Goal: Task Accomplishment & Management: Manage account settings

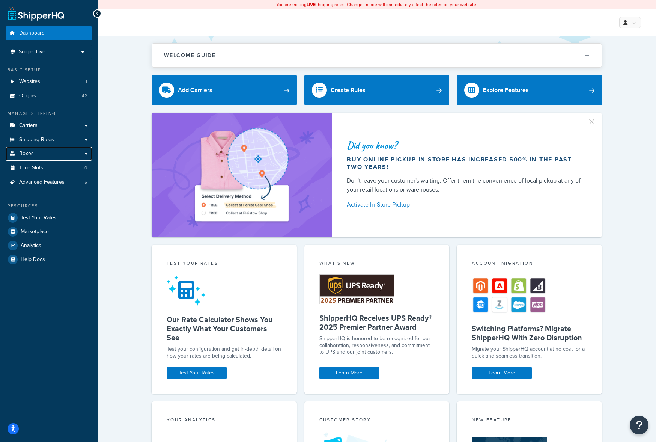
click at [34, 153] on link "Boxes" at bounding box center [49, 154] width 86 height 14
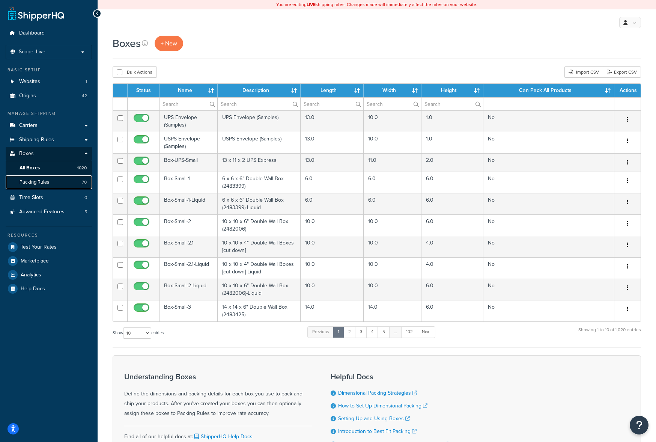
click at [62, 183] on link "Packing Rules 70" at bounding box center [49, 182] width 86 height 14
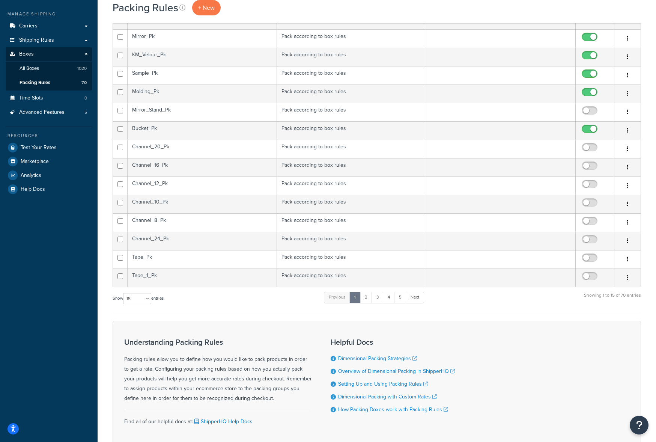
scroll to position [113, 0]
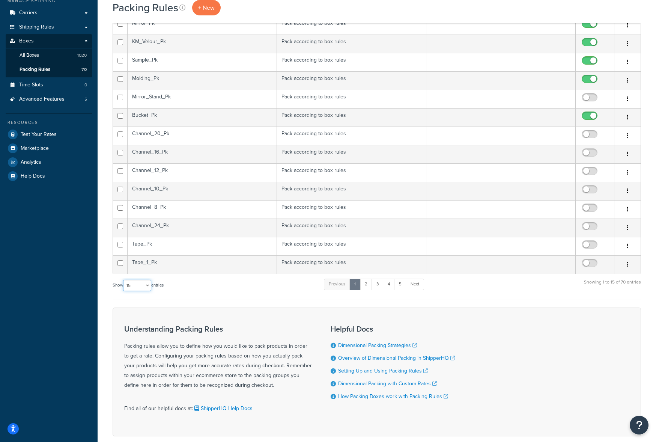
click at [149, 287] on select "10 15 25 50 100" at bounding box center [137, 285] width 28 height 11
select select "100"
click at [124, 291] on select "10 15 25 50 100" at bounding box center [137, 285] width 28 height 11
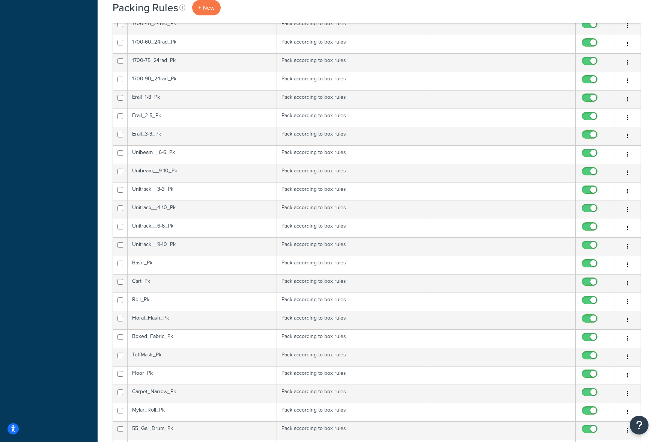
scroll to position [939, 0]
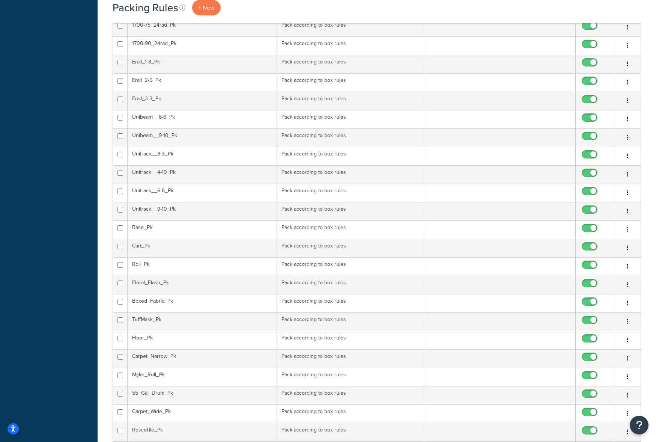
click at [241, 266] on td "Roll_Pk" at bounding box center [202, 266] width 149 height 18
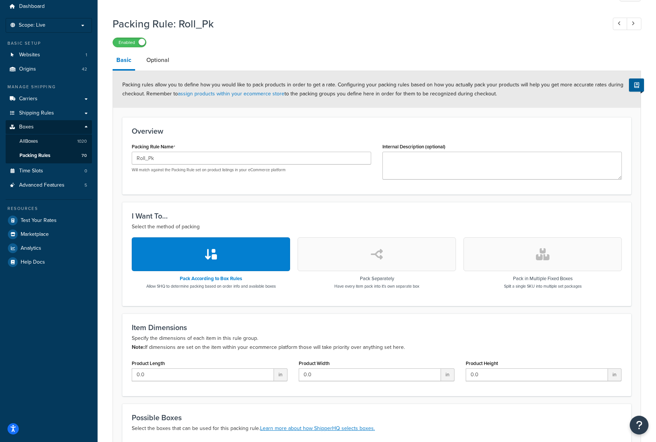
scroll to position [9, 0]
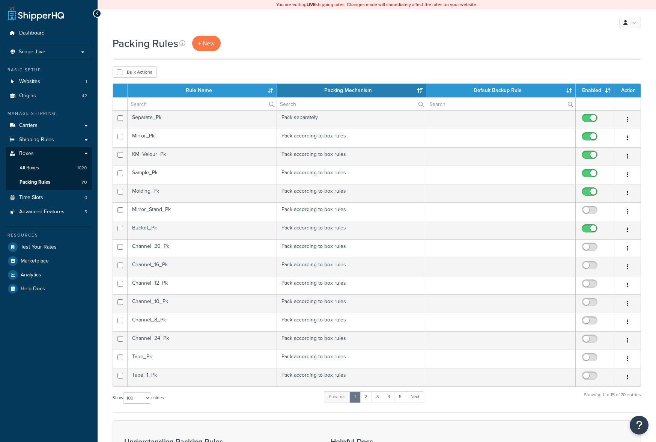
select select "100"
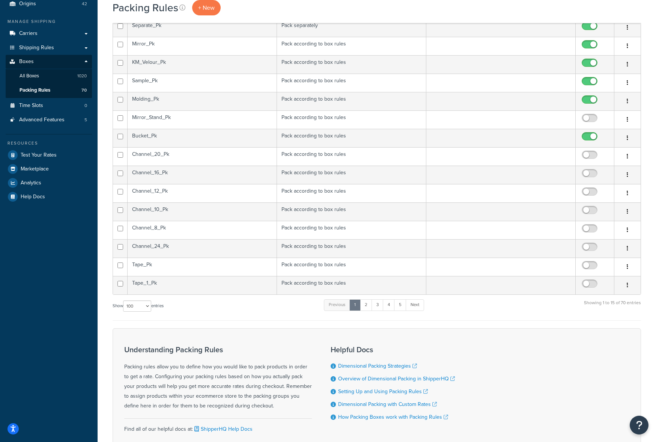
scroll to position [113, 0]
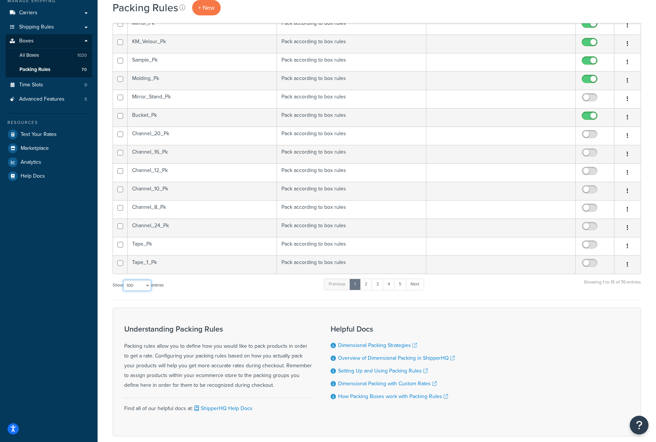
click at [148, 285] on select "10 15 25 50 100" at bounding box center [137, 285] width 28 height 11
click at [124, 280] on select "10 15 25 50 100" at bounding box center [137, 285] width 28 height 11
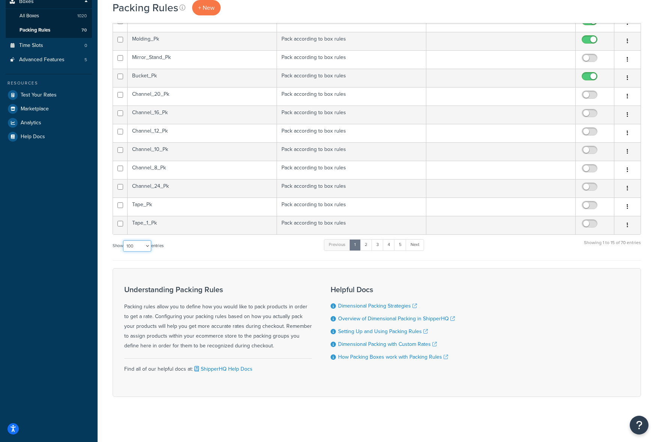
scroll to position [0, 0]
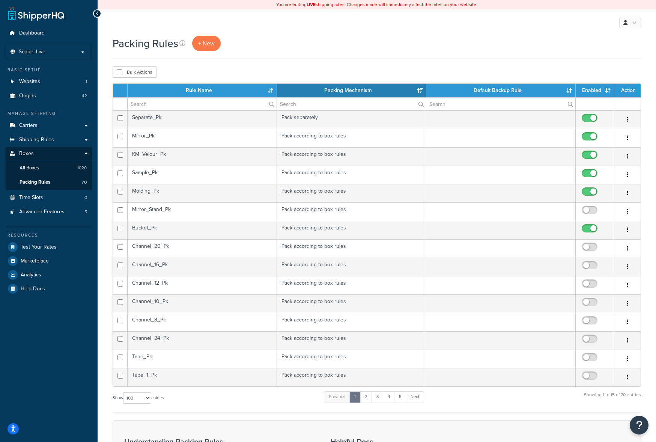
click at [178, 210] on td "Mirror_Stand_Pk" at bounding box center [202, 211] width 149 height 18
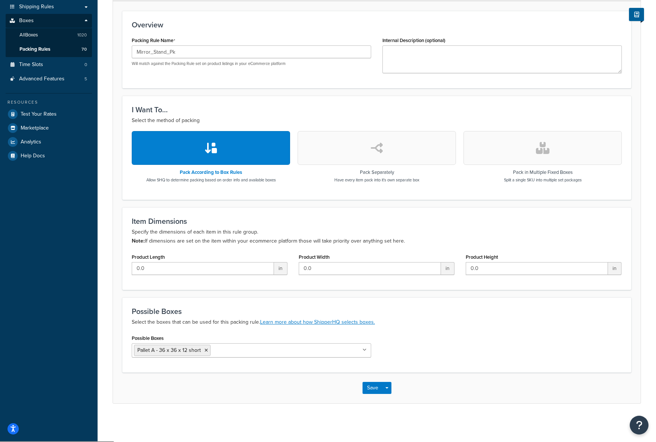
click at [245, 40] on div "Packing Rule Name Mirror_Stand_Pk Will match against the Packing Rule set on pr…" at bounding box center [252, 51] width 240 height 32
click at [260, 351] on input "Possible Boxes" at bounding box center [246, 350] width 66 height 8
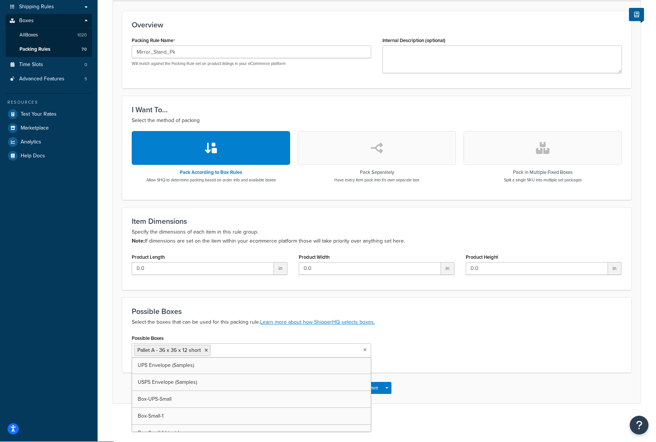
click at [312, 350] on ul "Pallet A - 36 x 36 x 12 short" at bounding box center [252, 350] width 240 height 14
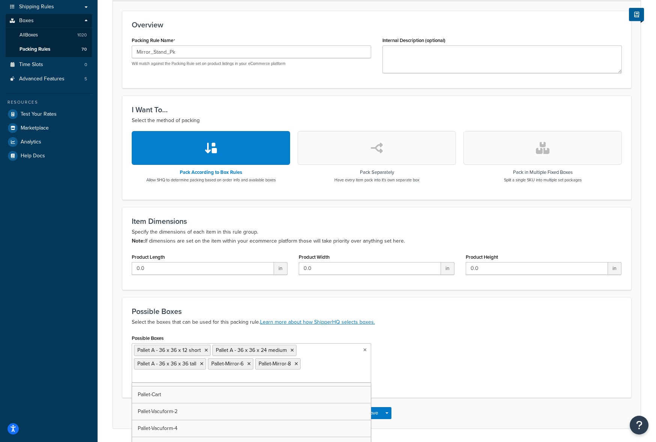
click at [327, 370] on ul "Pallet A - 36 x 36 x 12 short Pallet A - 36 x 36 x 24 medium Pallet A - 36 x 36…" at bounding box center [252, 362] width 240 height 39
click at [161, 377] on input "Possible Boxes" at bounding box center [167, 377] width 66 height 8
type input "B"
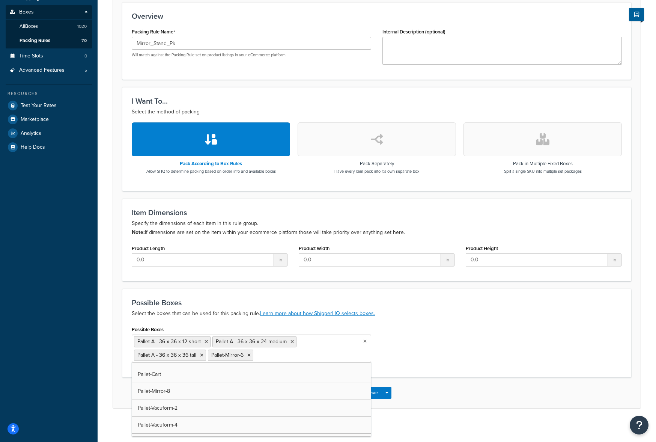
scroll to position [146, 0]
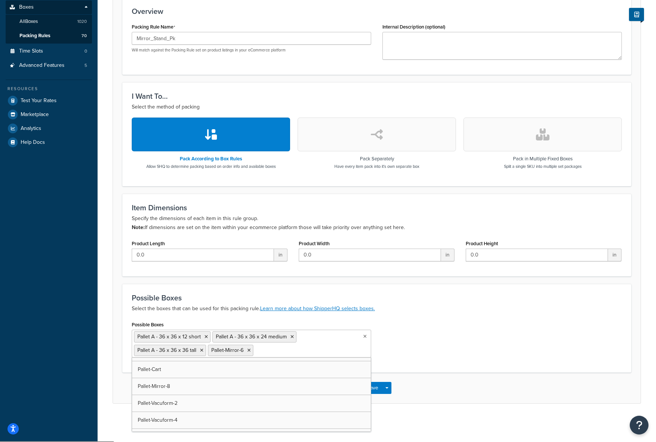
click at [350, 349] on ul "Pallet A - 36 x 36 x 12 short Pallet A - 36 x 36 x 24 medium Pallet A - 36 x 36…" at bounding box center [252, 344] width 240 height 28
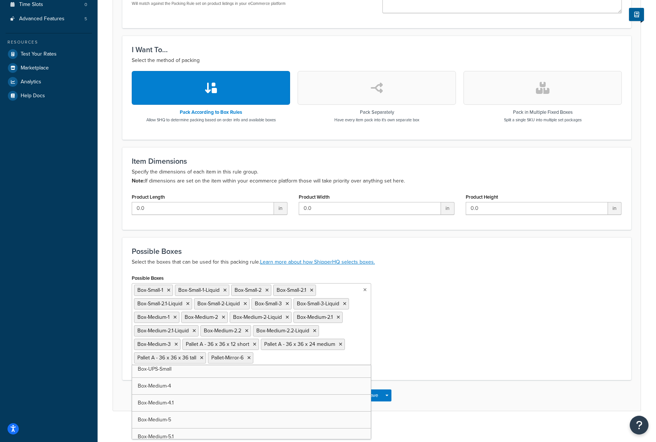
scroll to position [201, 0]
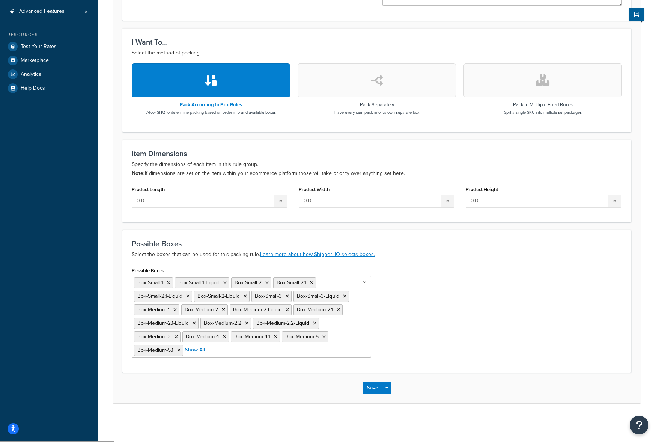
click at [442, 358] on div "Possible Boxes Box-Small-1 Box-Small-1-Liquid Box-Small-2 Box-Small-2.1 Box-Sma…" at bounding box center [377, 314] width 502 height 98
click at [372, 385] on button "Save" at bounding box center [373, 388] width 20 height 12
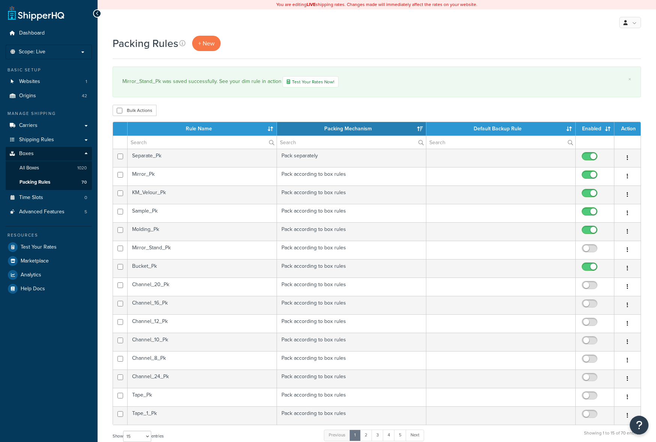
select select "15"
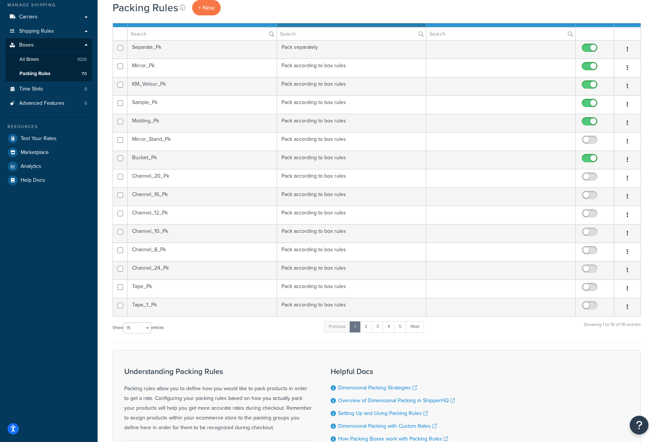
scroll to position [113, 0]
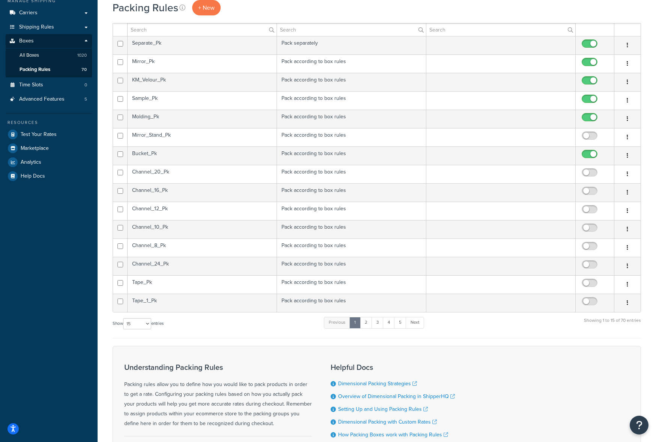
click at [588, 134] on input "checkbox" at bounding box center [591, 137] width 21 height 9
checkbox input "true"
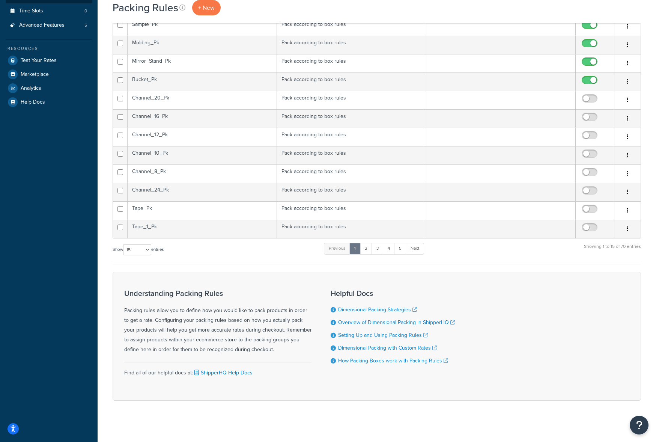
scroll to position [191, 0]
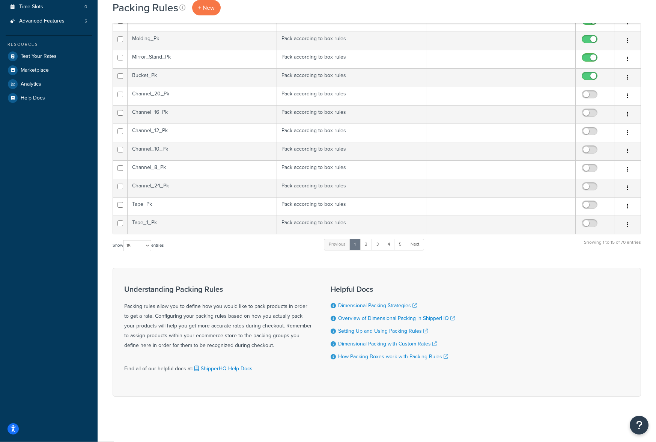
click at [492, 325] on div "Understanding Packing Rules Packing rules allow you to define how you would lik…" at bounding box center [377, 332] width 529 height 129
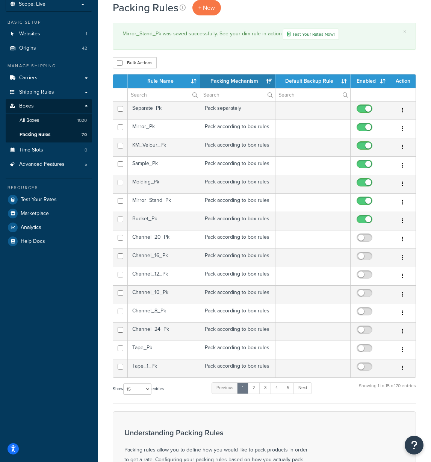
scroll to position [0, 0]
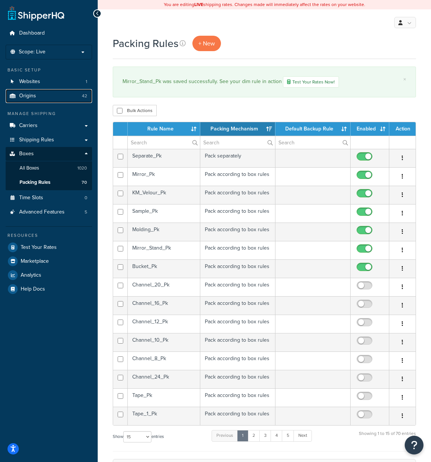
click at [38, 100] on link "Origins 42" at bounding box center [49, 96] width 86 height 14
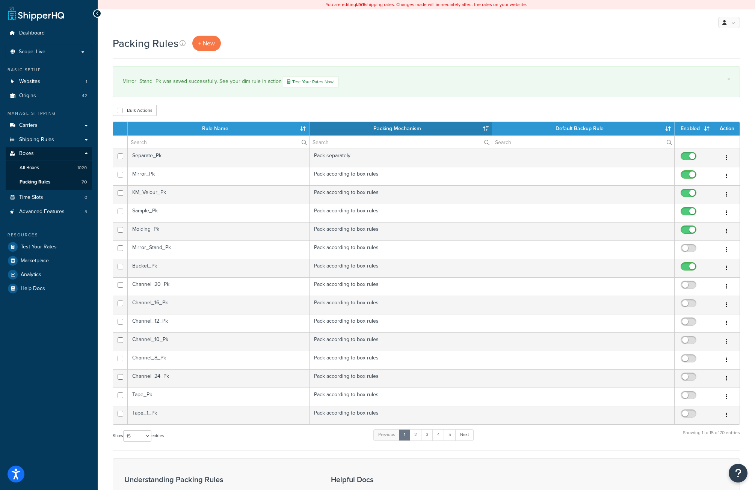
select select "15"
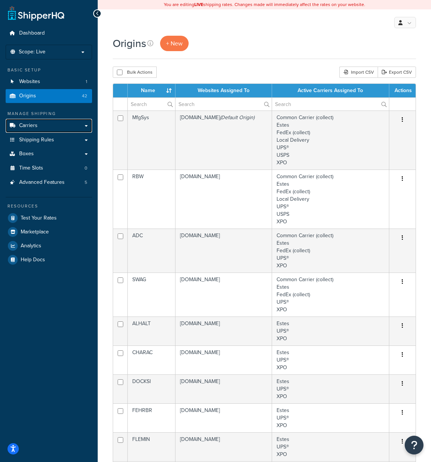
click at [42, 123] on link "Carriers" at bounding box center [49, 126] width 86 height 14
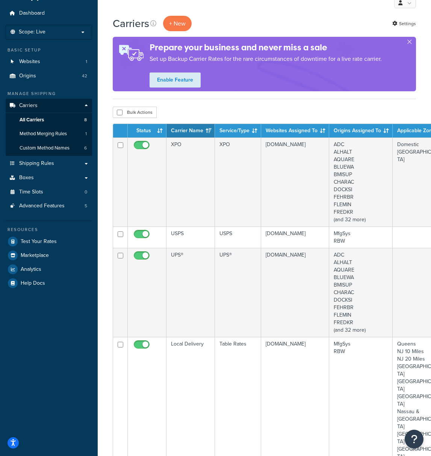
scroll to position [38, 0]
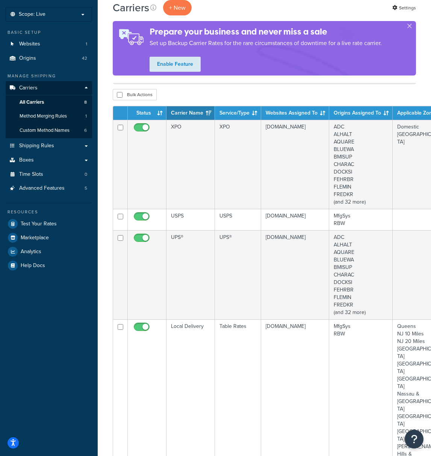
click at [184, 134] on td "XPO" at bounding box center [190, 164] width 48 height 89
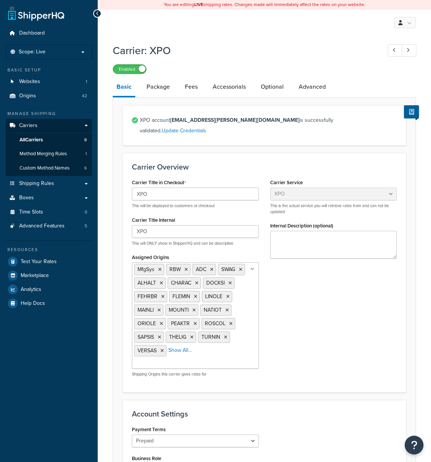
select select "xpoFreight"
select select "THIRD PARTY"
click at [53, 155] on span "Method Merging Rules" at bounding box center [43, 154] width 47 height 6
select select "xpoFreight"
select select "THIRD PARTY"
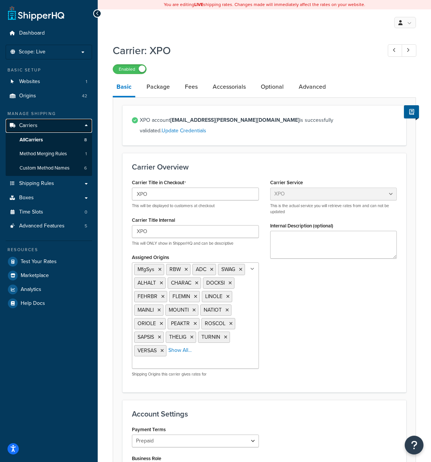
click at [42, 123] on link "Carriers" at bounding box center [49, 126] width 86 height 14
click at [39, 138] on span "All Carriers" at bounding box center [31, 140] width 23 height 6
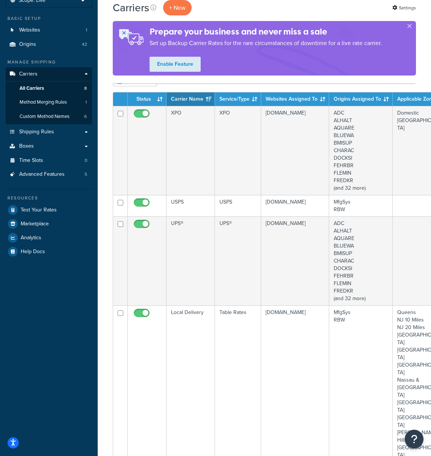
scroll to position [113, 0]
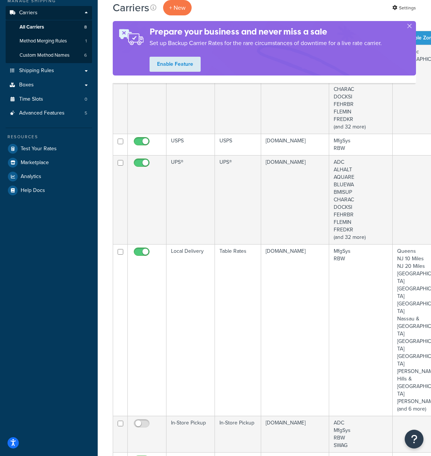
click at [188, 145] on td "USPS" at bounding box center [190, 144] width 48 height 21
click at [197, 195] on td "UPS®" at bounding box center [190, 199] width 48 height 89
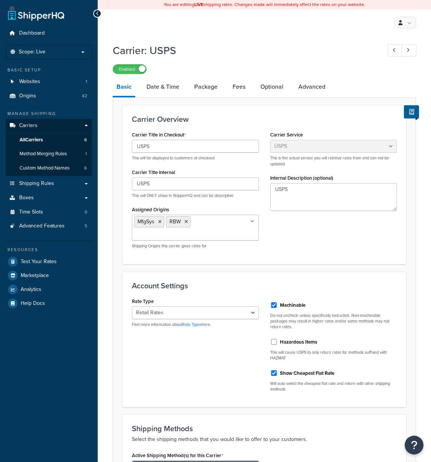
select select "usps"
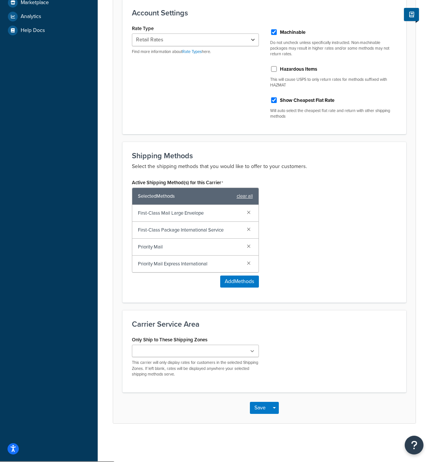
scroll to position [200, 0]
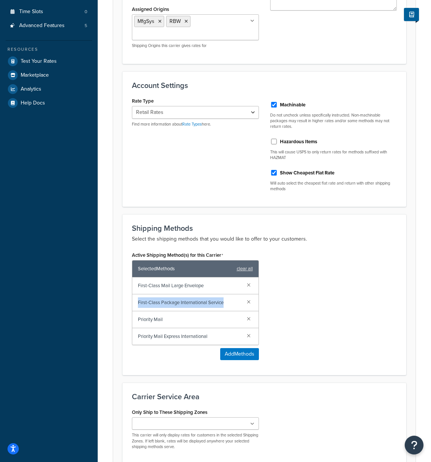
drag, startPoint x: 228, startPoint y: 304, endPoint x: 127, endPoint y: 301, distance: 101.8
click at [127, 301] on div "Active Shipping Method(s) for this Carrier Selected Methods clear all First-Cla…" at bounding box center [195, 307] width 138 height 116
copy span "First-Class Package International Service"
click at [76, 124] on div "Dashboard Scope: Live Basic Setup Websites 1 Origins 42 Manage Shipping Carrier…" at bounding box center [49, 166] width 98 height 733
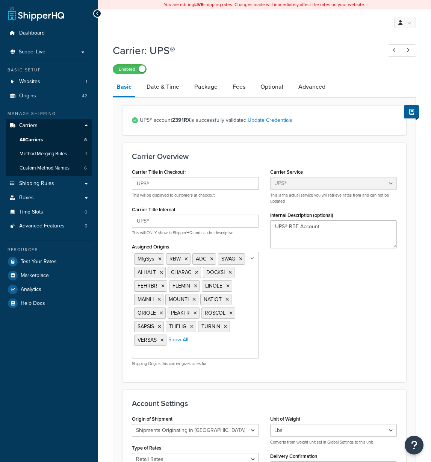
select select "ups"
select select "us"
select select "04"
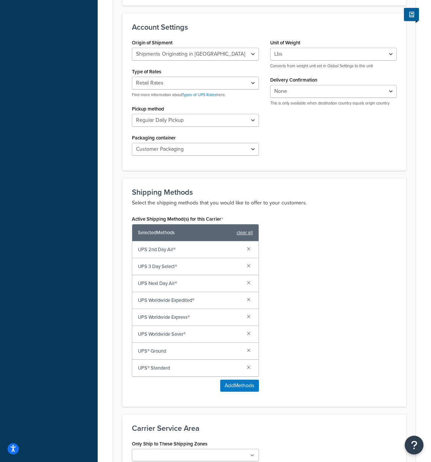
scroll to position [451, 0]
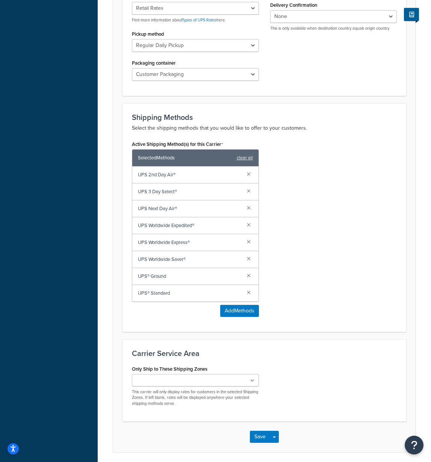
click at [130, 193] on div "Active Shipping Method(s) for this Carrier Selected Methods clear all UPS 2nd D…" at bounding box center [195, 231] width 138 height 184
click at [118, 192] on form "UPS® account 2391RX is successfully validated. Update Credentials Carrier Overv…" at bounding box center [264, 52] width 302 height 797
click at [158, 213] on span "UPS Next Day Air®" at bounding box center [189, 208] width 103 height 11
click at [98, 251] on div "Carrier: UPS® Enabled Basic Date & Time Package Fees Optional Advanced UPS® acc…" at bounding box center [264, 30] width 333 height 882
click at [91, 281] on div "Dashboard Scope: Live Basic Setup Websites 1 Origins 42 Manage Shipping Carrier…" at bounding box center [49, 19] width 98 height 940
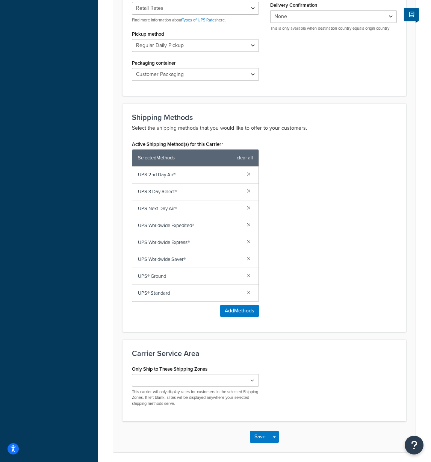
click at [118, 344] on form "UPS® account 2391RX is successfully validated. Update Credentials Carrier Overv…" at bounding box center [264, 52] width 302 height 797
click at [106, 315] on div "Carrier: UPS® Enabled Basic Date & Time Package Fees Optional Advanced UPS® acc…" at bounding box center [264, 30] width 333 height 882
click at [116, 314] on form "UPS® account 2391RX is successfully validated. Update Credentials Carrier Overv…" at bounding box center [264, 52] width 302 height 797
click at [66, 282] on div "Dashboard Scope: Live Basic Setup Websites 1 Origins 42 Manage Shipping Carrier…" at bounding box center [49, 19] width 98 height 940
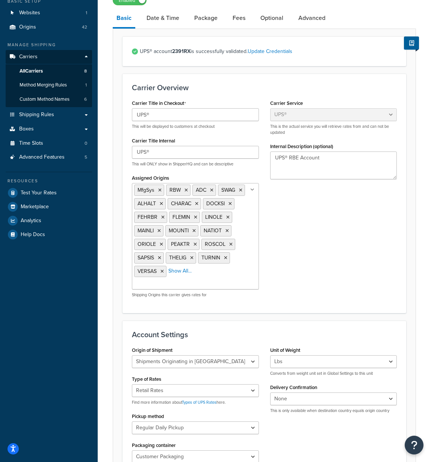
scroll to position [0, 0]
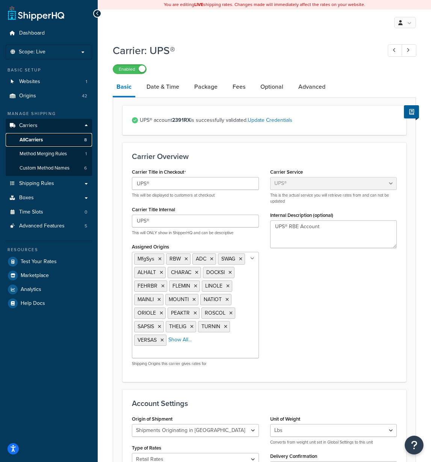
click at [40, 138] on span "All Carriers" at bounding box center [31, 140] width 23 height 6
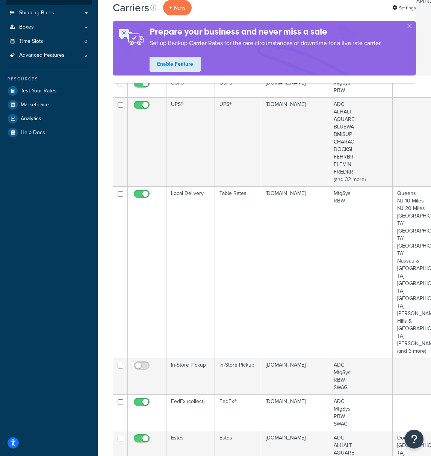
scroll to position [188, 0]
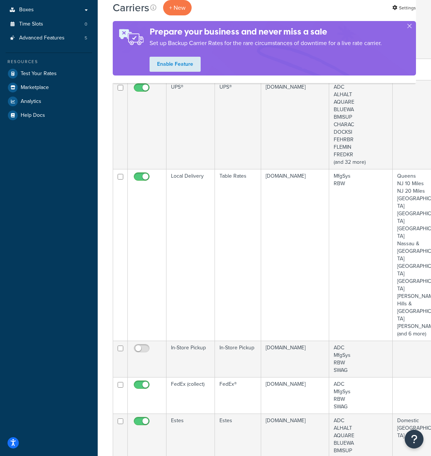
click at [192, 199] on td "Local Delivery" at bounding box center [190, 255] width 48 height 172
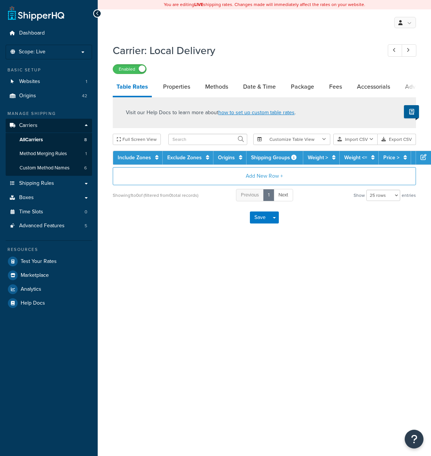
select select "25"
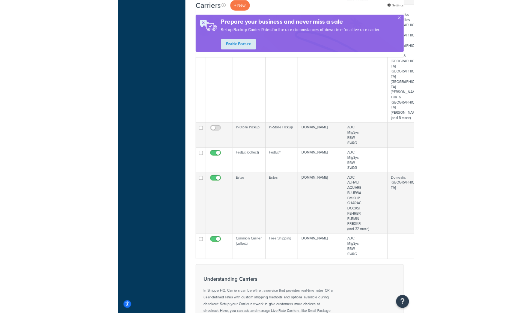
scroll to position [300, 0]
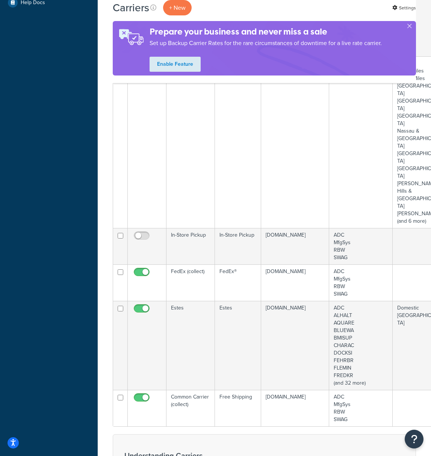
click at [181, 264] on td "FedEx (collect)" at bounding box center [190, 282] width 48 height 36
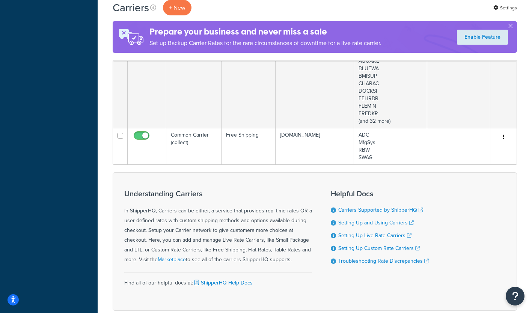
scroll to position [478, 0]
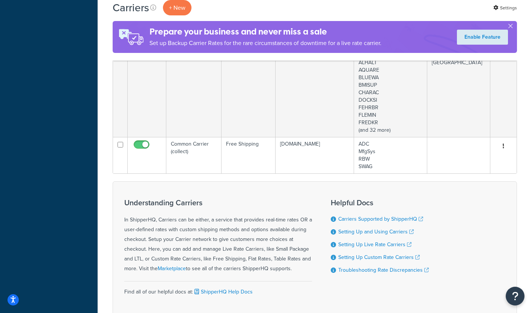
click at [193, 137] on td "Common Carrier (collect)" at bounding box center [193, 155] width 55 height 36
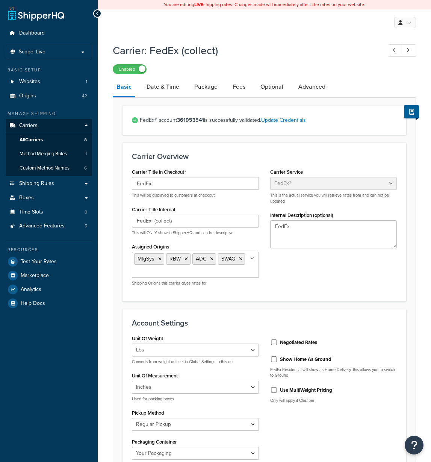
select select "fedEx"
select select "REGULAR_PICKUP"
select select "YOUR_PACKAGING"
click at [60, 169] on span "Custom Method Names" at bounding box center [45, 168] width 50 height 6
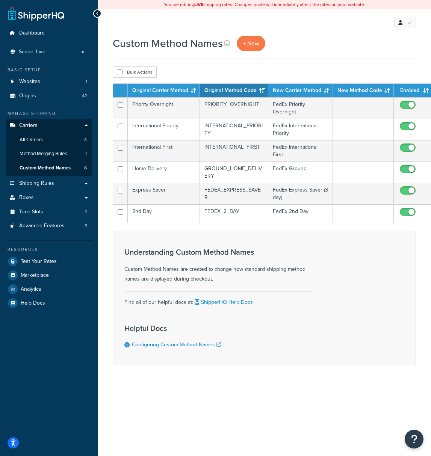
click at [206, 308] on div "Understanding Custom Method Names Custom Method Names are created to change how…" at bounding box center [218, 280] width 188 height 76
click at [302, 110] on td "FedEx Priority Overnight" at bounding box center [300, 107] width 65 height 21
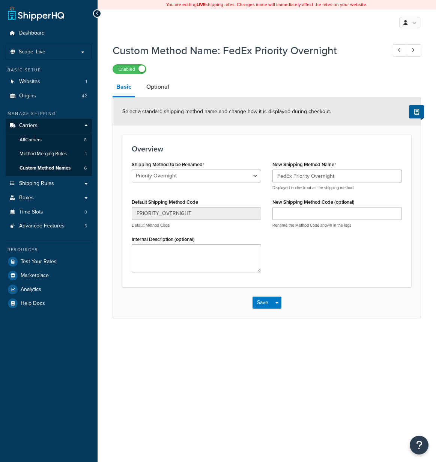
select select "696874"
drag, startPoint x: 360, startPoint y: 174, endPoint x: 236, endPoint y: 166, distance: 124.5
click at [236, 166] on div "Shipping Method to be Renamed LTL 2nd Day Home Delivery Priority Overnight Expr…" at bounding box center [267, 218] width 282 height 119
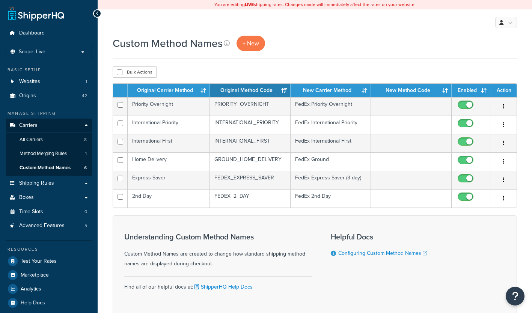
scroll to position [3, 0]
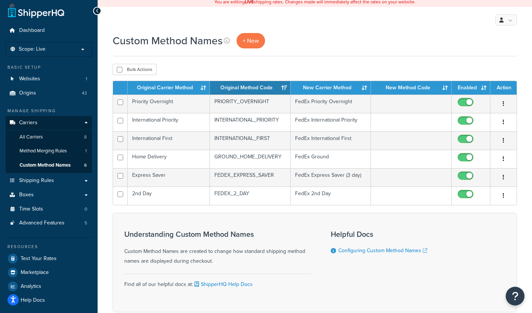
click at [172, 104] on td "Priority Overnight" at bounding box center [169, 104] width 82 height 18
drag, startPoint x: 134, startPoint y: 87, endPoint x: 274, endPoint y: 153, distance: 154.7
click at [274, 153] on table "Original Carrier Method Original Method Code New Carrier Method New Method Code…" at bounding box center [315, 143] width 404 height 125
drag, startPoint x: 169, startPoint y: 127, endPoint x: 319, endPoint y: 53, distance: 167.3
click at [319, 53] on div "Custom Method Names + New" at bounding box center [315, 44] width 404 height 23
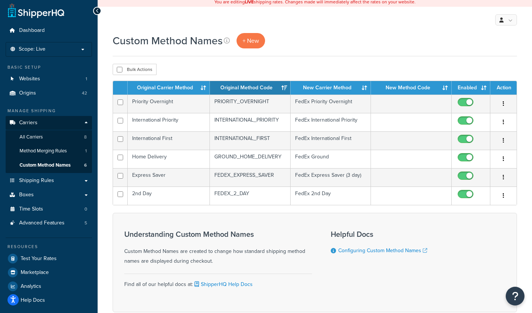
click at [367, 196] on td "FedEx 2nd Day" at bounding box center [331, 196] width 81 height 18
click at [472, 139] on input "checkbox" at bounding box center [466, 140] width 21 height 9
checkbox input "false"
click at [185, 195] on td "2nd Day" at bounding box center [169, 196] width 82 height 18
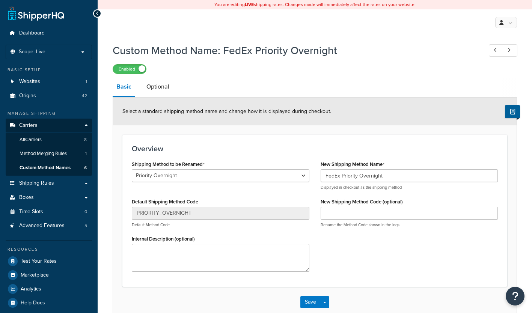
select select "696874"
drag, startPoint x: 195, startPoint y: 177, endPoint x: 127, endPoint y: 170, distance: 69.0
click at [127, 170] on div "Shipping Method to be Renamed LTL 2nd Day Home Delivery Priority Overnight Expr…" at bounding box center [220, 218] width 189 height 119
click at [353, 63] on div "Enabled" at bounding box center [315, 68] width 404 height 11
select select "696873"
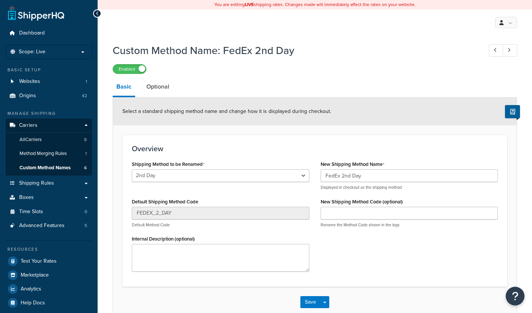
select select "696873"
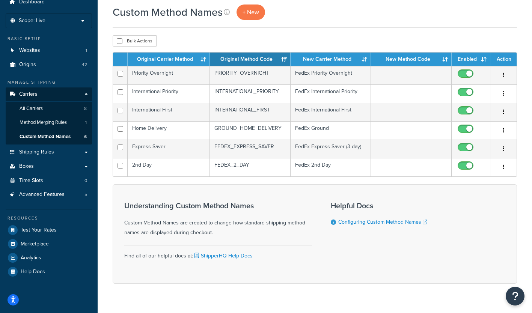
scroll to position [40, 0]
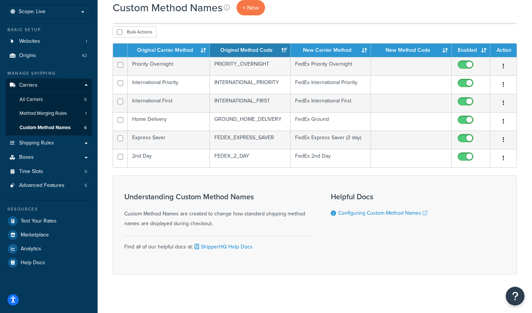
click at [308, 10] on div "Custom Method Names + New" at bounding box center [315, 7] width 404 height 15
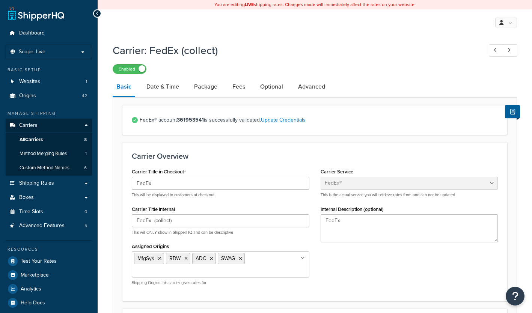
select select "fedEx"
select select "REGULAR_PICKUP"
select select "YOUR_PACKAGING"
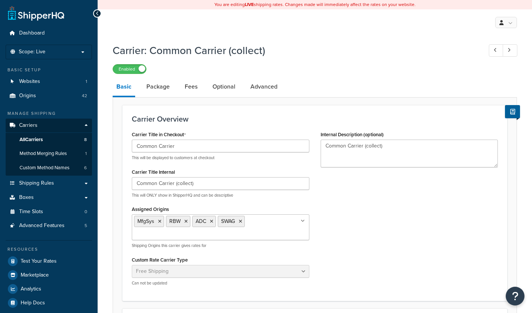
select select "free"
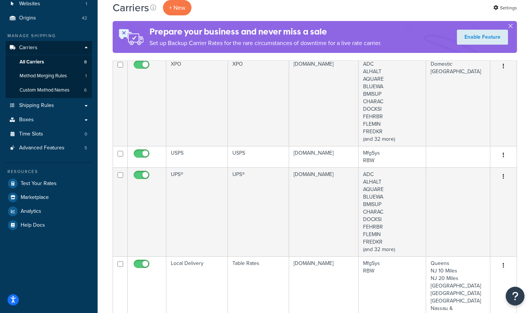
scroll to position [113, 0]
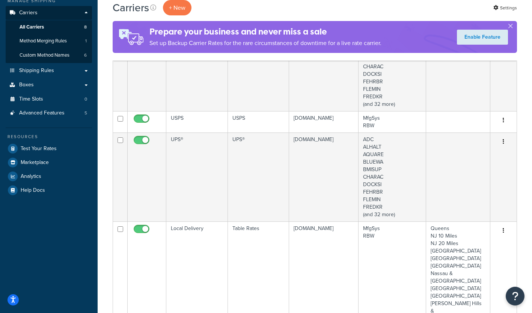
click at [188, 117] on td "USPS" at bounding box center [197, 121] width 62 height 21
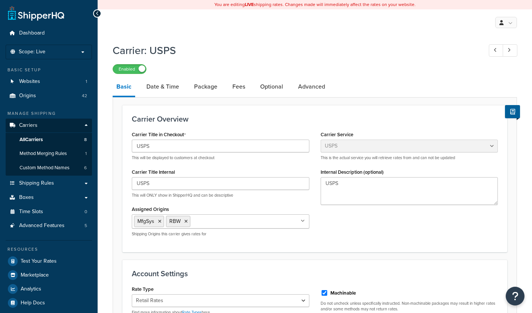
select select "usps"
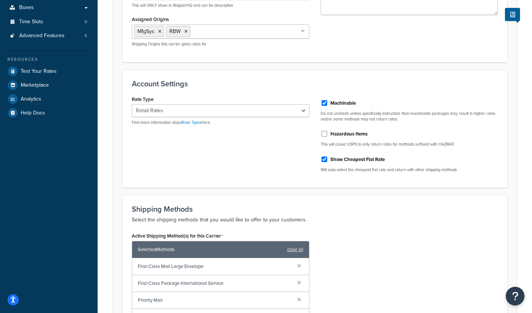
scroll to position [188, 0]
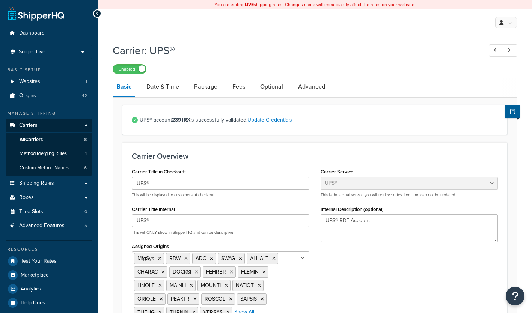
select select "ups"
select select "us"
select select "04"
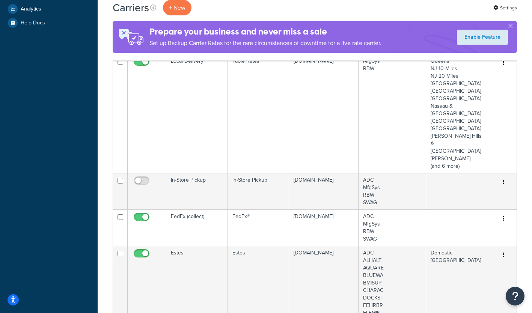
scroll to position [282, 0]
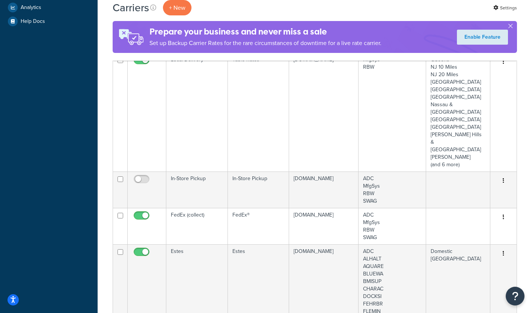
click at [196, 208] on td "FedEx (collect)" at bounding box center [197, 226] width 62 height 36
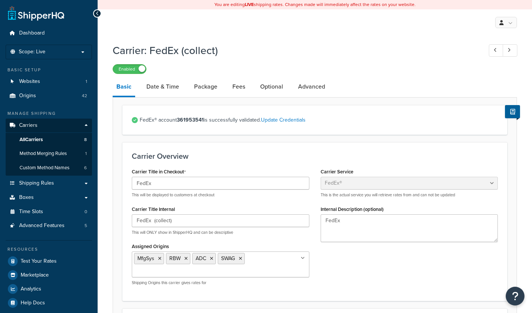
select select "fedEx"
select select "REGULAR_PICKUP"
select select "YOUR_PACKAGING"
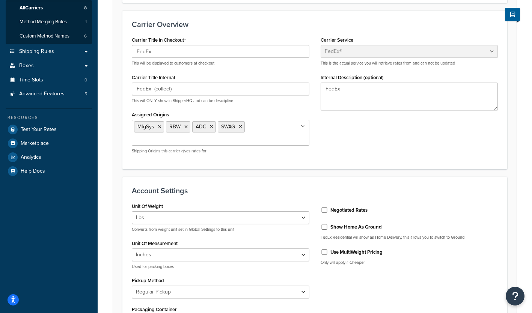
scroll to position [113, 0]
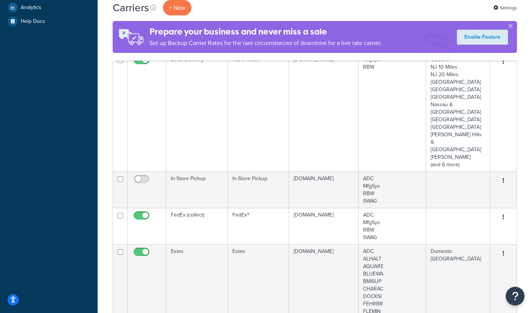
click at [186, 208] on td "FedEx (collect)" at bounding box center [197, 226] width 62 height 36
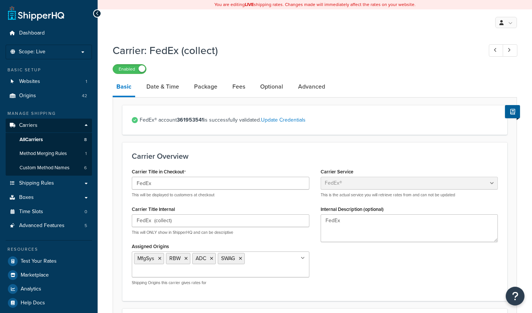
select select "fedEx"
select select "REGULAR_PICKUP"
select select "YOUR_PACKAGING"
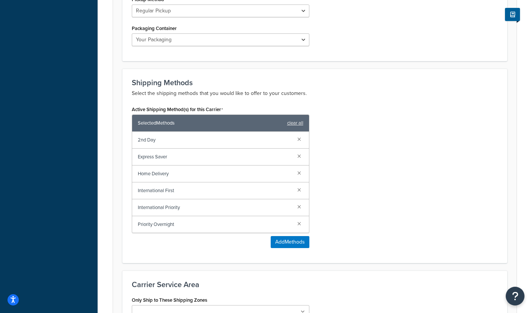
scroll to position [451, 0]
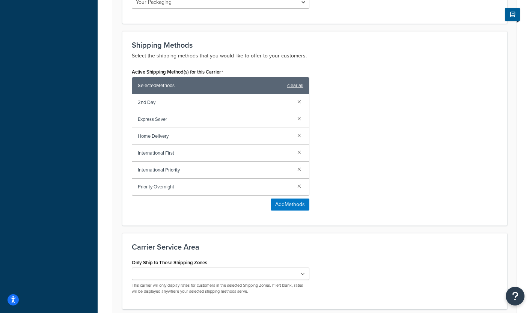
click at [301, 154] on link at bounding box center [299, 152] width 8 height 8
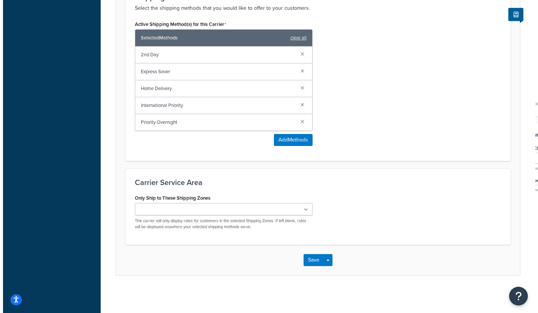
scroll to position [499, 0]
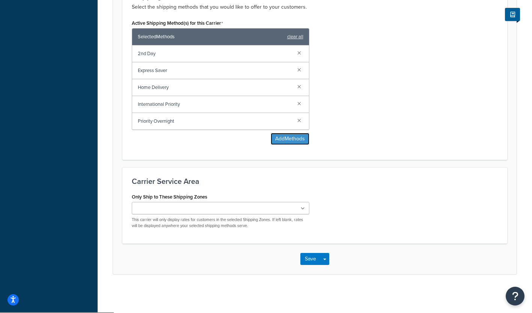
click at [291, 136] on button "Add Methods" at bounding box center [290, 139] width 39 height 12
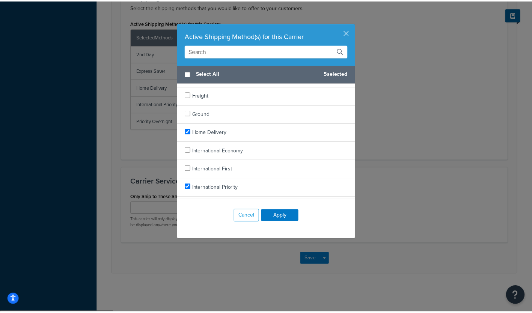
scroll to position [451, 0]
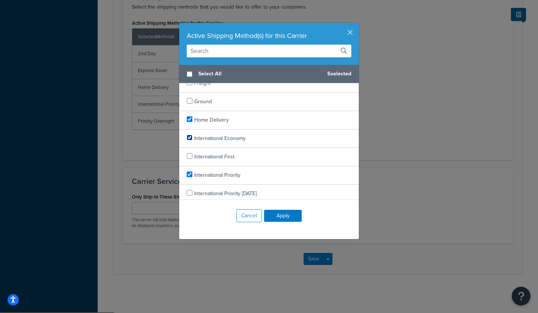
click at [187, 135] on input "checkbox" at bounding box center [190, 138] width 6 height 6
checkbox input "true"
click at [279, 217] on button "Apply" at bounding box center [283, 216] width 38 height 12
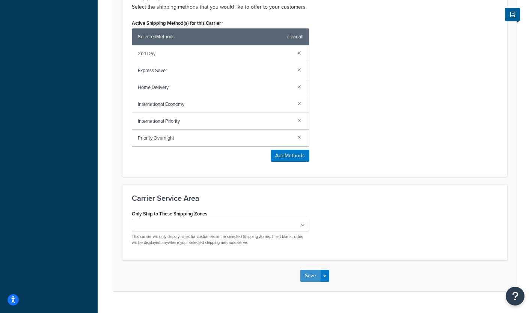
click at [308, 279] on button "Save" at bounding box center [310, 276] width 20 height 12
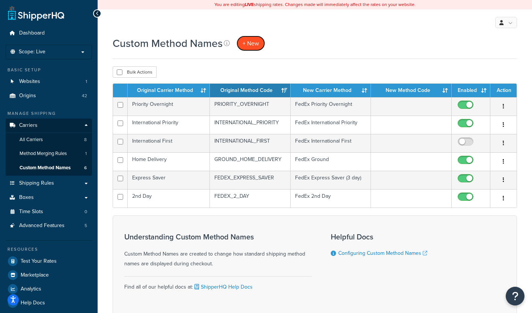
click at [253, 45] on span "+ New" at bounding box center [251, 43] width 17 height 9
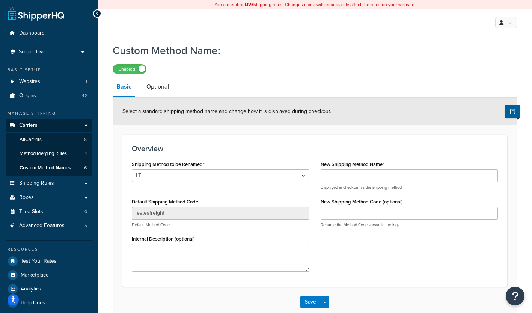
scroll to position [43, 0]
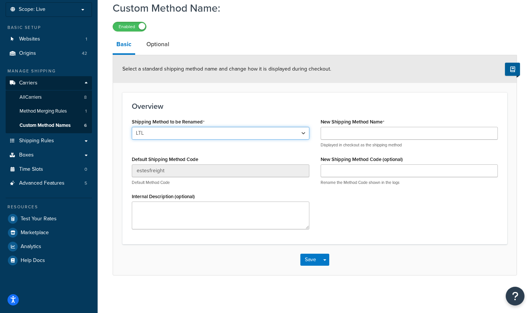
click at [303, 132] on select "LTL 2nd Day Home Delivery Priority Overnight Express Saver International Econom…" at bounding box center [221, 133] width 178 height 13
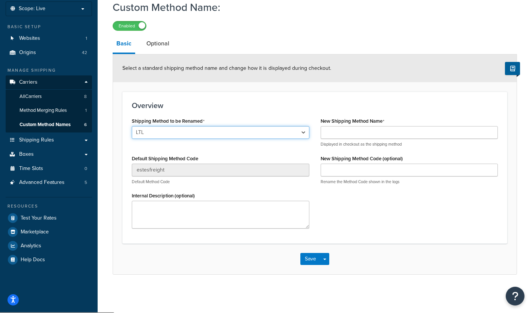
select select "704090"
click at [132, 127] on select "LTL 2nd Day Home Delivery Priority Overnight Express Saver International Econom…" at bounding box center [221, 132] width 178 height 13
type input "INTERNATIONAL_ECONOMY"
click at [220, 134] on select "LTL 2nd Day Home Delivery Priority Overnight Express Saver International Econom…" at bounding box center [221, 132] width 178 height 13
click at [210, 133] on select "LTL 2nd Day Home Delivery Priority Overnight Express Saver International Econom…" at bounding box center [221, 132] width 178 height 13
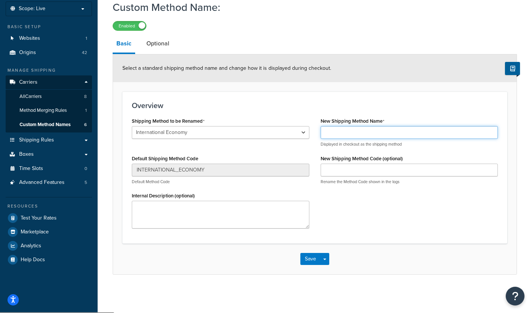
click at [360, 136] on input "New Shipping Method Name" at bounding box center [410, 132] width 178 height 13
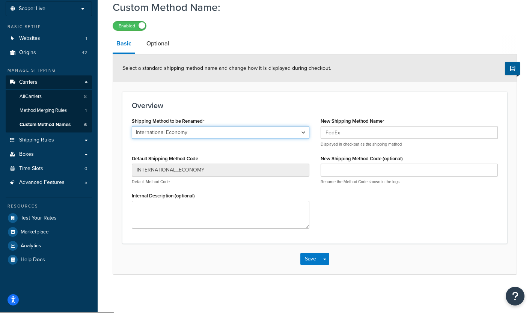
drag, startPoint x: 205, startPoint y: 136, endPoint x: 175, endPoint y: 133, distance: 29.8
click at [175, 133] on select "LTL 2nd Day Home Delivery Priority Overnight Express Saver International Econom…" at bounding box center [221, 132] width 178 height 13
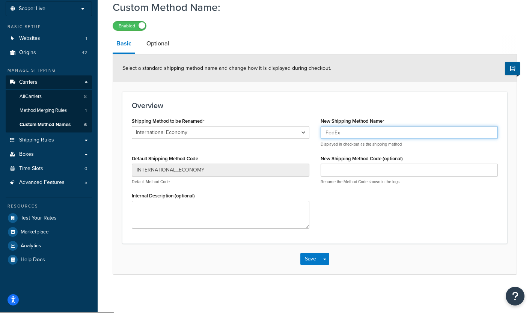
click at [365, 136] on input "FedEx" at bounding box center [410, 132] width 178 height 13
type input "FedEx International Economy"
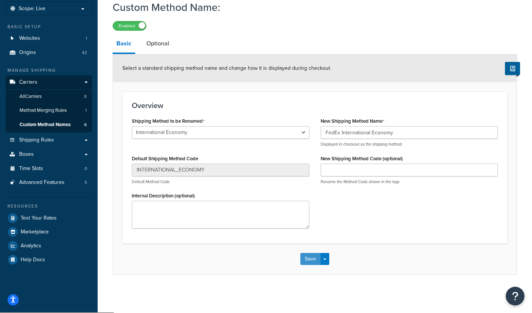
click at [318, 256] on button "Save" at bounding box center [310, 259] width 20 height 12
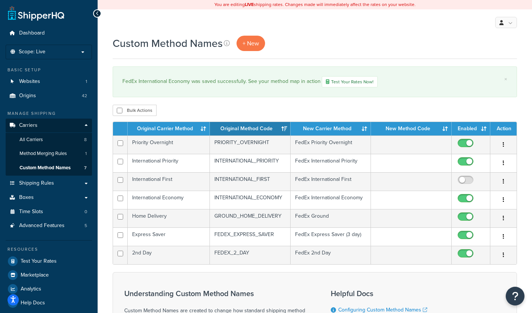
click at [353, 43] on div "Custom Method Names + New" at bounding box center [315, 43] width 404 height 15
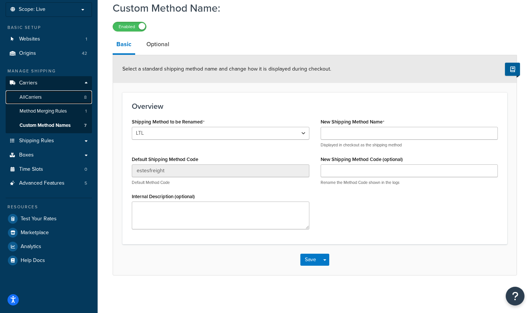
click at [46, 92] on link "All Carriers 8" at bounding box center [49, 98] width 86 height 14
click at [39, 100] on link "All Carriers 8" at bounding box center [49, 98] width 86 height 14
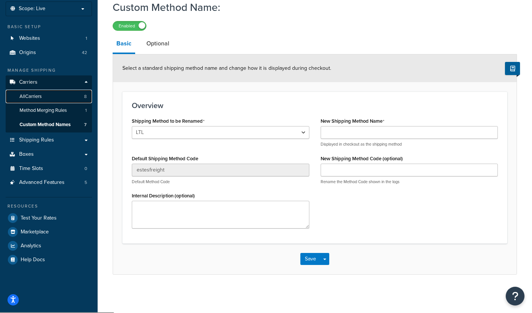
click at [33, 94] on span "All Carriers" at bounding box center [31, 97] width 22 height 6
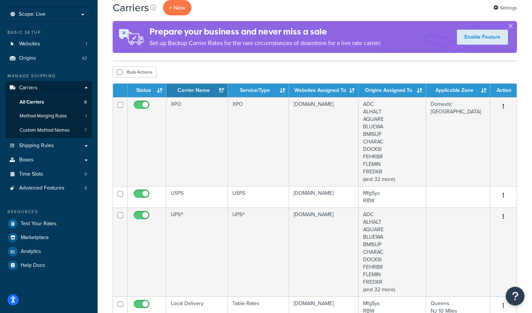
scroll to position [113, 0]
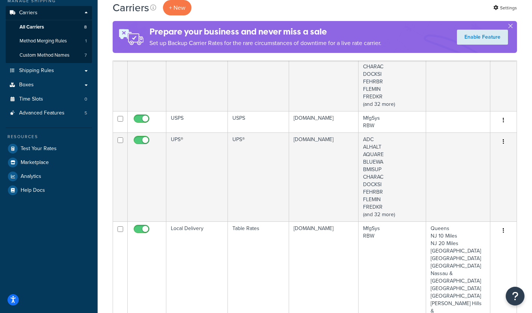
click at [192, 115] on td "USPS" at bounding box center [197, 121] width 62 height 21
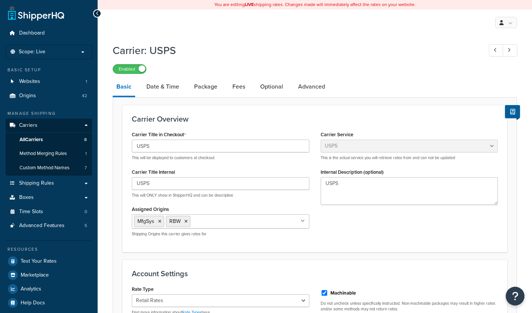
select select "usps"
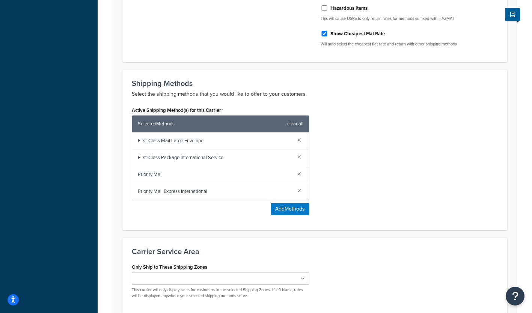
scroll to position [376, 0]
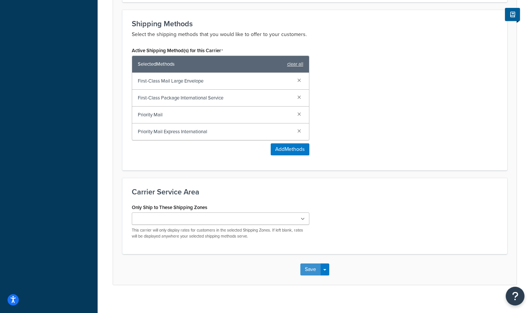
click at [315, 266] on button "Save" at bounding box center [310, 270] width 20 height 12
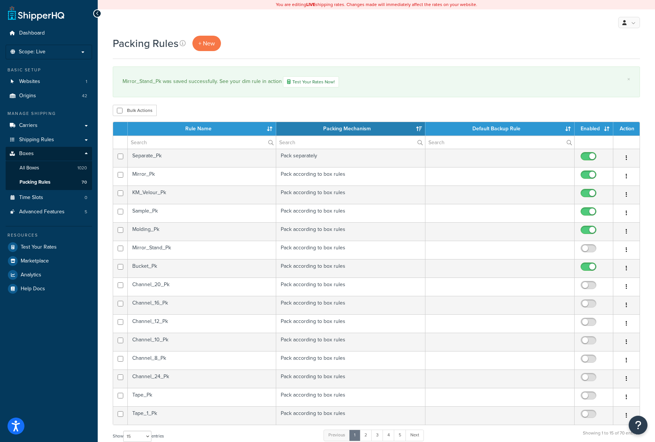
select select "15"
click at [170, 247] on td "Mirror_Stand_Pk" at bounding box center [202, 250] width 148 height 18
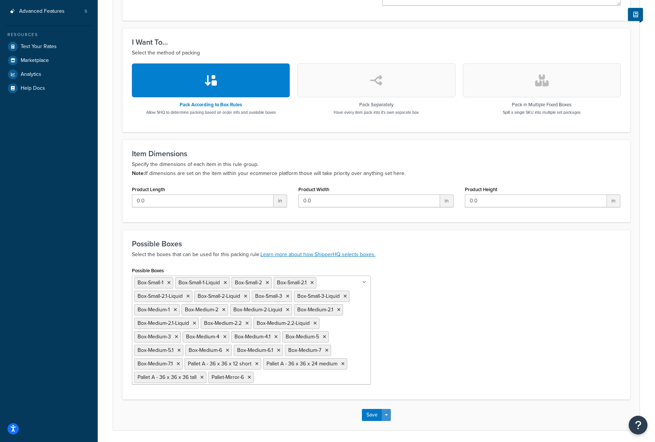
click at [382, 416] on button "Save Dropdown" at bounding box center [386, 415] width 9 height 12
click at [373, 412] on button "Save" at bounding box center [372, 415] width 20 height 12
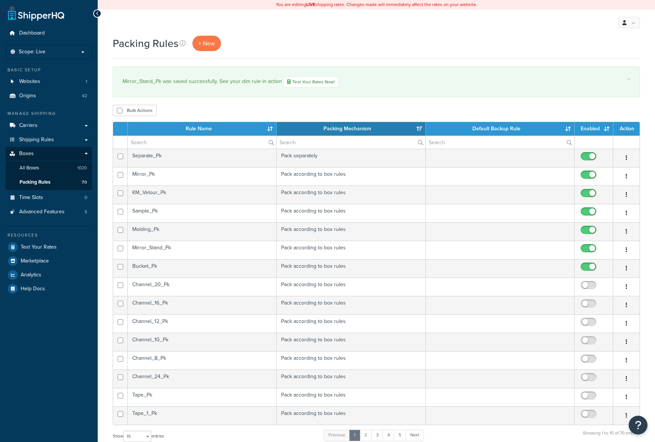
select select "15"
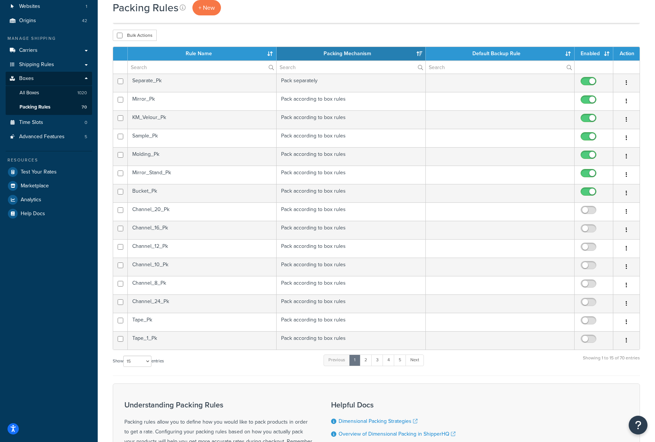
click at [189, 211] on td "Channel_20_Pk" at bounding box center [202, 211] width 149 height 18
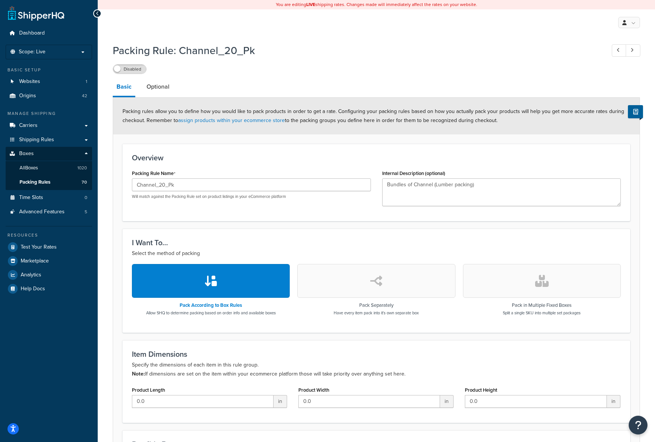
click at [128, 66] on label "Disabled" at bounding box center [129, 69] width 33 height 9
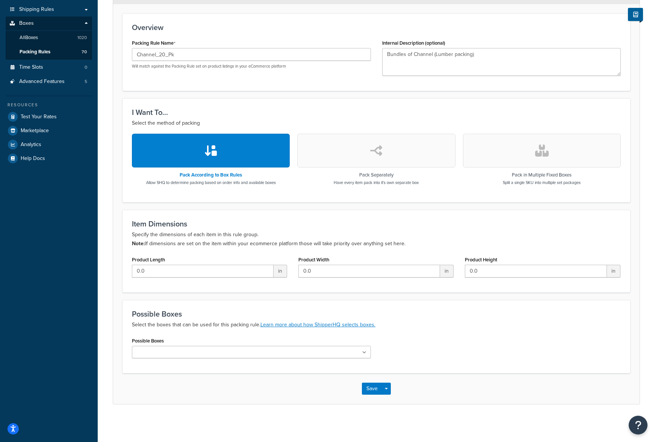
scroll to position [131, 0]
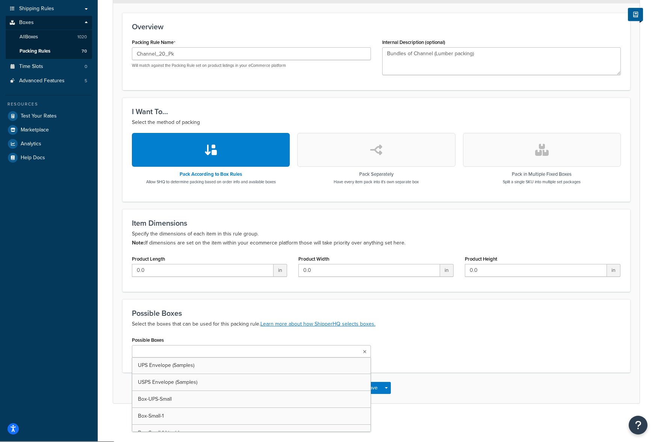
click at [151, 351] on input "Possible Boxes" at bounding box center [167, 352] width 66 height 8
type input "bun"
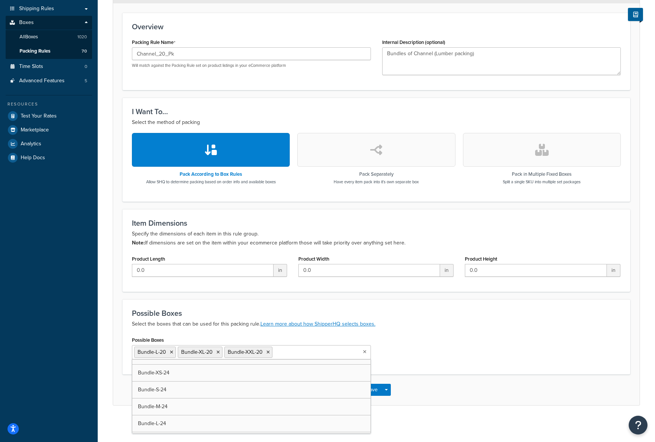
scroll to position [2184, 0]
drag, startPoint x: 178, startPoint y: 414, endPoint x: 189, endPoint y: 409, distance: 11.8
click at [427, 335] on div "Possible Boxes Bundle-S-20 Bundle-M-20 Bundle-L-20 Bundle-XL-20 Bundle-XXL-20 U…" at bounding box center [376, 357] width 500 height 44
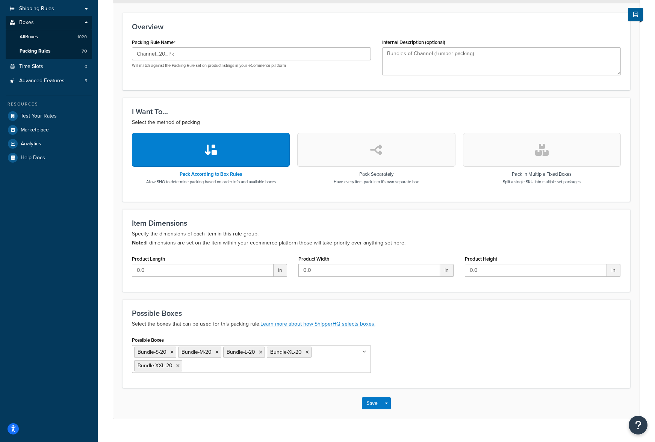
click at [335, 369] on ul "Bundle-S-20 Bundle-M-20 Bundle-L-20 Bundle-XL-20 Bundle-XXL-20" at bounding box center [251, 359] width 239 height 28
click at [413, 355] on div "Possible Boxes Bundle-XS-20 Bundle-S-20 Bundle-M-20 Bundle-L-20 Bundle-XL-20 Bu…" at bounding box center [376, 357] width 500 height 44
click at [372, 407] on button "Save" at bounding box center [372, 403] width 20 height 12
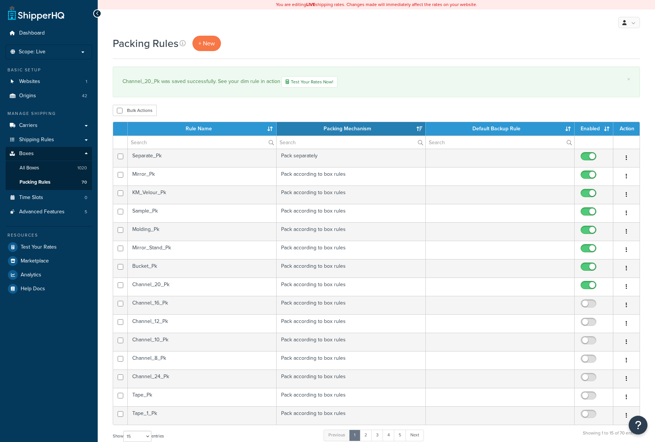
select select "15"
click at [176, 379] on td "Channel_24_Pk" at bounding box center [202, 379] width 149 height 18
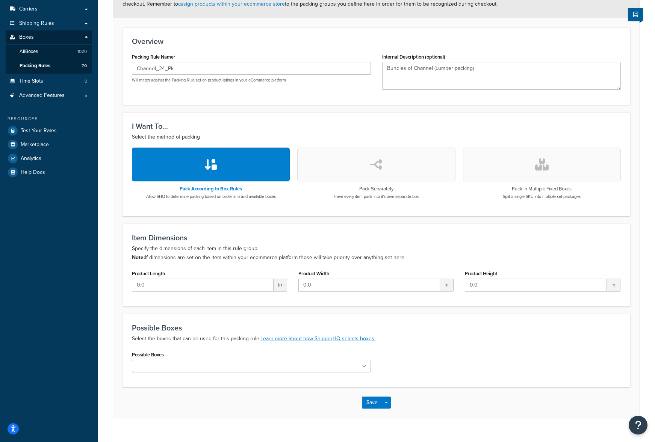
scroll to position [131, 0]
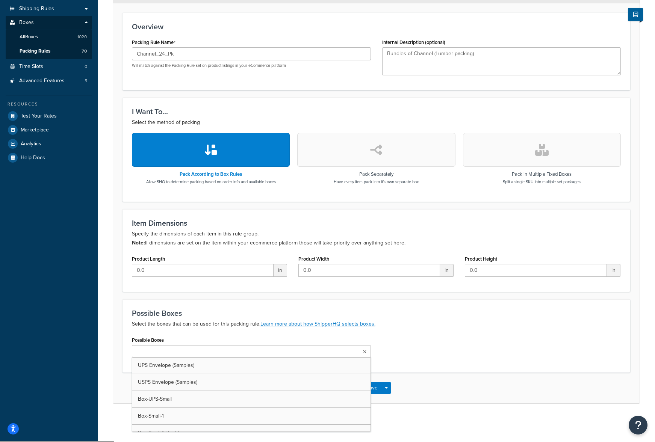
click at [361, 354] on ul at bounding box center [251, 351] width 239 height 12
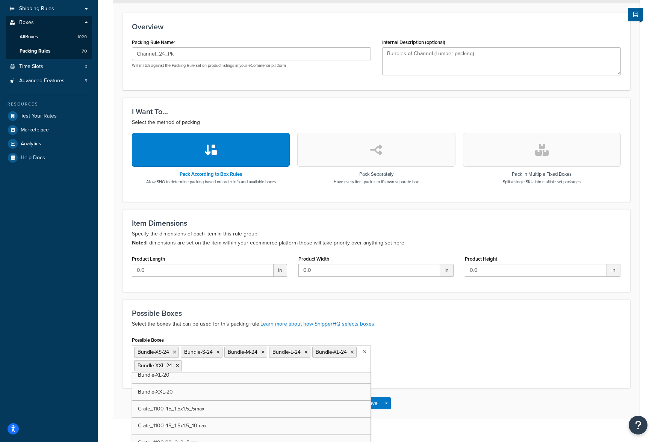
scroll to position [2274, 0]
click at [450, 344] on div "Possible Boxes Bundle-XS-24 Bundle-S-24 Bundle-M-24 Bundle-L-24 Bundle-XL-24 Bu…" at bounding box center [376, 357] width 500 height 44
click at [368, 403] on button "Save" at bounding box center [372, 403] width 20 height 12
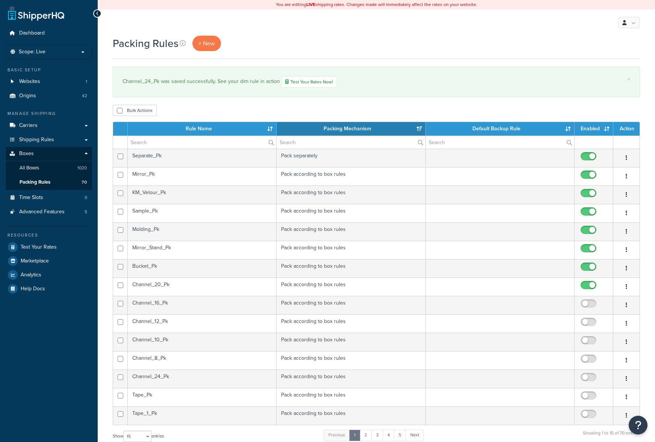
select select "15"
click at [584, 376] on input "checkbox" at bounding box center [589, 378] width 21 height 9
checkbox input "true"
click at [204, 303] on td "Channel_16_Pk" at bounding box center [202, 305] width 149 height 18
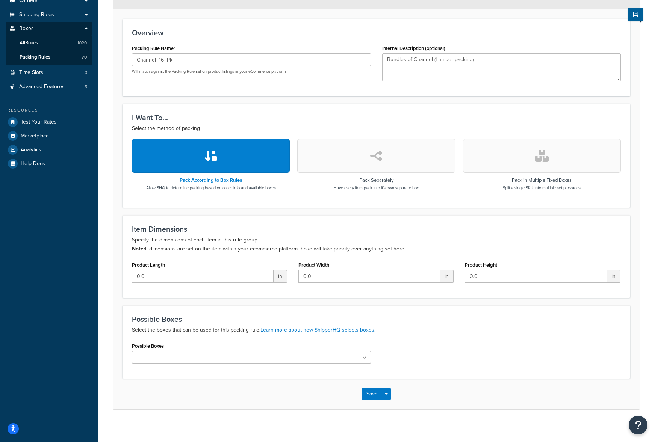
scroll to position [131, 0]
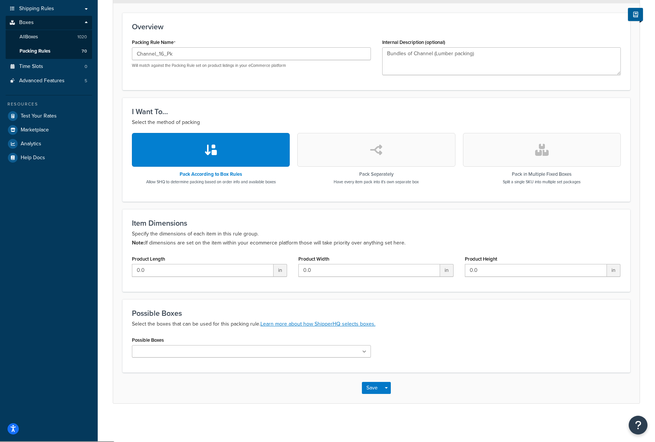
click at [365, 353] on icon at bounding box center [364, 352] width 4 height 5
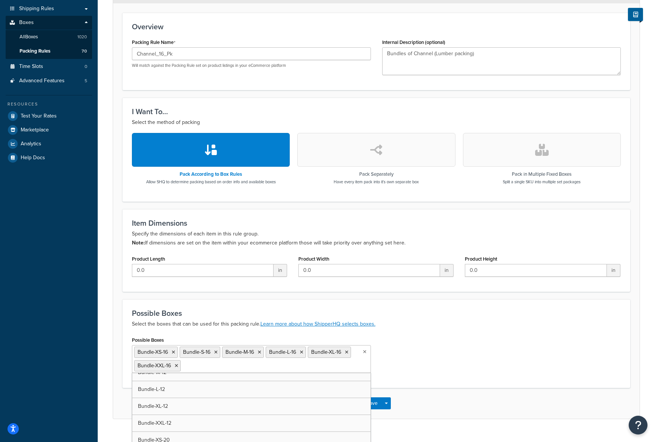
scroll to position [2028, 0]
click at [403, 357] on div "Possible Boxes Bundle-XS-16 Bundle-S-16 Bundle-M-16 Bundle-L-16 Bundle-XL-16 Bu…" at bounding box center [376, 357] width 500 height 44
click at [373, 403] on button "Save" at bounding box center [372, 403] width 20 height 12
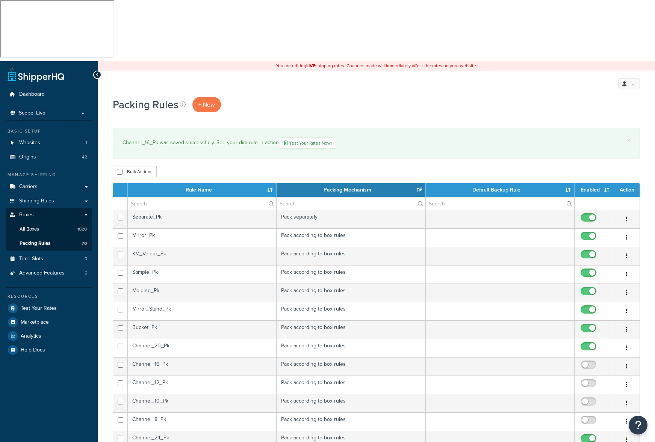
select select "15"
click at [585, 362] on input "checkbox" at bounding box center [589, 366] width 21 height 9
checkbox input "true"
click at [205, 376] on td "Channel_12_Pk" at bounding box center [202, 385] width 149 height 18
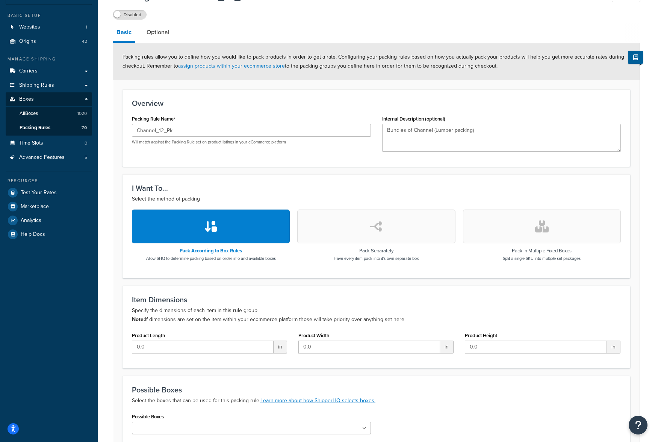
scroll to position [131, 0]
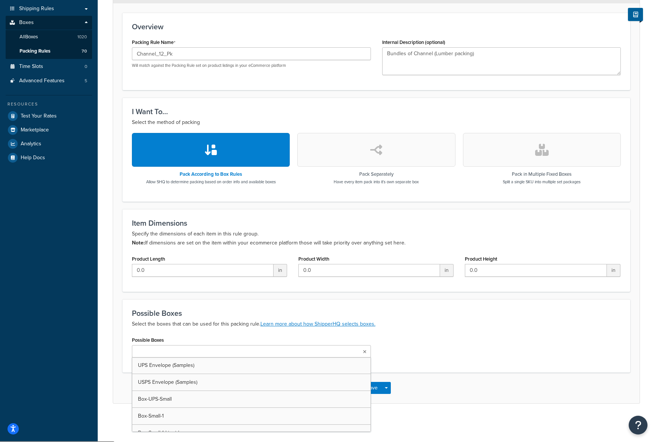
click at [364, 354] on icon at bounding box center [364, 352] width 3 height 5
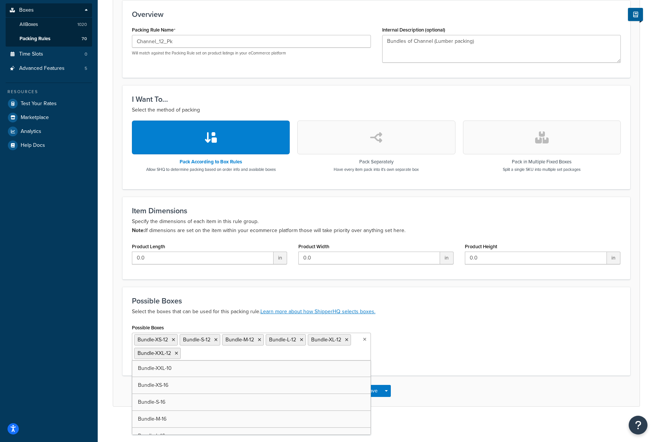
scroll to position [146, 0]
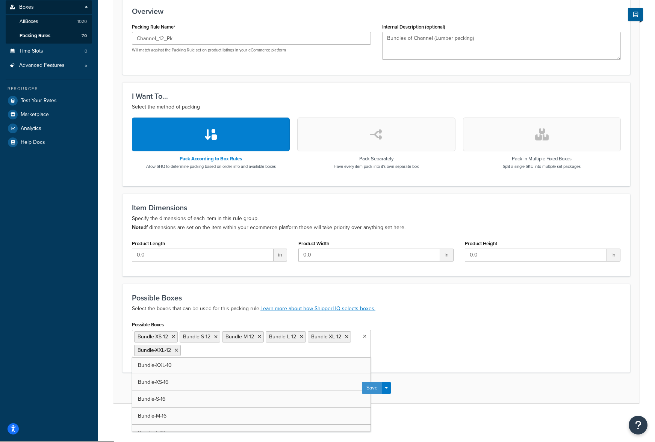
click at [377, 387] on button "Save" at bounding box center [372, 388] width 20 height 12
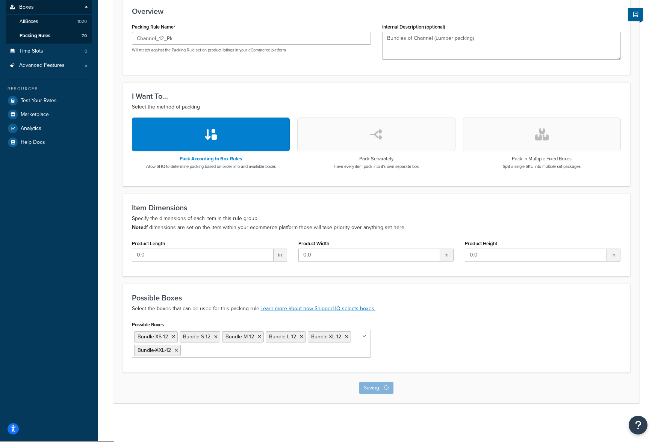
scroll to position [0, 0]
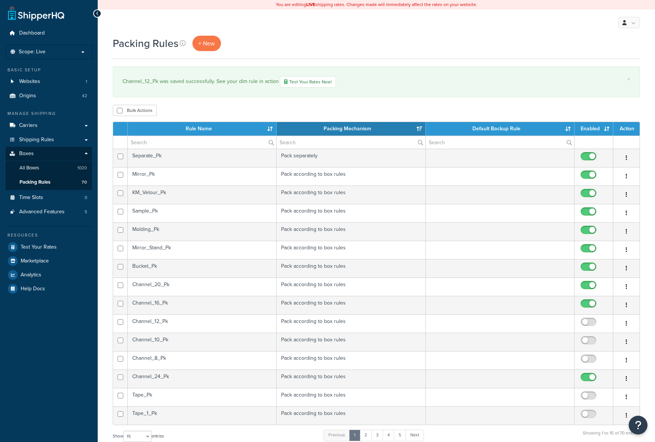
select select "15"
click at [583, 324] on input "checkbox" at bounding box center [589, 323] width 21 height 9
checkbox input "true"
click at [209, 343] on td "Channel_10_Pk" at bounding box center [202, 342] width 149 height 18
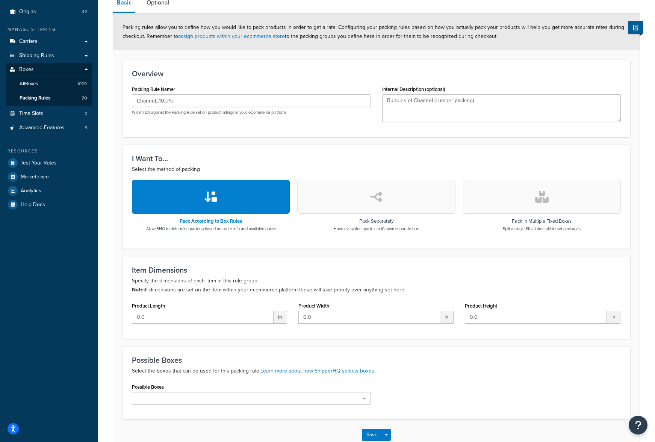
scroll to position [131, 0]
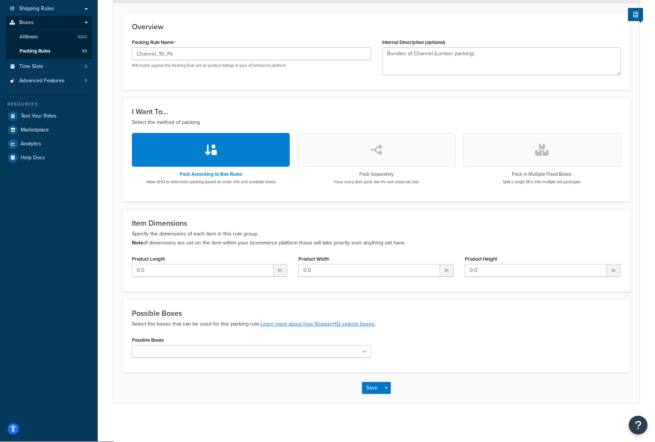
click at [364, 354] on icon at bounding box center [364, 352] width 4 height 5
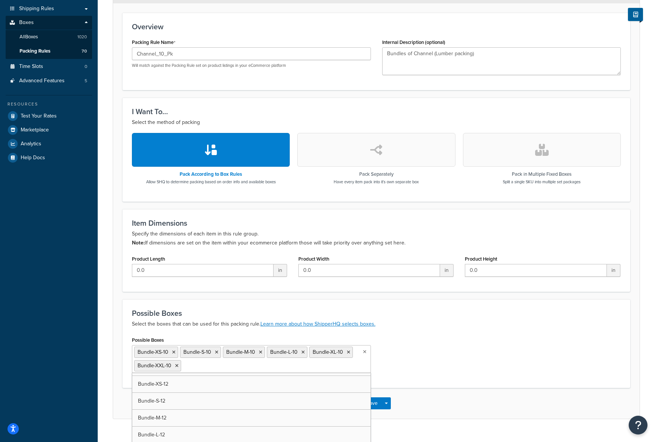
scroll to position [1936, 0]
click at [403, 366] on div "Possible Boxes Bundle-XS-10 Bundle-S-10 Bundle-M-10 Bundle-L-10 Bundle-XL-10 Bu…" at bounding box center [376, 357] width 500 height 44
click at [374, 405] on button "Save" at bounding box center [372, 403] width 20 height 12
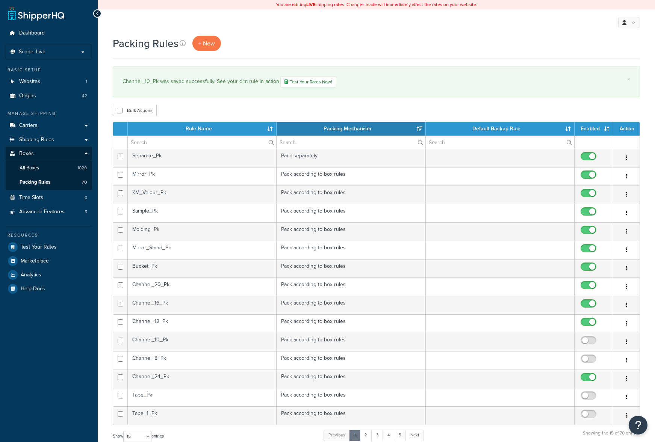
select select "15"
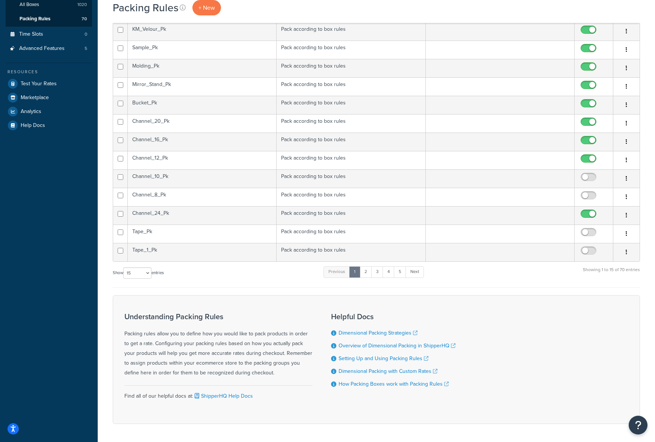
scroll to position [150, 0]
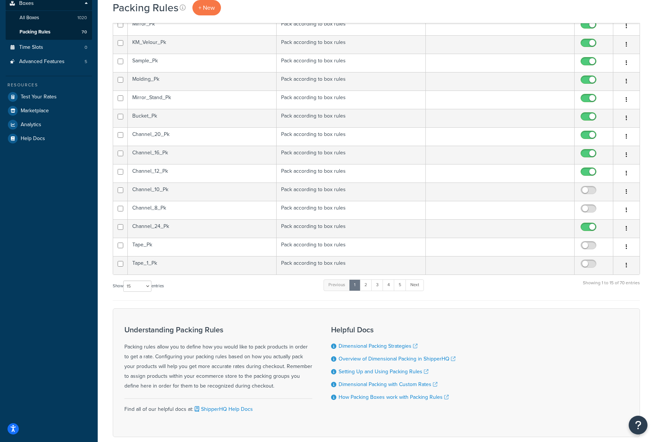
click at [590, 193] on input "checkbox" at bounding box center [589, 191] width 21 height 9
checkbox input "true"
click at [188, 211] on td "Channel_8_Pk" at bounding box center [202, 210] width 149 height 18
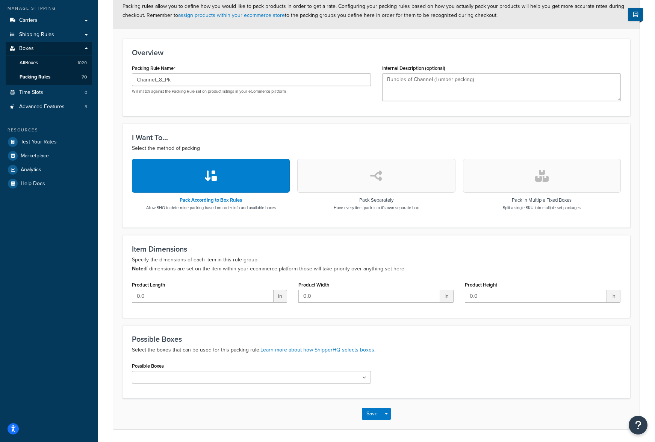
scroll to position [131, 0]
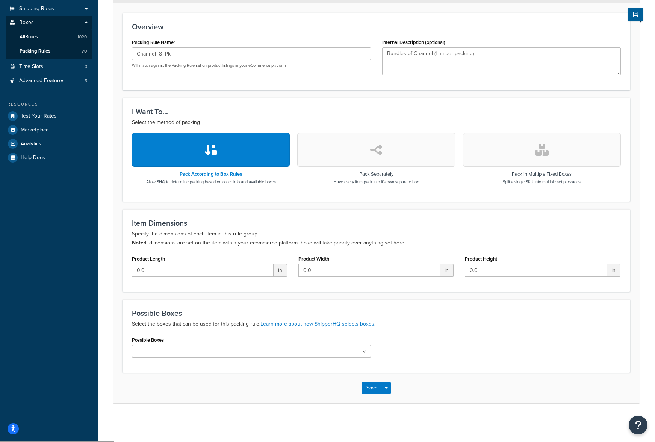
click at [365, 356] on ul at bounding box center [251, 351] width 239 height 12
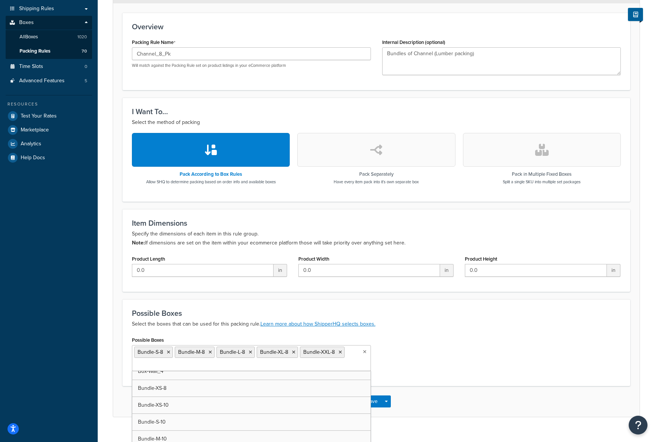
scroll to position [1786, 0]
click at [446, 345] on div "Possible Boxes Bundle-XS-8 Bundle-S-8 Bundle-M-8 Bundle-L-8 Bundle-XL-8 Bundle-…" at bounding box center [376, 357] width 500 height 44
click at [373, 406] on button "Save" at bounding box center [372, 403] width 20 height 12
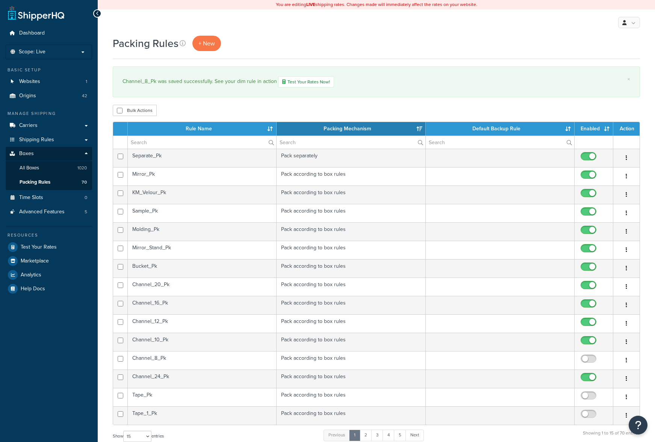
select select "15"
click at [588, 362] on input "checkbox" at bounding box center [589, 360] width 21 height 9
checkbox input "true"
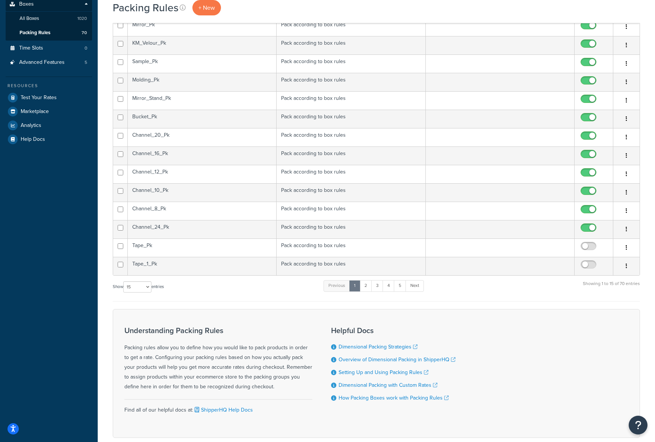
scroll to position [191, 0]
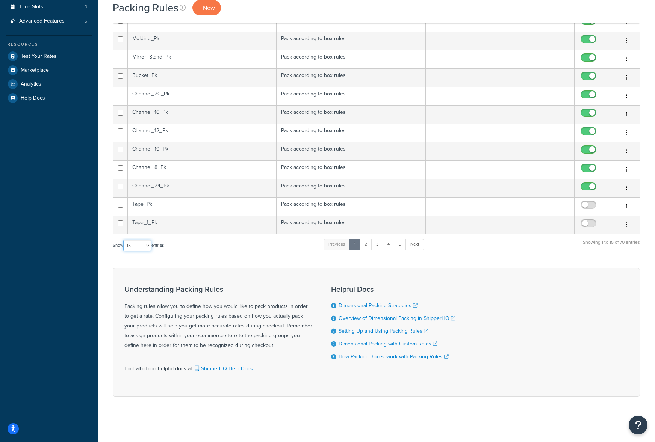
click at [148, 245] on select "10 15 25 50 100" at bounding box center [137, 245] width 28 height 11
select select "100"
click at [124, 251] on select "10 15 25 50 100" at bounding box center [137, 245] width 28 height 11
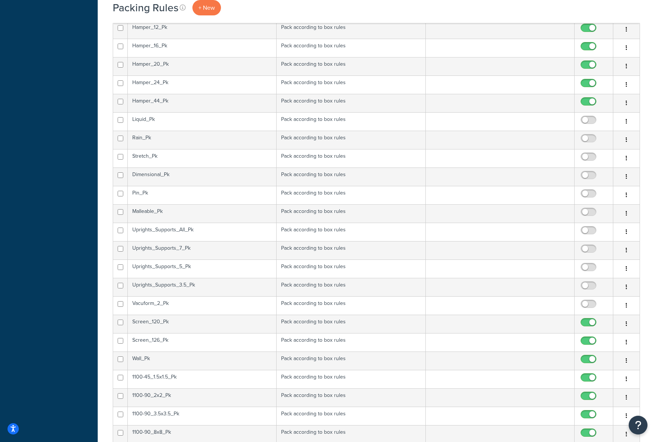
scroll to position [452, 0]
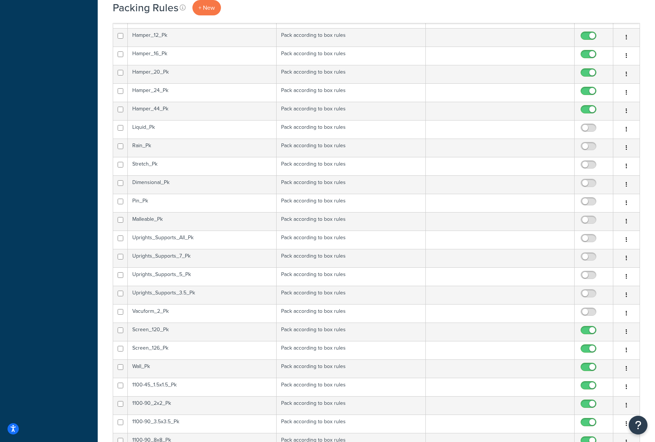
click at [198, 294] on td "Uprights_Supports_3.5_Pk" at bounding box center [202, 295] width 149 height 18
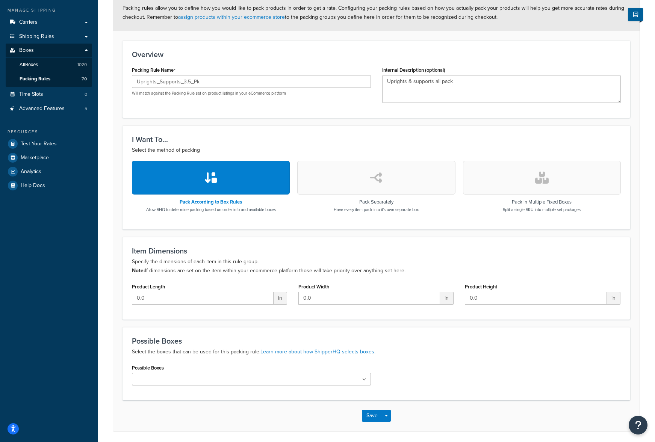
scroll to position [131, 0]
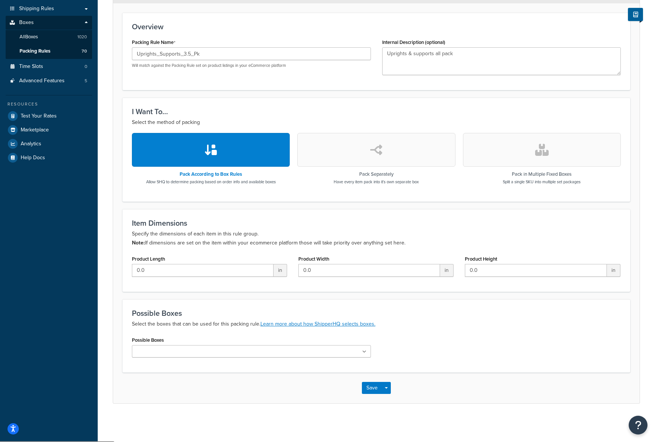
click at [167, 356] on input "Possible Boxes" at bounding box center [167, 352] width 66 height 8
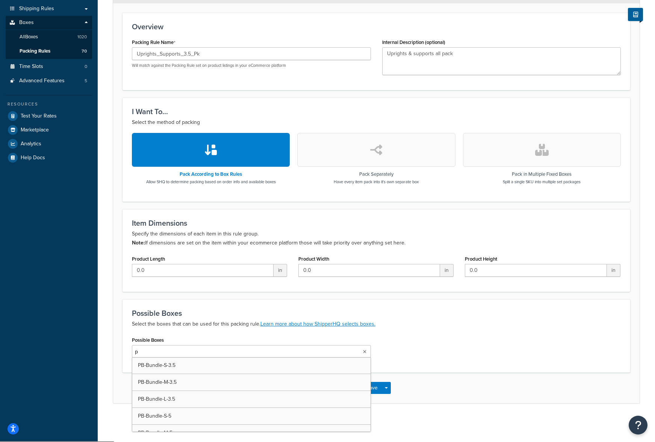
type input "pb"
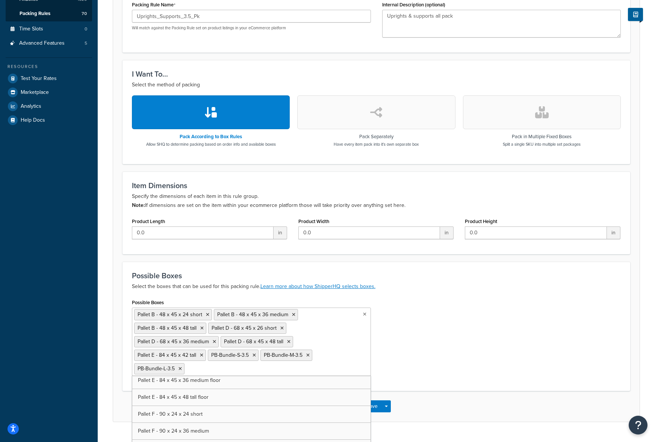
scroll to position [3873, 0]
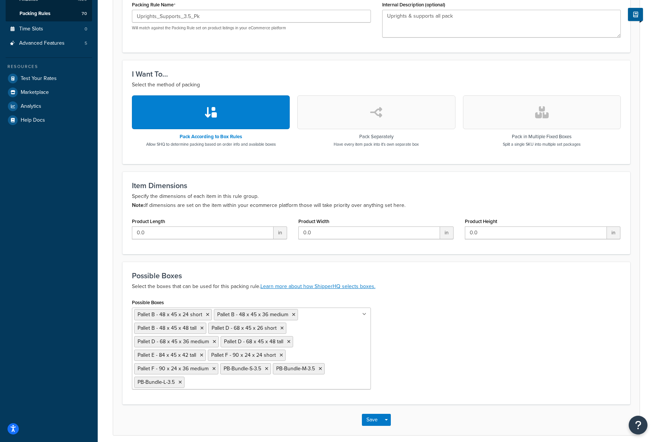
click at [416, 368] on div "Possible Boxes Pallet B - 48 x 45 x 24 short Pallet B - 48 x 45 x 36 medium Pal…" at bounding box center [376, 346] width 500 height 98
click at [372, 420] on button "Save" at bounding box center [372, 420] width 20 height 12
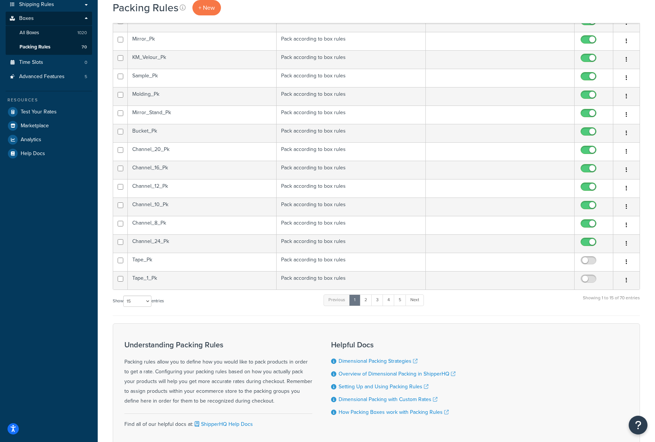
scroll to position [188, 0]
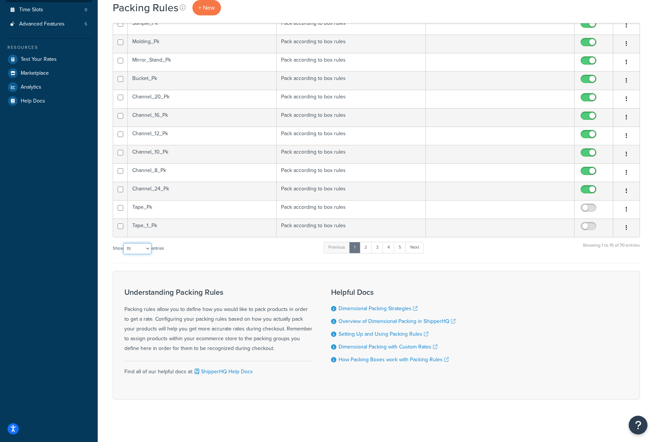
click at [148, 248] on select "10 15 25 50 100" at bounding box center [137, 248] width 28 height 11
select select "100"
click at [124, 254] on select "10 15 25 50 100" at bounding box center [137, 248] width 28 height 11
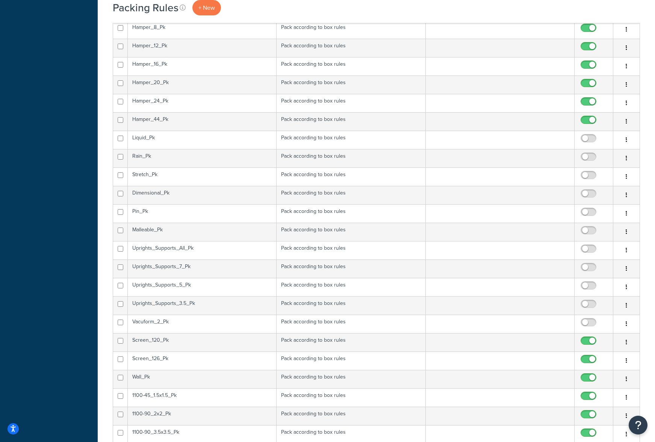
scroll to position [488, 0]
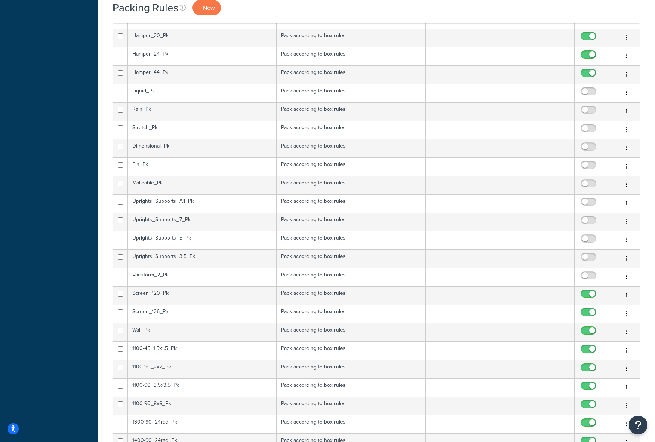
click at [585, 258] on input "checkbox" at bounding box center [589, 258] width 21 height 9
checkbox input "true"
click at [193, 238] on td "Uprights_Supports_5_Pk" at bounding box center [202, 240] width 149 height 18
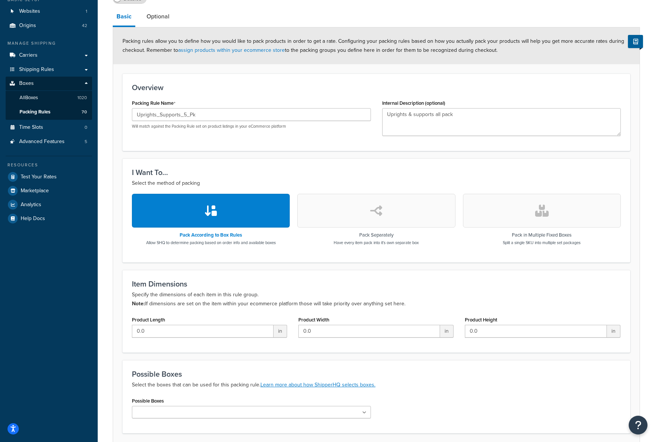
scroll to position [131, 0]
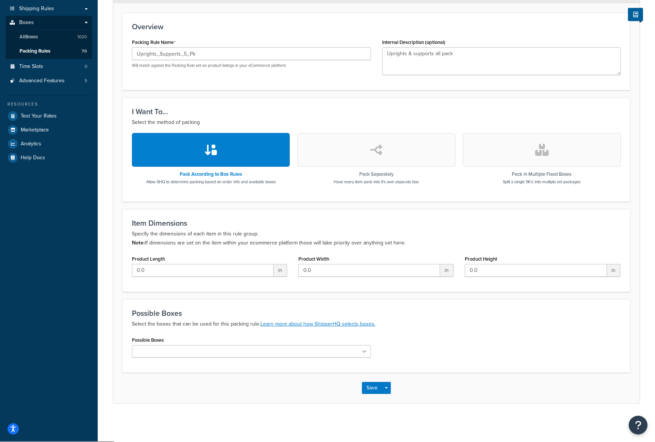
click at [207, 356] on ul at bounding box center [251, 351] width 239 height 12
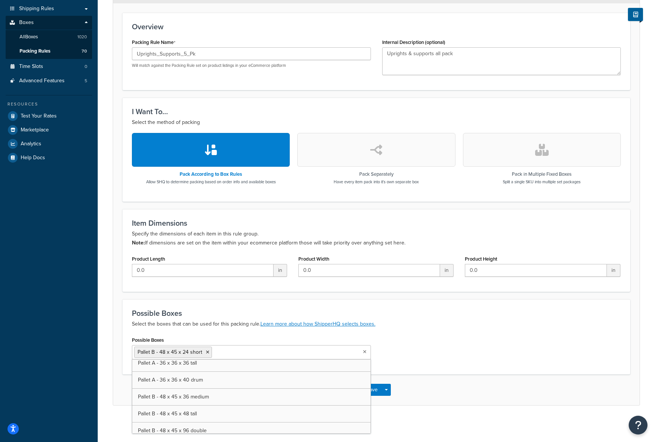
scroll to position [3755, 0]
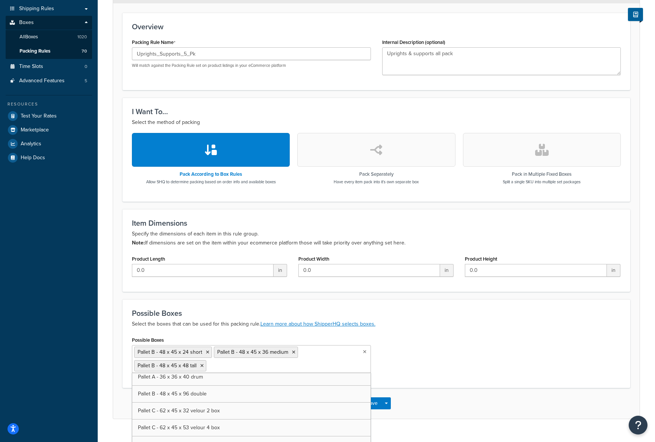
click at [201, 366] on icon at bounding box center [201, 366] width 3 height 5
click at [206, 354] on icon at bounding box center [207, 352] width 3 height 5
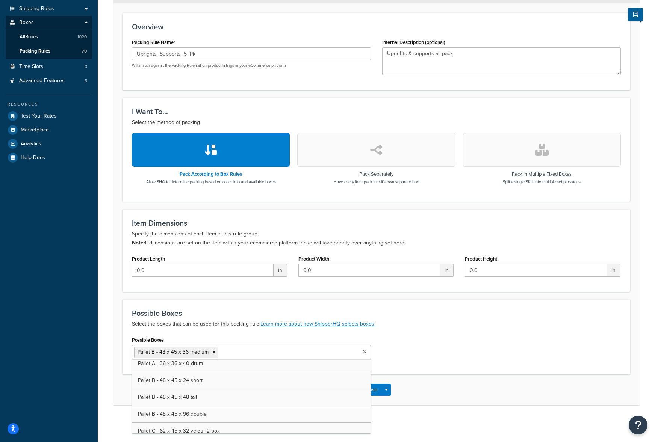
click at [214, 353] on icon at bounding box center [213, 352] width 3 height 5
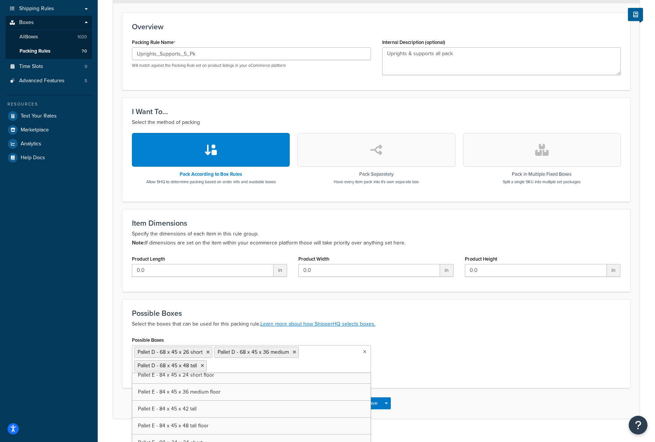
scroll to position [3906, 0]
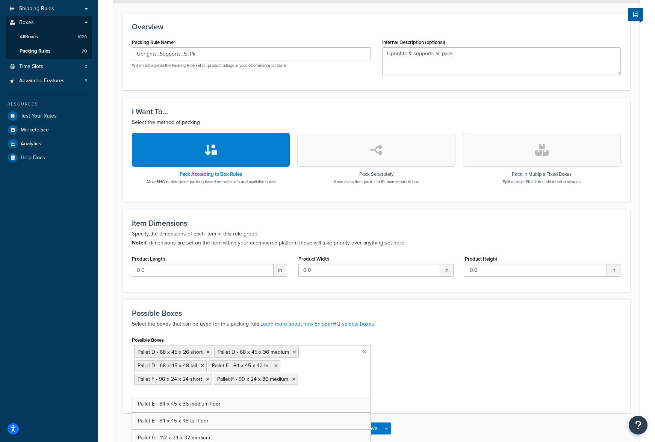
click at [401, 376] on div "Possible Boxes Pallet D - 68 x 45 x 26 short Pallet D - 68 x 45 x 36 medium Pal…" at bounding box center [376, 369] width 500 height 69
click at [201, 388] on input "Possible Boxes" at bounding box center [167, 392] width 66 height 8
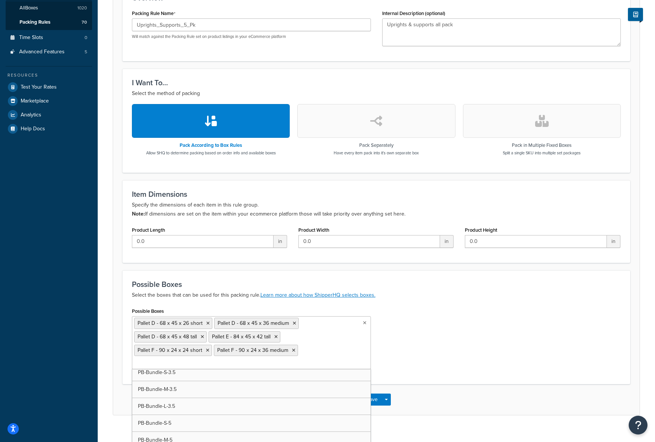
scroll to position [4214, 0]
click at [427, 353] on div "Possible Boxes Pallet D - 68 x 45 x 26 short Pallet D - 68 x 45 x 36 medium Pal…" at bounding box center [376, 341] width 500 height 71
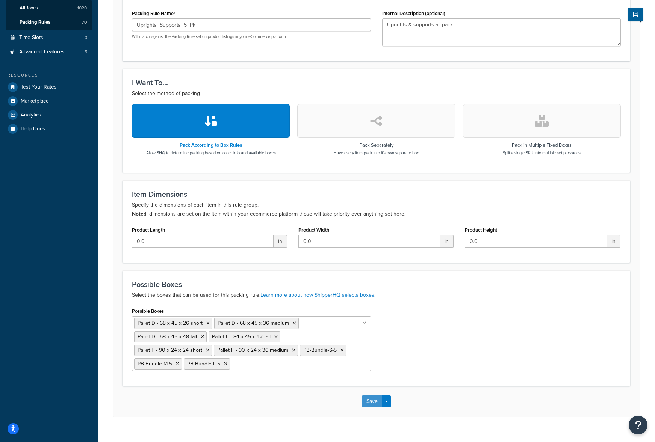
click at [373, 403] on button "Save" at bounding box center [372, 401] width 20 height 12
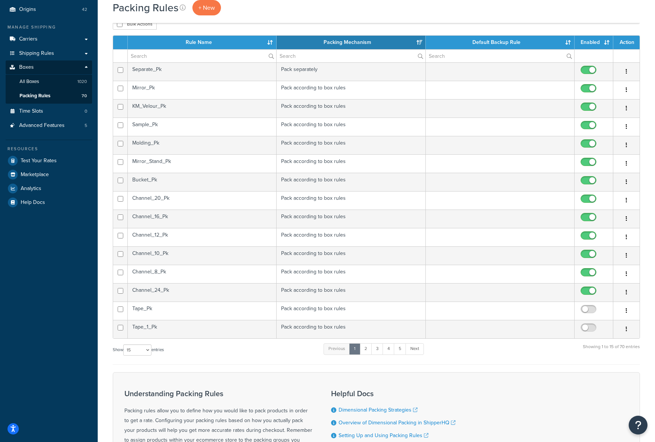
scroll to position [150, 0]
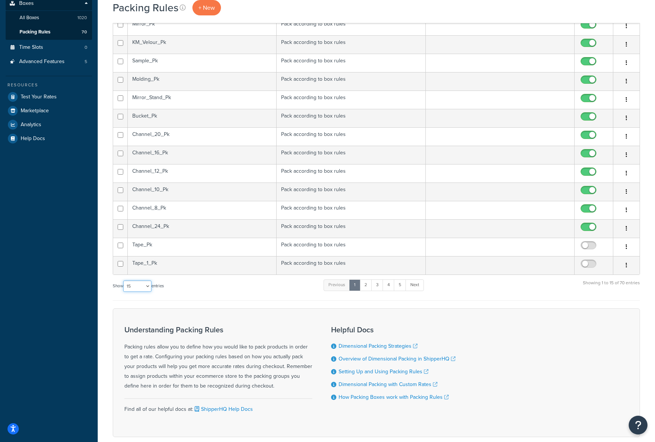
click at [150, 286] on select "10 15 25 50 100" at bounding box center [137, 286] width 28 height 11
select select "100"
click at [124, 292] on select "10 15 25 50 100" at bounding box center [137, 286] width 28 height 11
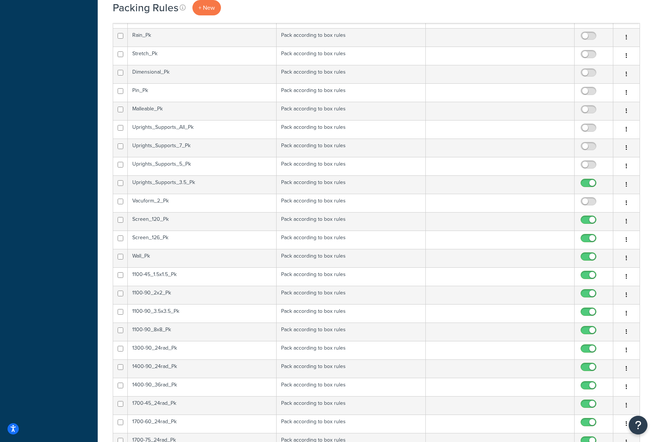
scroll to position [563, 0]
click at [584, 165] on input "checkbox" at bounding box center [589, 165] width 21 height 9
checkbox input "true"
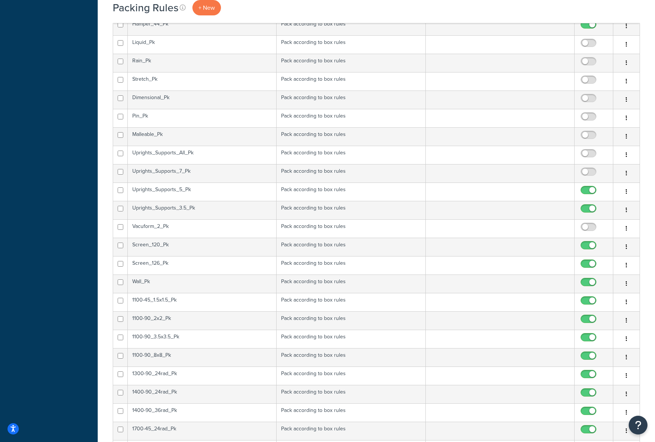
scroll to position [488, 0]
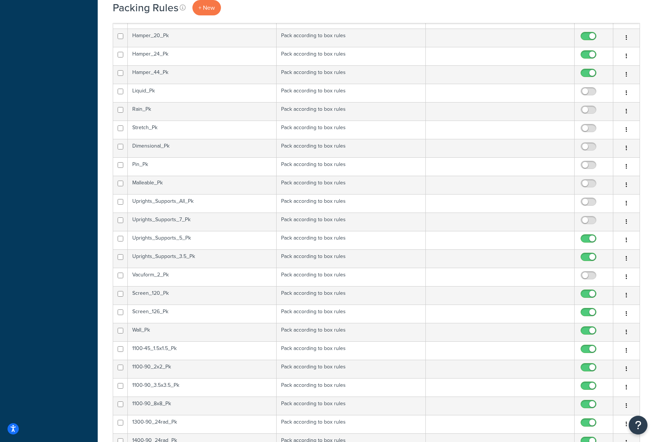
click at [234, 219] on td "Uprights_Supports_7_Pk" at bounding box center [202, 222] width 149 height 18
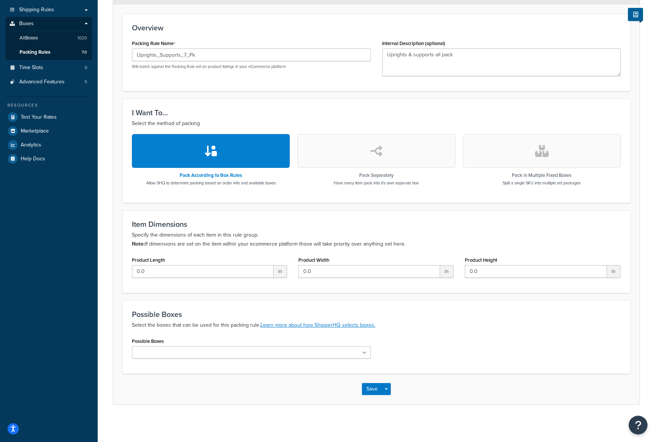
scroll to position [131, 0]
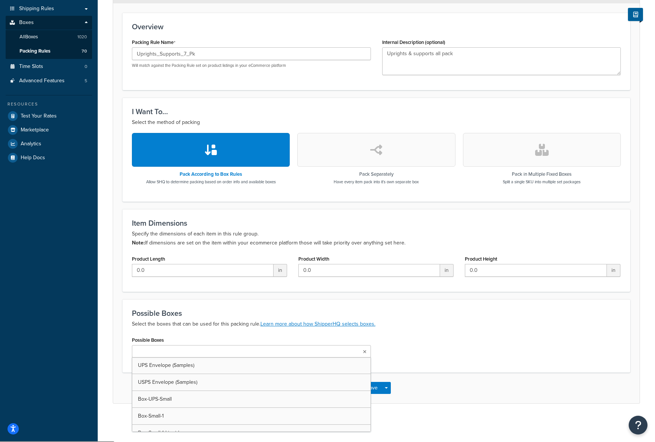
click at [166, 353] on input "Possible Boxes" at bounding box center [167, 352] width 66 height 8
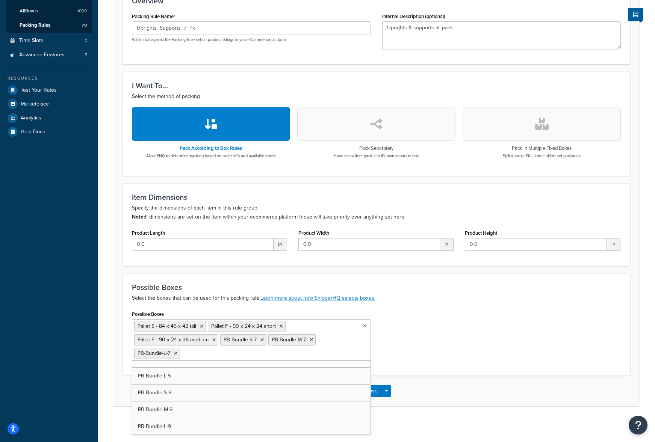
scroll to position [160, 0]
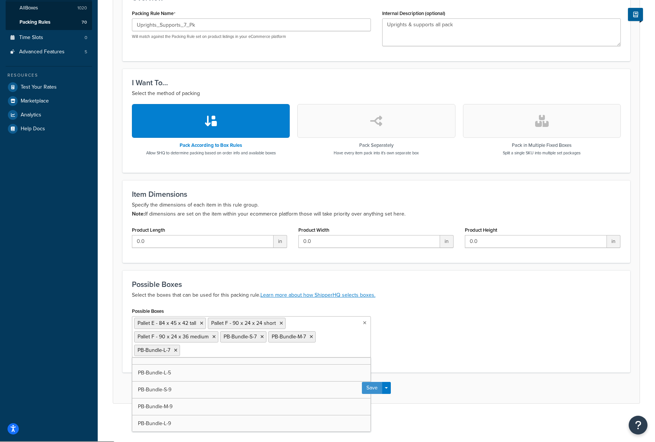
click at [379, 389] on button "Save" at bounding box center [372, 388] width 20 height 12
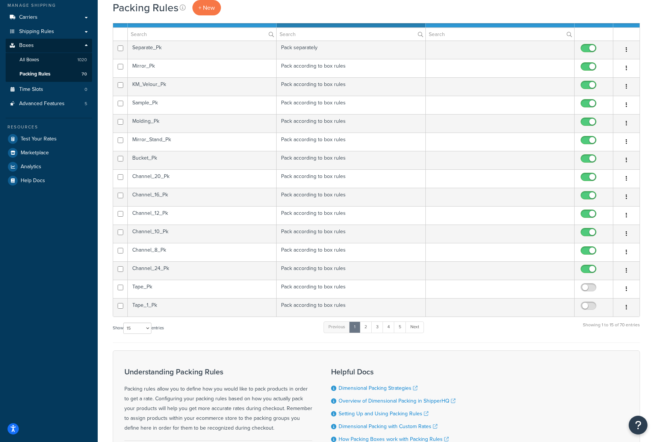
scroll to position [113, 0]
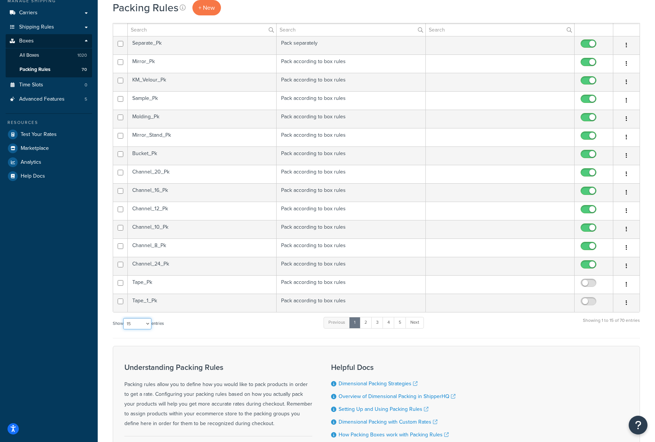
click at [151, 326] on select "10 15 25 50 100" at bounding box center [137, 323] width 28 height 11
select select "100"
click at [124, 329] on select "10 15 25 50 100" at bounding box center [137, 323] width 28 height 11
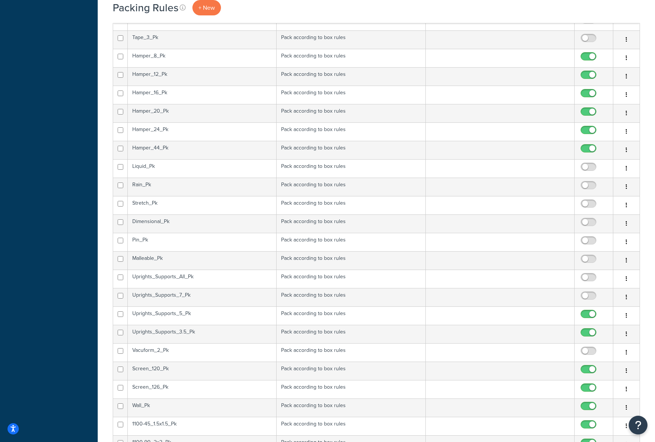
scroll to position [413, 0]
click at [590, 297] on input "checkbox" at bounding box center [589, 297] width 21 height 9
checkbox input "true"
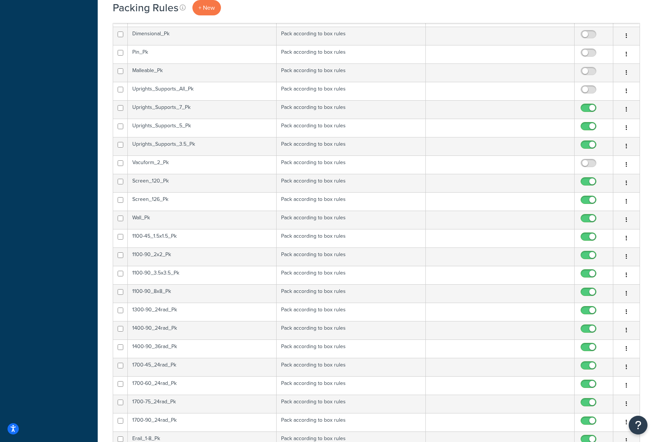
scroll to position [526, 0]
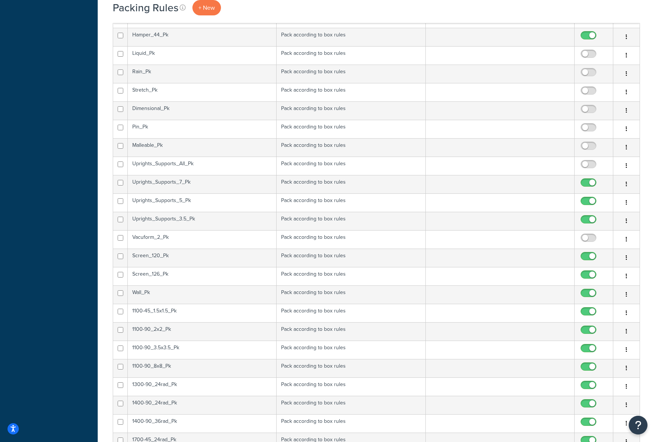
click at [198, 162] on td "Uprights_Supports_All_Pk" at bounding box center [202, 166] width 149 height 18
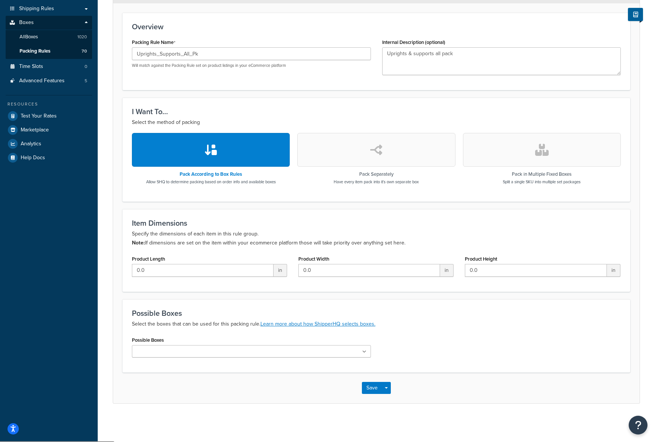
click at [212, 350] on ul at bounding box center [251, 351] width 239 height 12
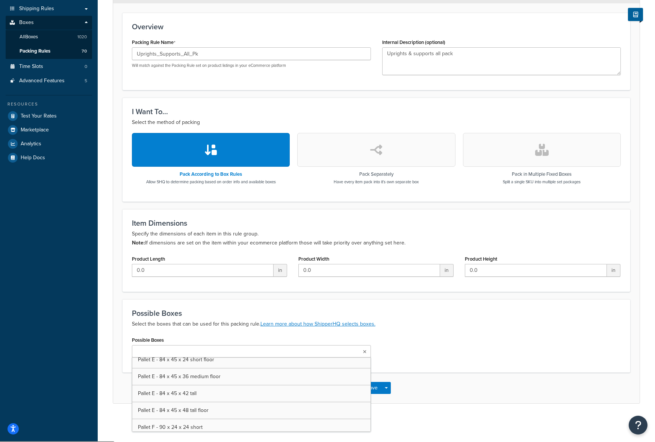
scroll to position [3981, 0]
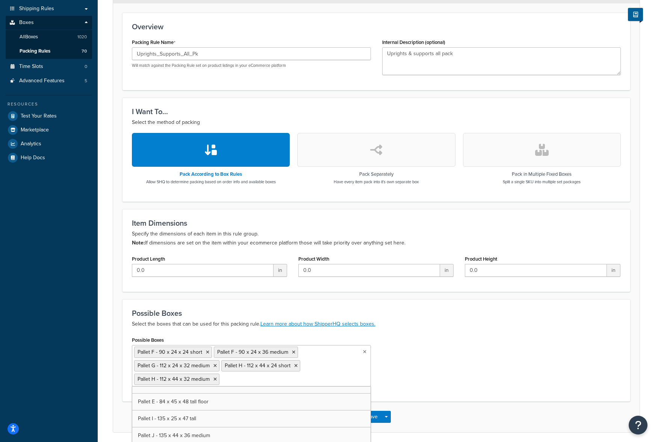
click at [292, 353] on icon at bounding box center [293, 352] width 3 height 5
click at [206, 352] on icon at bounding box center [207, 352] width 3 height 5
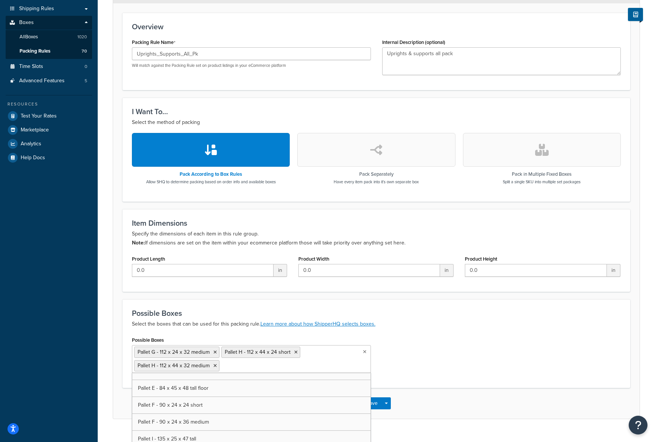
click at [293, 369] on ul "Pallet G - 112 x 24 x 32 medium Pallet H - 112 x 44 x 24 short Pallet H - 112 x…" at bounding box center [251, 359] width 239 height 28
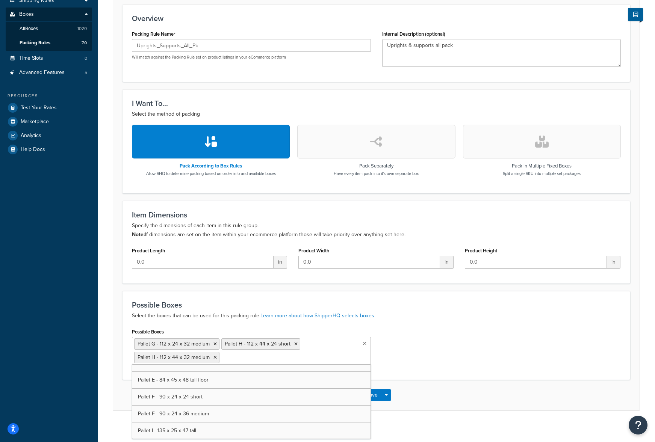
scroll to position [146, 0]
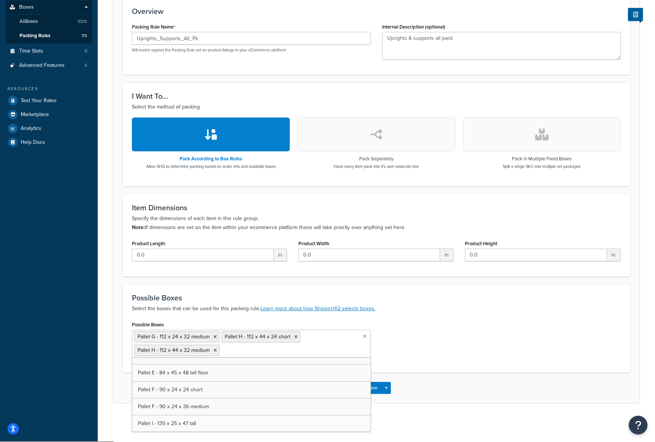
click at [312, 349] on ul "Pallet G - 112 x 24 x 32 medium Pallet H - 112 x 44 x 24 short Pallet H - 112 x…" at bounding box center [251, 344] width 239 height 28
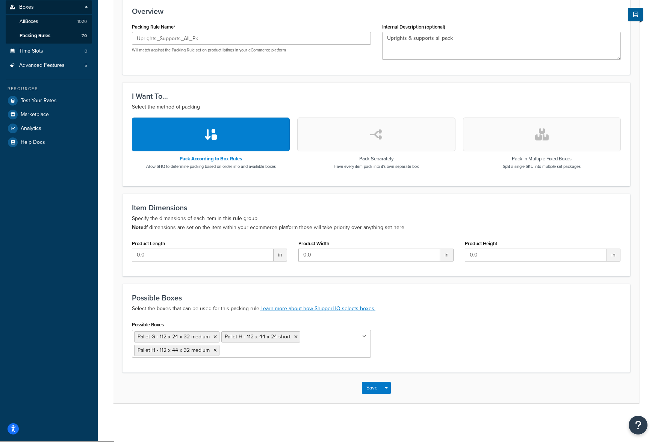
click at [416, 335] on div "Possible Boxes Pallet G - 112 x 24 x 32 medium Pallet H - 112 x 44 x 24 short P…" at bounding box center [376, 341] width 500 height 44
click at [262, 349] on input "Possible Boxes" at bounding box center [254, 350] width 66 height 8
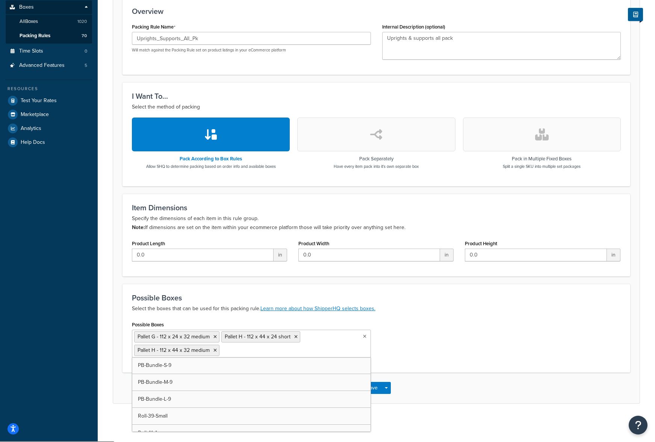
scroll to position [4377, 0]
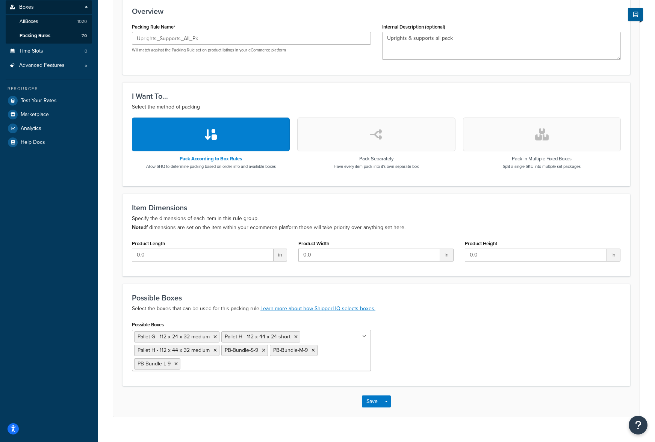
click at [422, 352] on div "Possible Boxes Pallet G - 112 x 24 x 32 medium Pallet H - 112 x 44 x 24 short P…" at bounding box center [376, 347] width 500 height 57
click at [378, 406] on button "Save" at bounding box center [372, 401] width 20 height 12
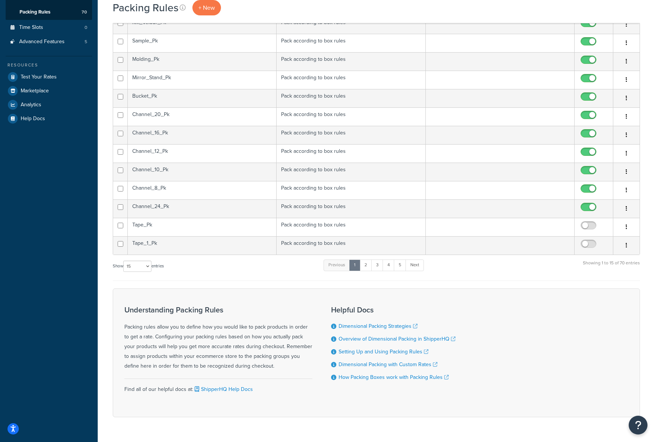
scroll to position [153, 0]
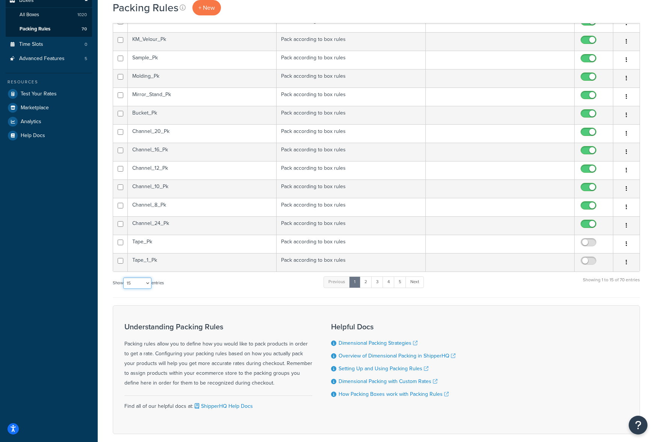
click at [151, 282] on select "10 15 25 50 100" at bounding box center [137, 283] width 28 height 11
select select "100"
click at [124, 289] on select "10 15 25 50 100" at bounding box center [137, 283] width 28 height 11
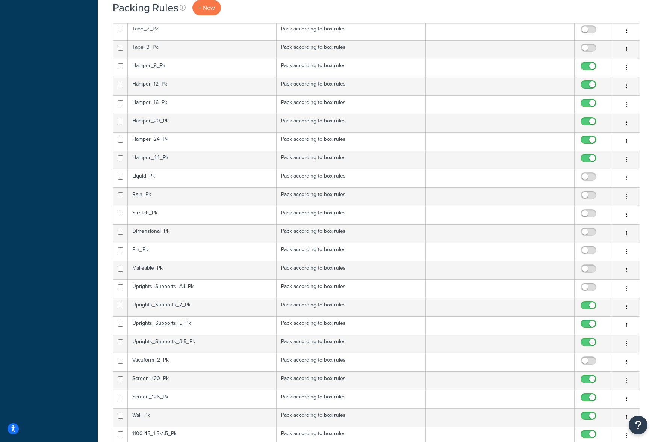
scroll to position [416, 0]
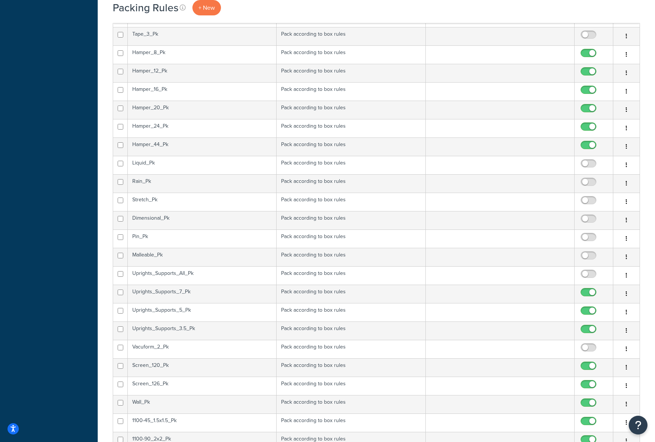
click at [583, 273] on input "checkbox" at bounding box center [589, 275] width 21 height 9
checkbox input "true"
click at [214, 347] on td "Vacuform_2_Pk" at bounding box center [202, 349] width 149 height 18
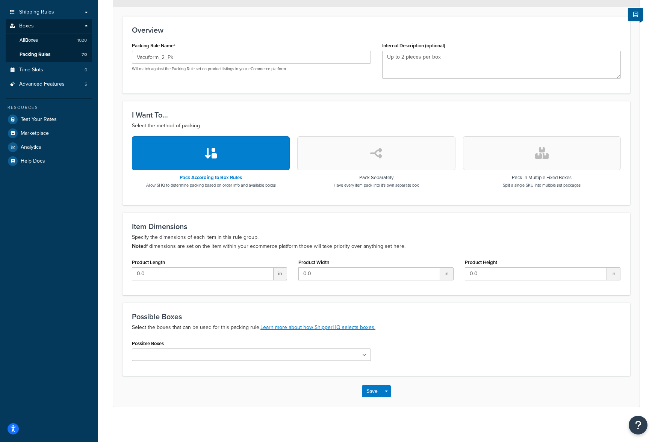
scroll to position [131, 0]
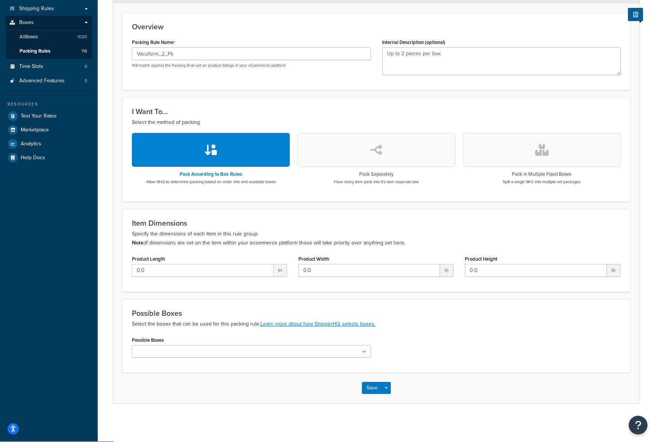
click at [163, 355] on input "Possible Boxes" at bounding box center [167, 352] width 66 height 8
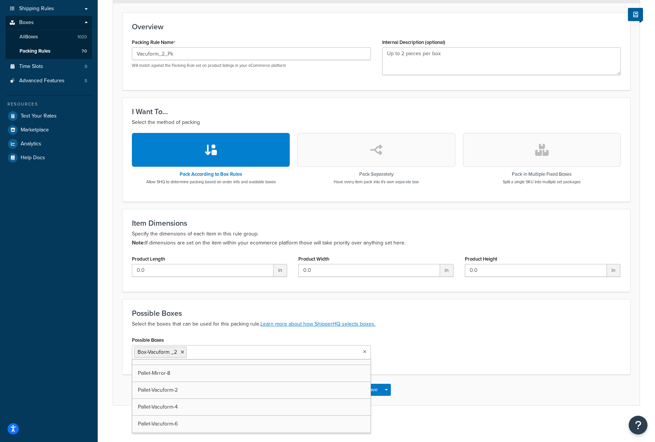
scroll to position [4169, 0]
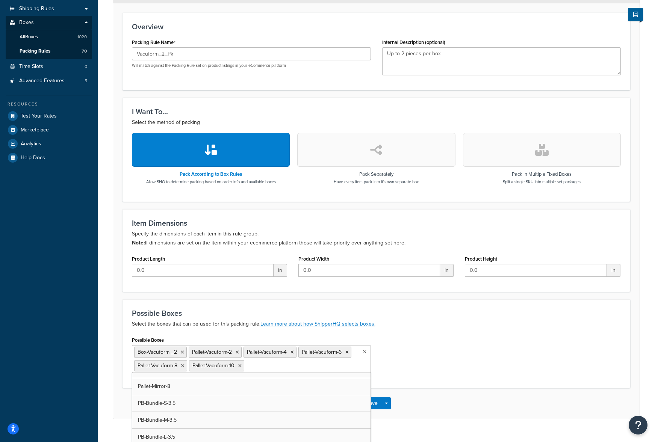
click at [413, 360] on div "Possible Boxes Box-Vacuform _2 Pallet-Vacuform-2 Pallet-Vacuform-4 Pallet-Vacuf…" at bounding box center [376, 357] width 500 height 44
click at [370, 404] on button "Save" at bounding box center [372, 403] width 20 height 12
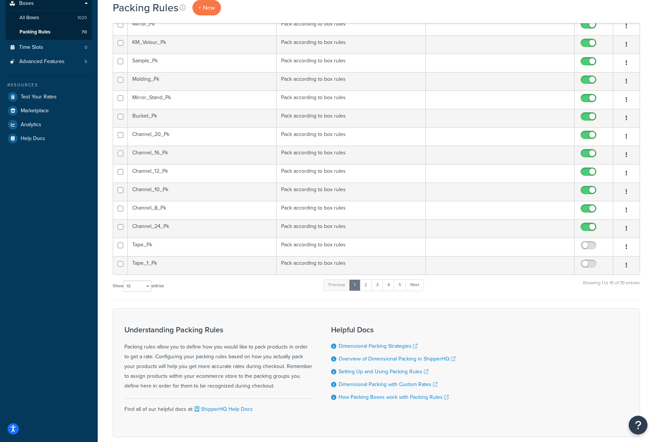
scroll to position [191, 0]
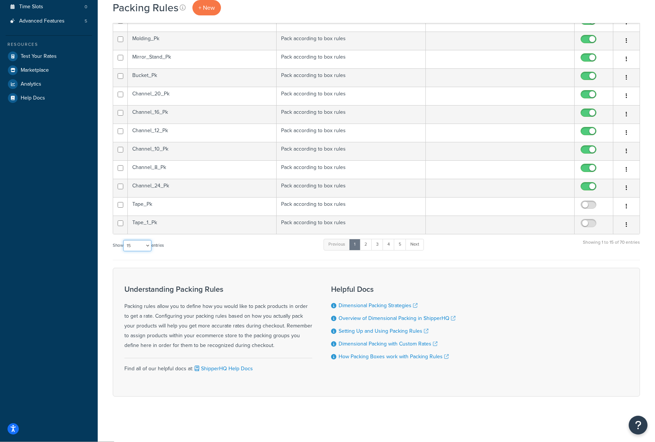
click at [148, 248] on select "10 15 25 50 100" at bounding box center [137, 245] width 28 height 11
select select "100"
click at [124, 251] on select "10 15 25 50 100" at bounding box center [137, 245] width 28 height 11
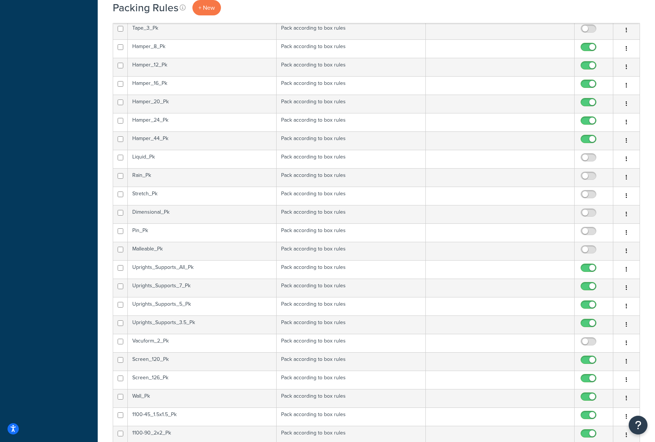
scroll to position [491, 0]
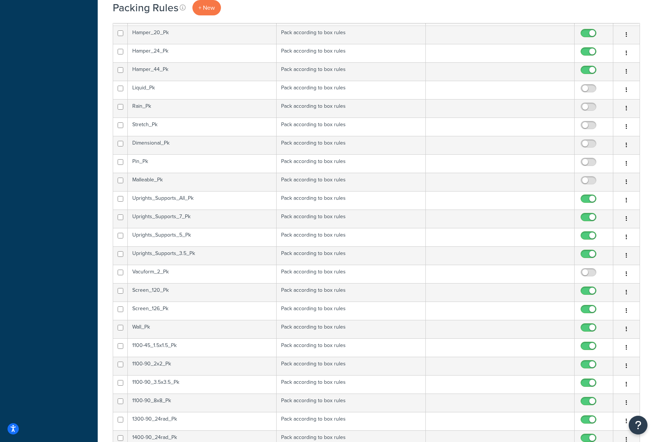
click at [585, 274] on input "checkbox" at bounding box center [589, 274] width 21 height 9
checkbox input "true"
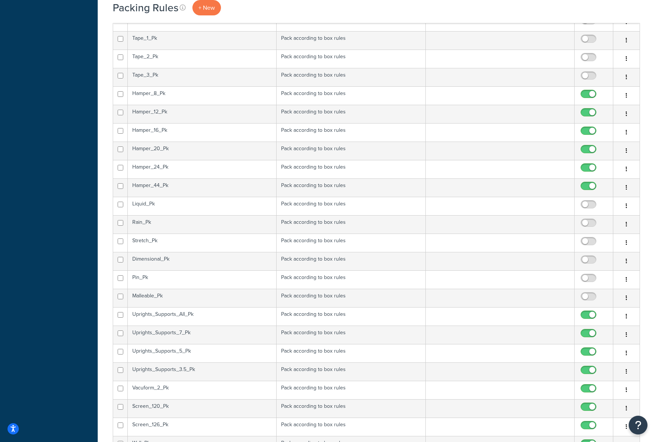
scroll to position [379, 0]
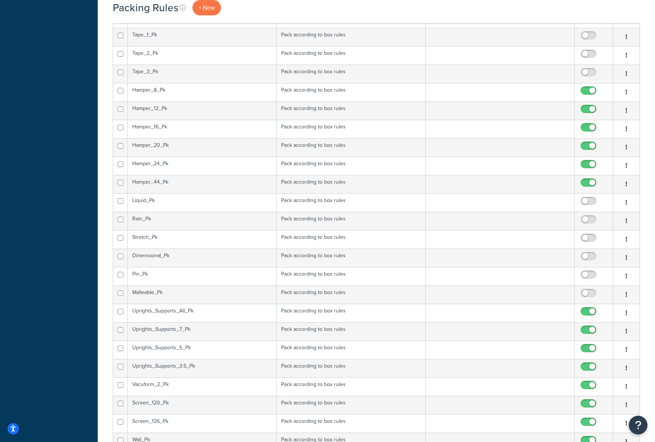
click at [187, 295] on td "Malleable_Pk" at bounding box center [202, 294] width 149 height 18
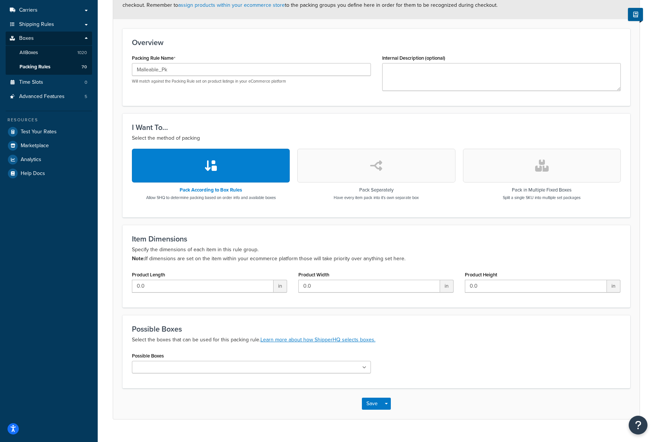
scroll to position [131, 0]
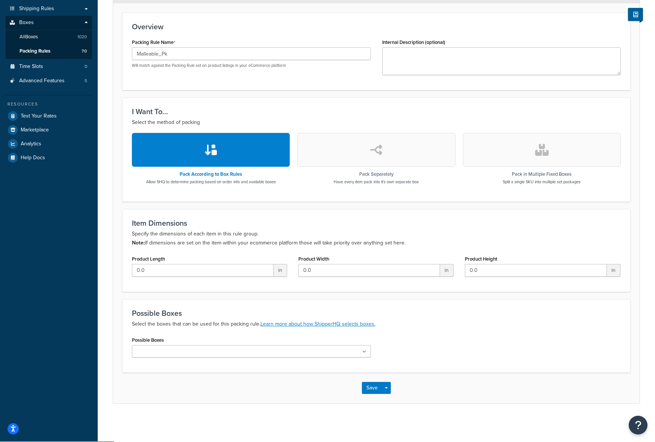
click at [183, 349] on input "Possible Boxes" at bounding box center [167, 352] width 66 height 8
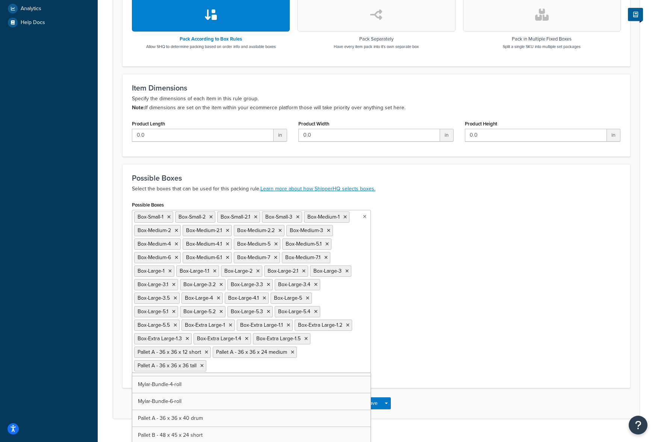
scroll to position [3008, 0]
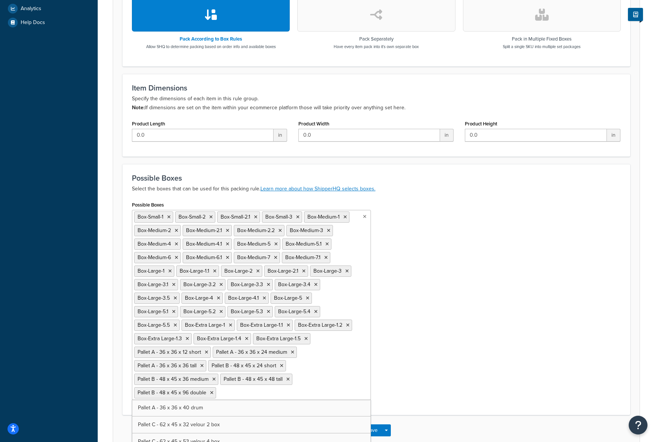
click at [463, 347] on div "Possible Boxes Box-Small-1 Box-Small-2 Box-Small-2.1 Box-Small-3 Box-Medium-1 B…" at bounding box center [376, 302] width 500 height 206
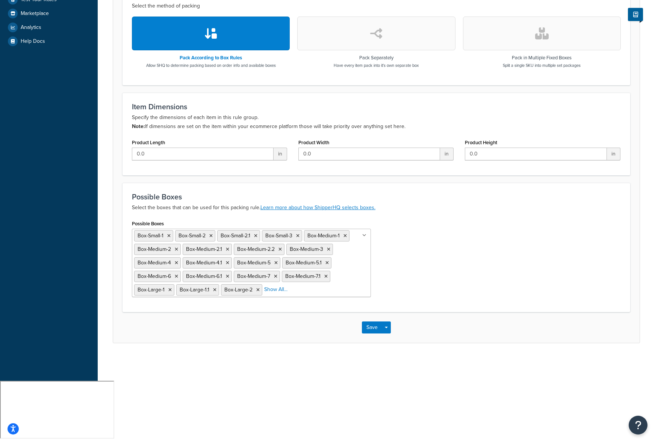
scroll to position [187, 0]
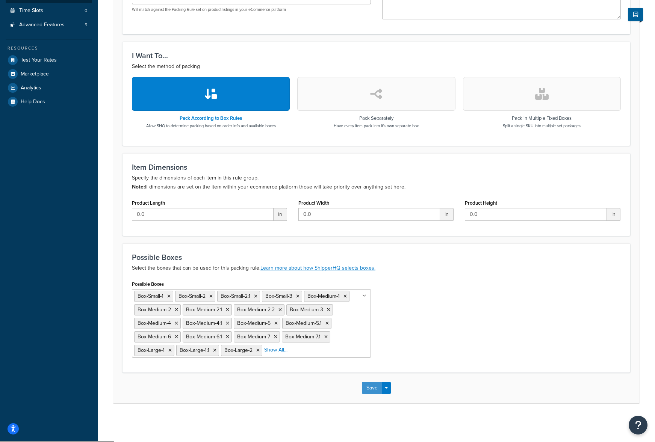
click at [374, 388] on button "Save" at bounding box center [372, 388] width 20 height 12
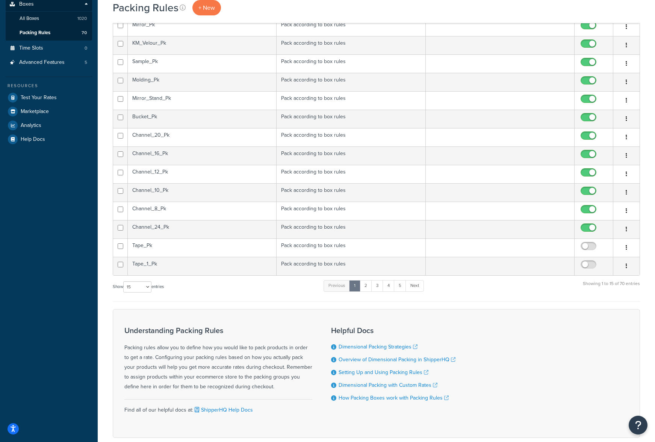
scroll to position [191, 0]
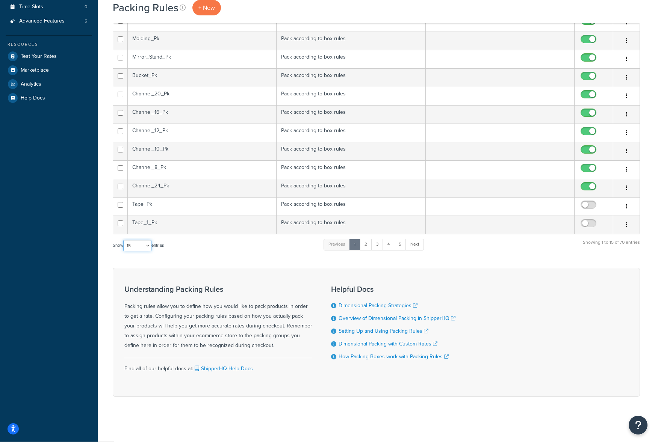
click at [147, 245] on select "10 15 25 50 100" at bounding box center [137, 245] width 28 height 11
select select "100"
click at [124, 251] on select "10 15 25 50 100" at bounding box center [137, 245] width 28 height 11
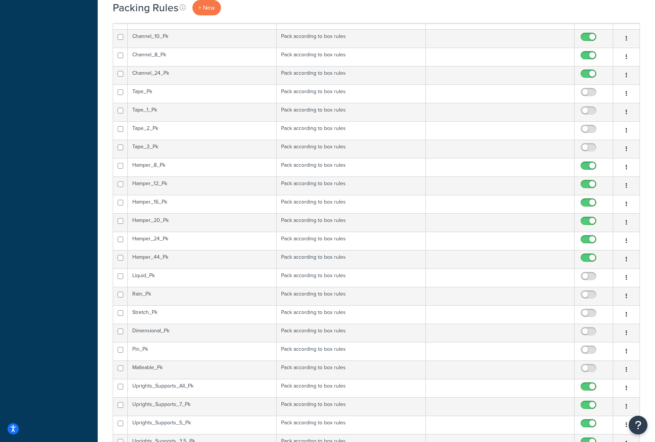
scroll to position [379, 0]
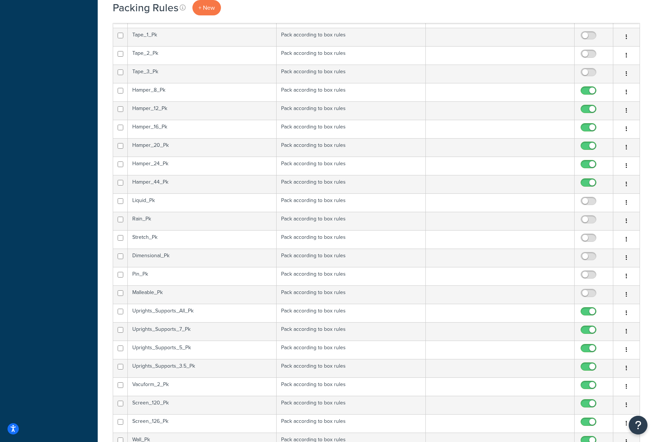
click at [587, 291] on input "checkbox" at bounding box center [589, 294] width 21 height 9
checkbox input "true"
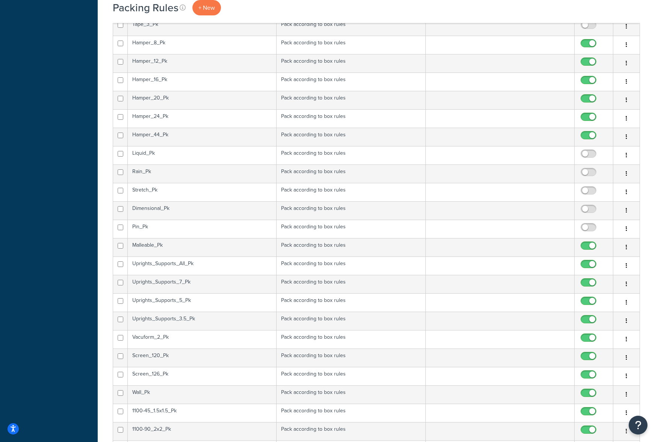
scroll to position [303, 0]
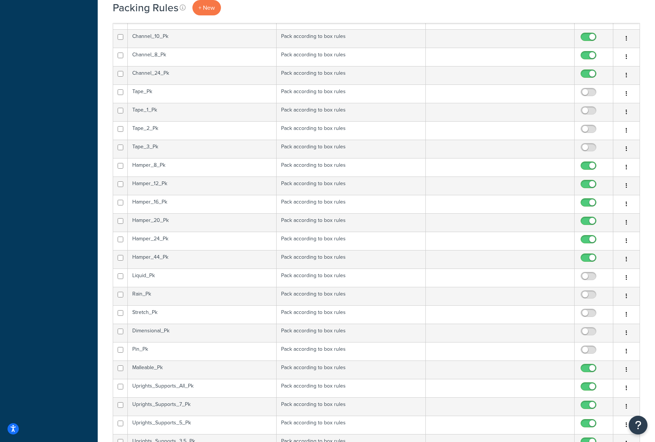
click at [187, 110] on td "Tape_1_Pk" at bounding box center [202, 112] width 149 height 18
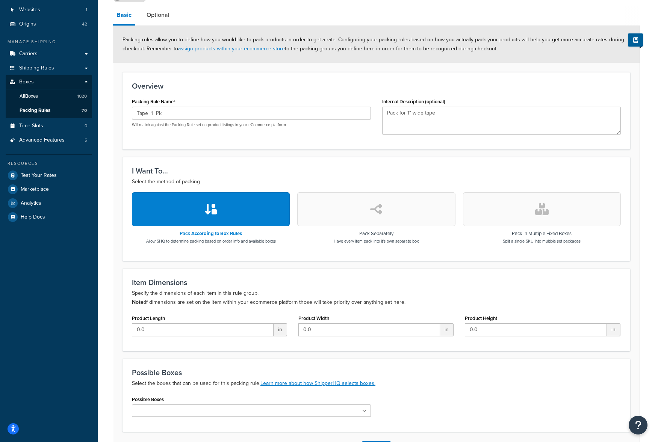
scroll to position [131, 0]
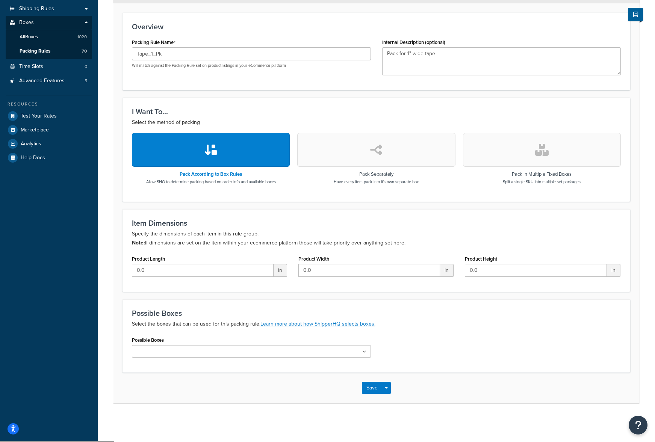
click at [275, 352] on ul at bounding box center [251, 351] width 239 height 12
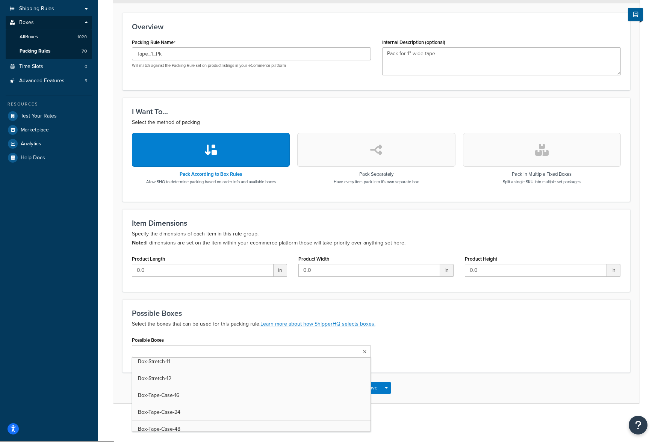
scroll to position [1427, 0]
click at [376, 391] on button "Save" at bounding box center [372, 390] width 20 height 12
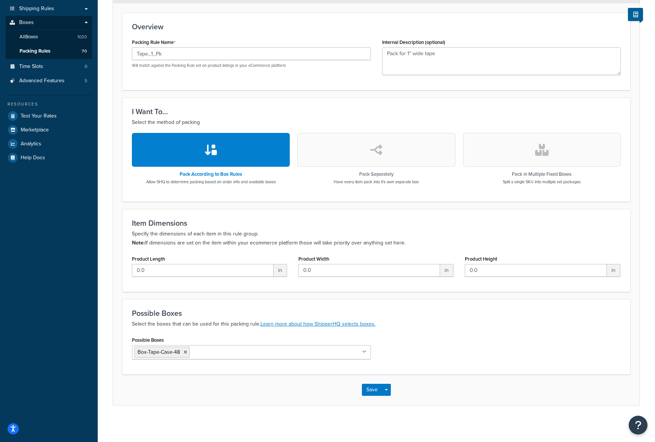
scroll to position [0, 0]
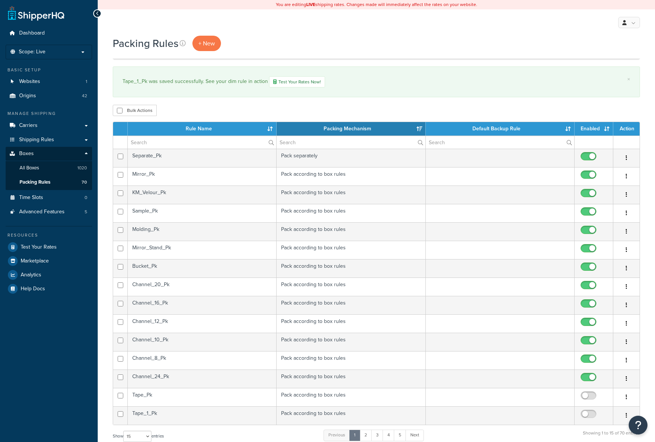
select select "15"
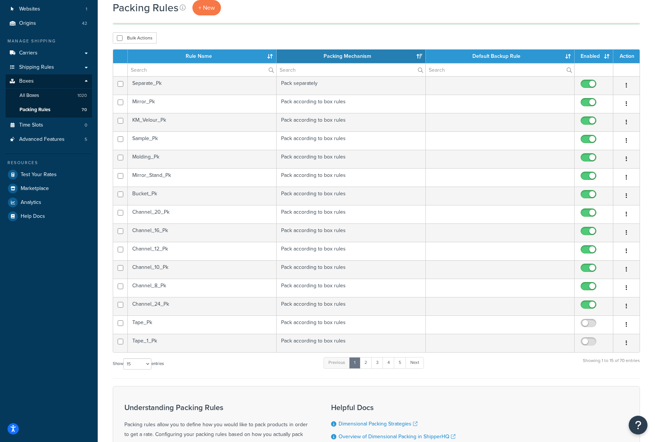
scroll to position [41, 0]
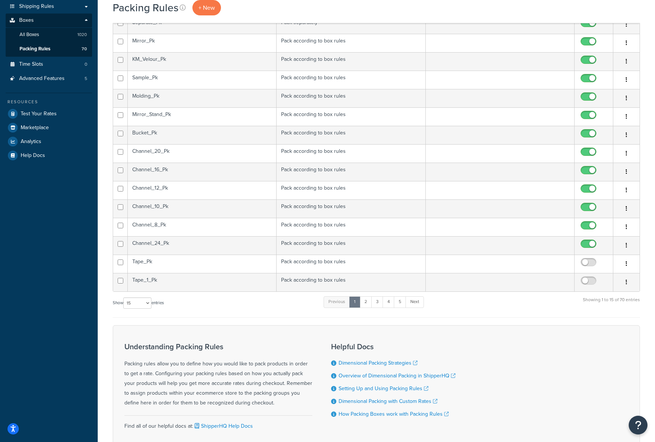
scroll to position [153, 0]
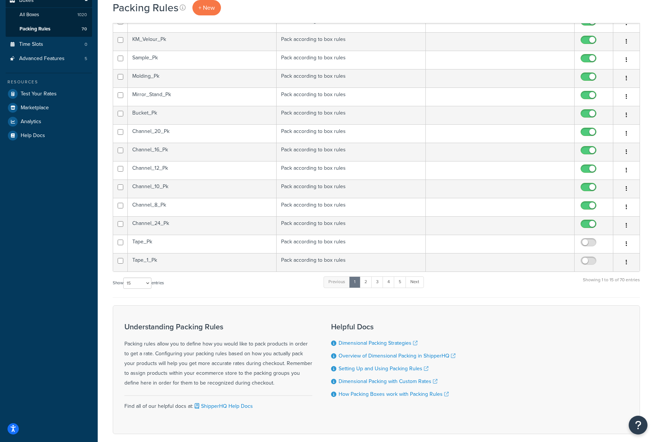
click at [222, 259] on td "Tape_1_Pk" at bounding box center [202, 262] width 149 height 18
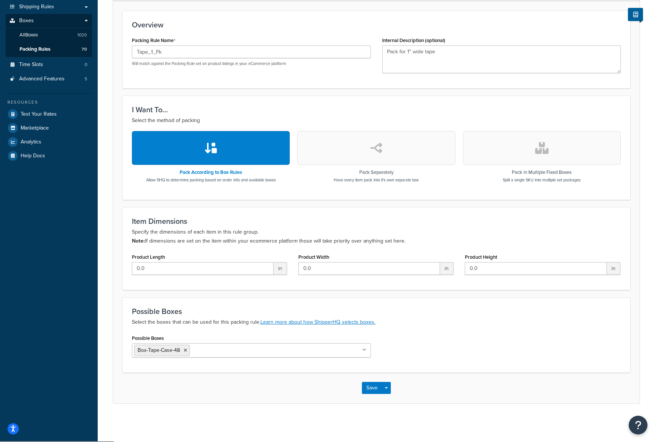
click at [286, 353] on ul "Box-Tape-Case-48" at bounding box center [251, 350] width 239 height 14
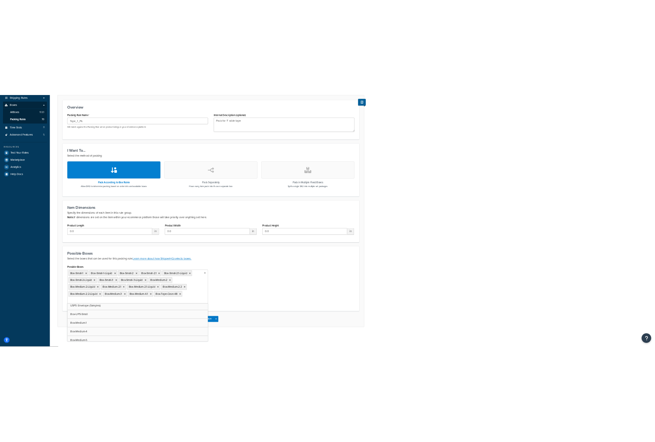
scroll to position [38, 0]
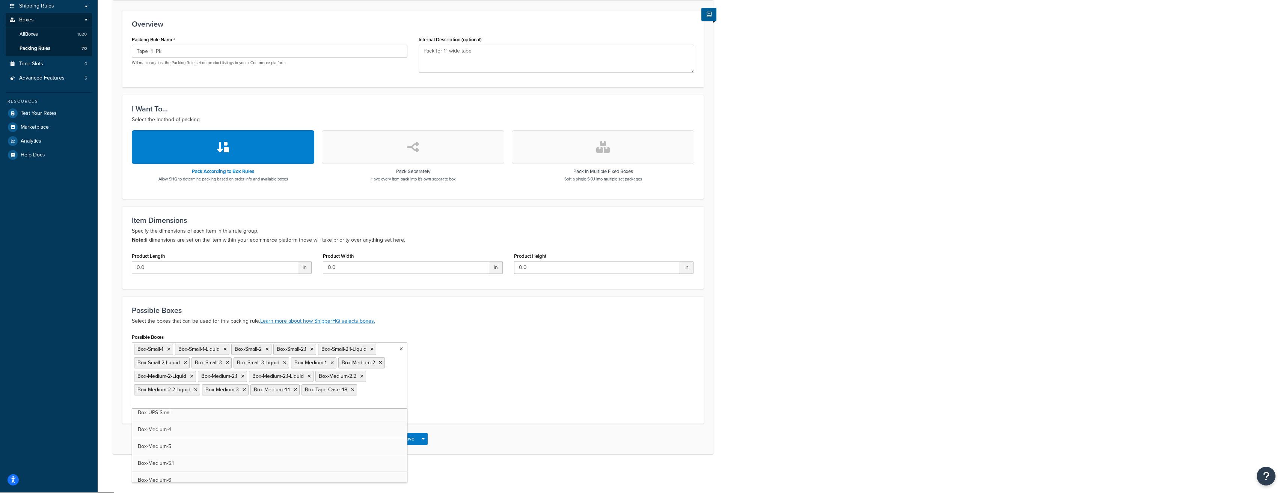
click at [476, 393] on div "Possible Boxes Box-Small-1 Box-Small-1-Liquid Box-Small-2 Box-Small-2.1 Box-Sma…" at bounding box center [413, 373] width 574 height 83
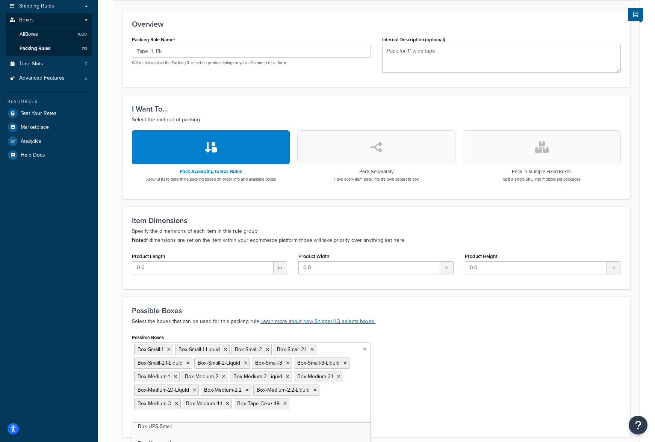
click at [317, 409] on ul "Box-Small-1 Box-Small-1-Liquid Box-Small-2 Box-Small-2.1 Box-Small-2.1-Liquid B…" at bounding box center [251, 383] width 239 height 80
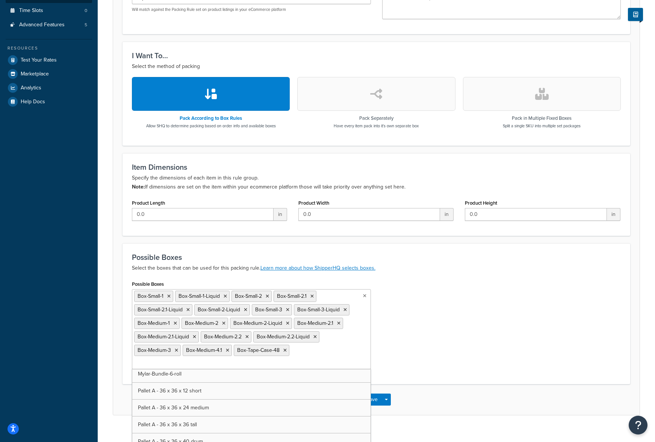
scroll to position [3380, 0]
click at [486, 340] on div "Possible Boxes Box-Small-1 Box-Small-1-Liquid Box-Small-2 Box-Small-2.1 Box-Sma…" at bounding box center [376, 335] width 500 height 112
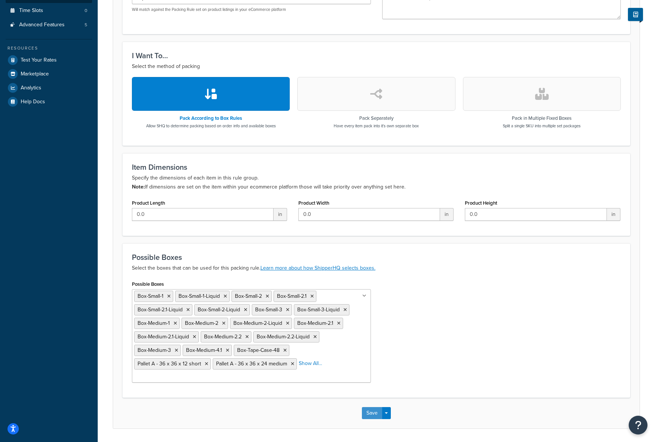
click at [377, 413] on button "Save" at bounding box center [372, 413] width 20 height 12
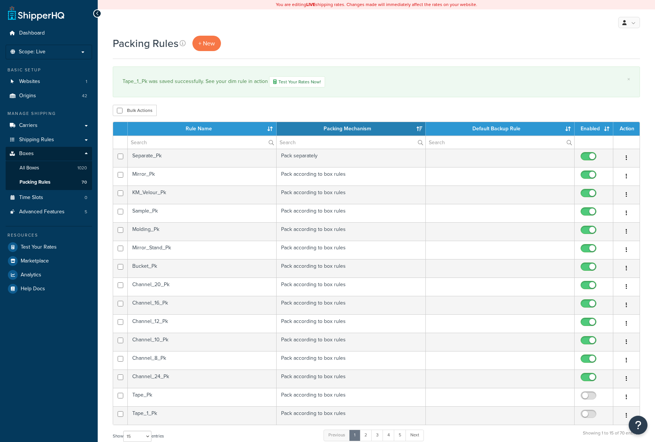
select select "15"
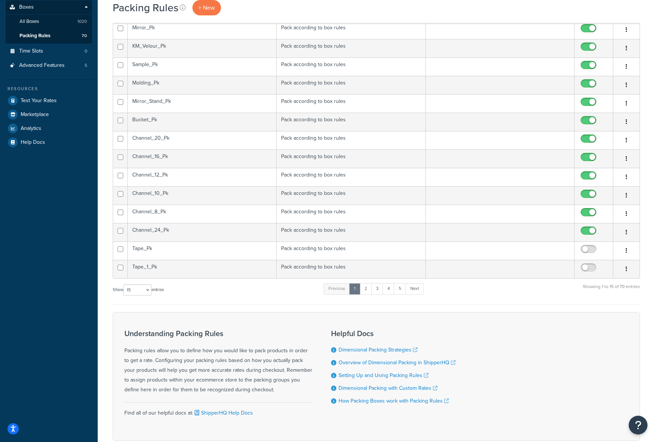
scroll to position [150, 0]
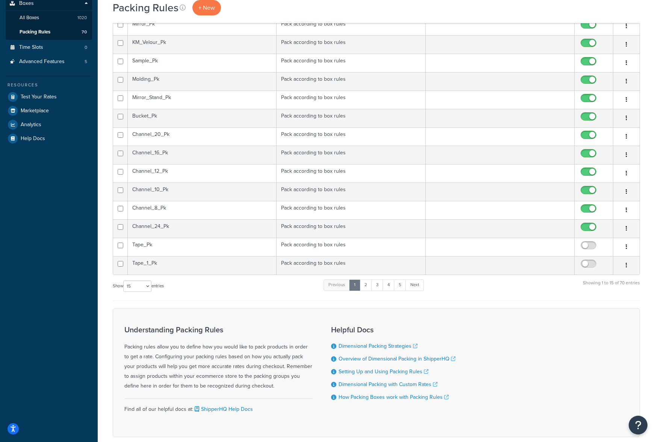
click at [586, 265] on input "checkbox" at bounding box center [589, 265] width 21 height 9
checkbox input "true"
click at [369, 285] on link "2" at bounding box center [365, 284] width 12 height 11
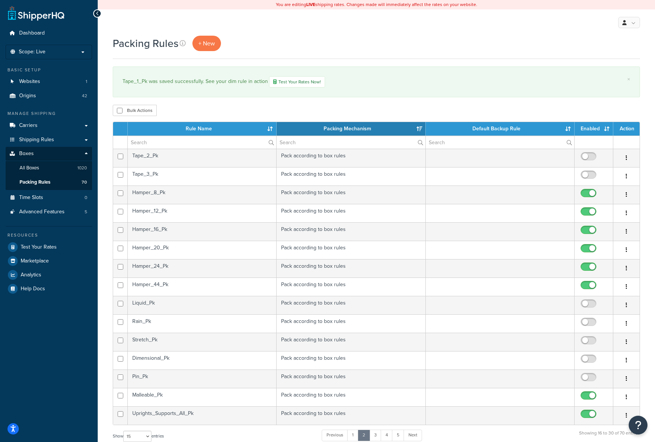
click at [202, 158] on td "Tape_2_Pk" at bounding box center [202, 158] width 149 height 18
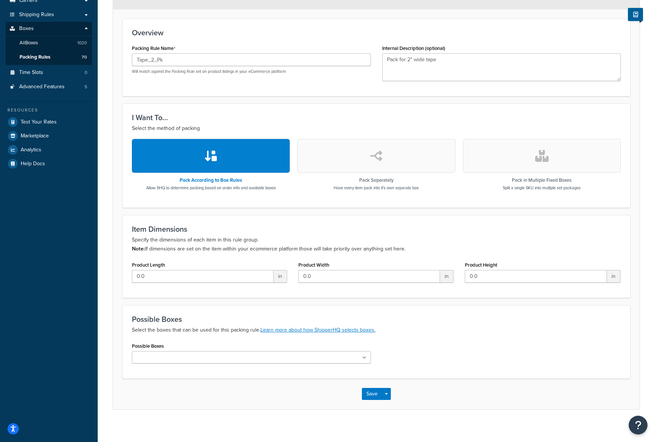
scroll to position [131, 0]
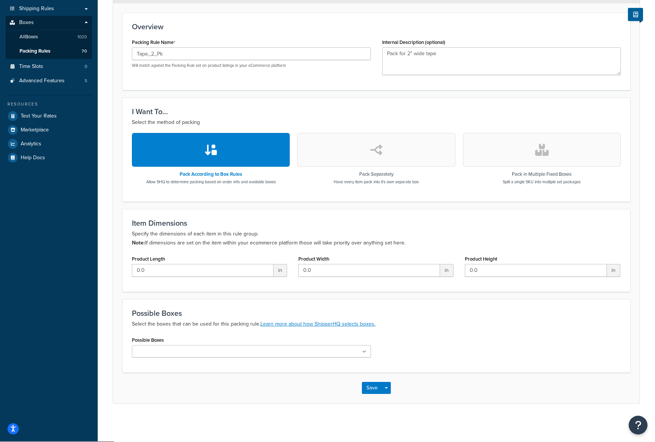
click at [158, 355] on input "Possible Boxes" at bounding box center [167, 352] width 66 height 8
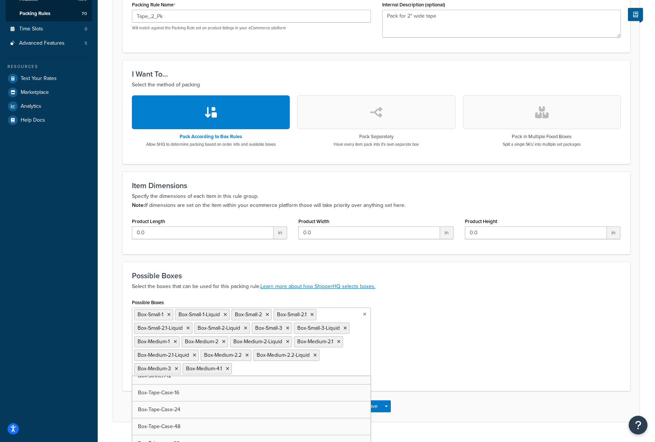
scroll to position [1127, 0]
click at [201, 378] on input "Possible Boxes" at bounding box center [167, 382] width 66 height 8
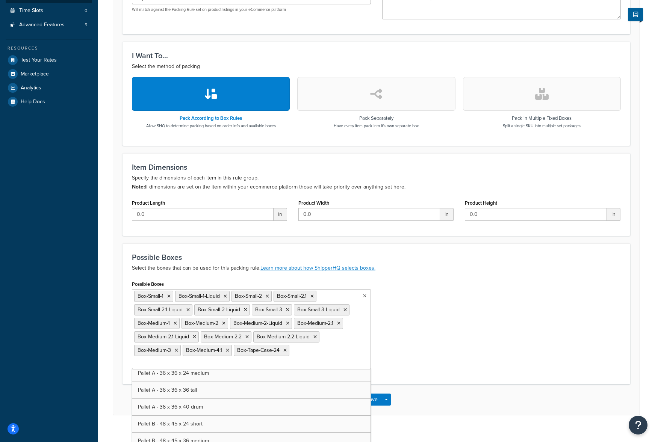
scroll to position [3380, 0]
click at [462, 358] on div "Possible Boxes Box-Small-1 Box-Small-1-Liquid Box-Small-2 Box-Small-2.1 Box-Sma…" at bounding box center [376, 335] width 500 height 112
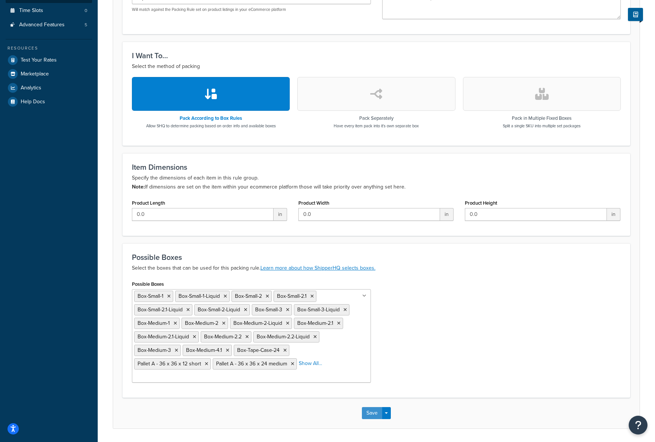
click at [374, 411] on button "Save" at bounding box center [372, 413] width 20 height 12
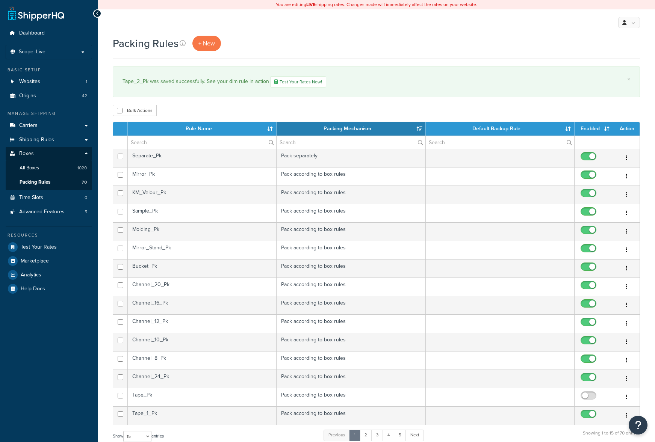
select select "15"
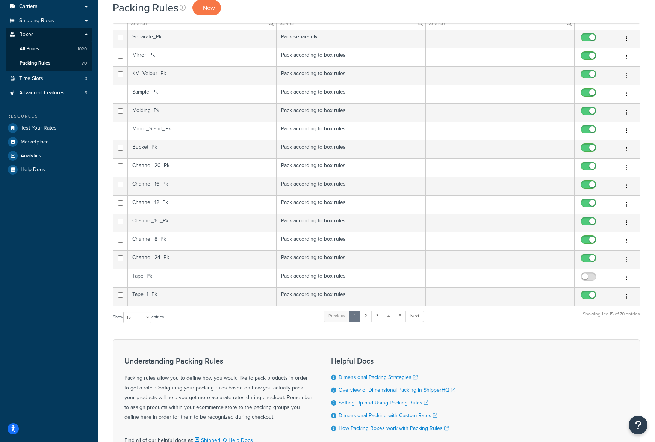
scroll to position [188, 0]
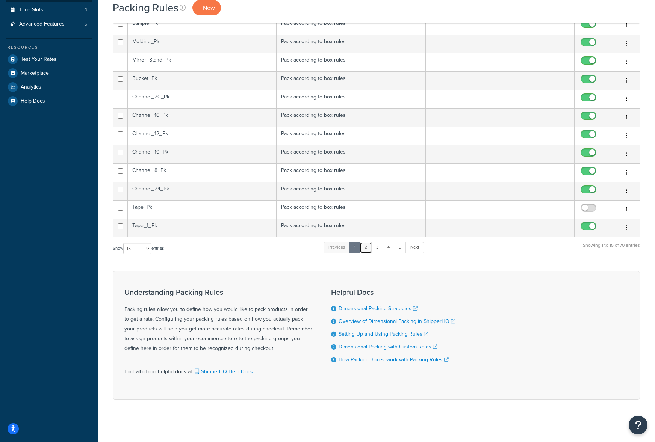
click at [365, 252] on link "2" at bounding box center [365, 247] width 12 height 11
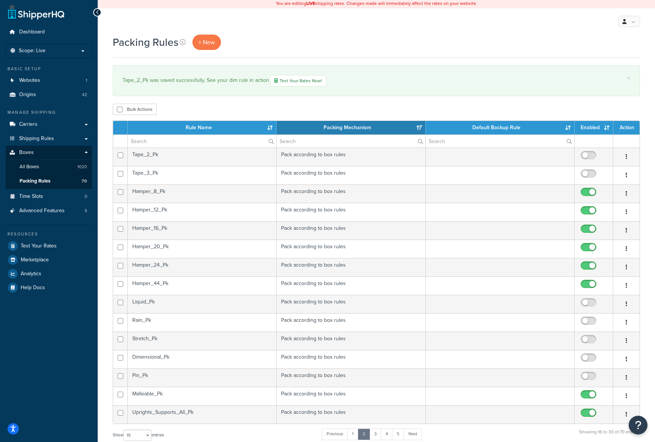
scroll to position [0, 0]
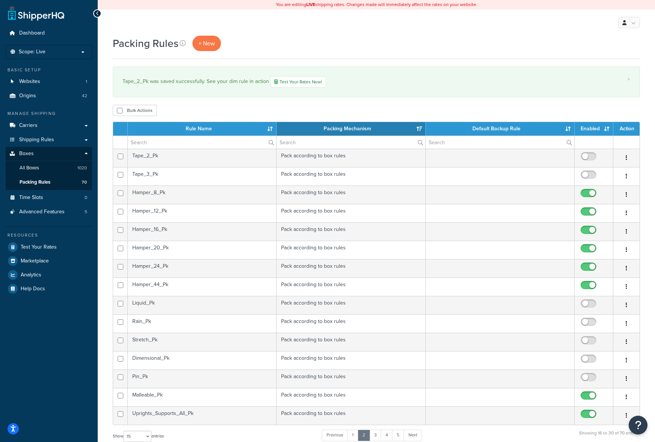
click at [586, 156] on input "checkbox" at bounding box center [589, 158] width 21 height 9
checkbox input "true"
click at [205, 180] on td "Tape_3_Pk" at bounding box center [202, 176] width 149 height 18
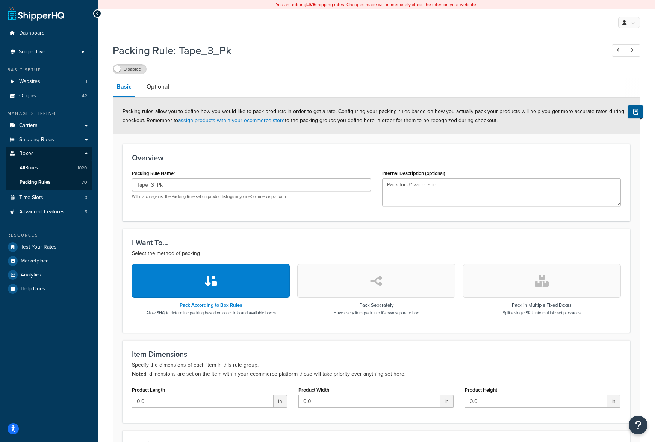
scroll to position [131, 0]
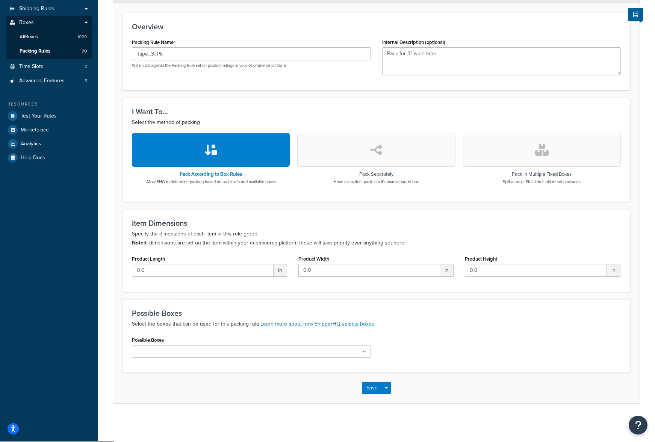
click at [150, 357] on ul at bounding box center [251, 351] width 239 height 12
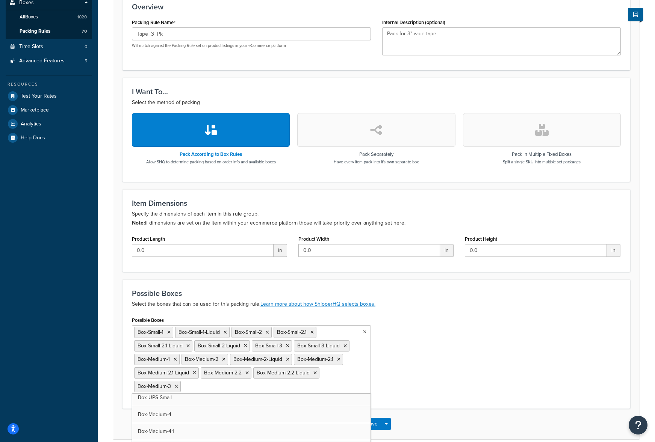
scroll to position [169, 0]
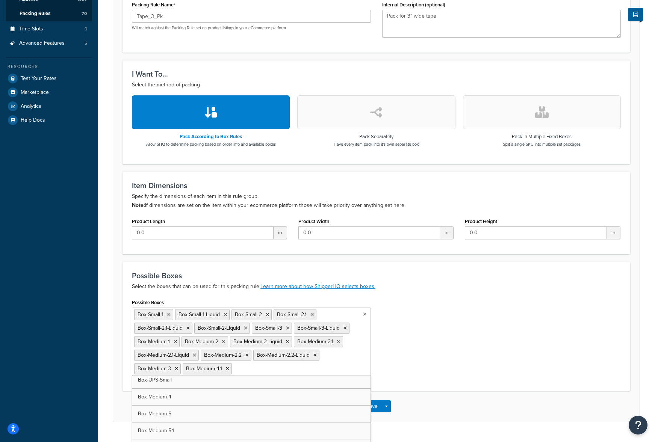
click at [326, 362] on ul "Box-Small-1 Box-Small-1-Liquid Box-Small-2 Box-Small-2.1 Box-Small-2.1-Liquid B…" at bounding box center [251, 342] width 239 height 68
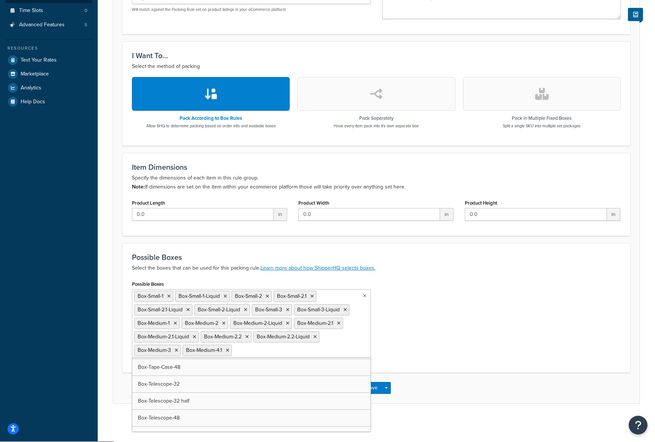
scroll to position [1127, 0]
click at [298, 353] on input "Possible Boxes" at bounding box center [323, 350] width 66 height 8
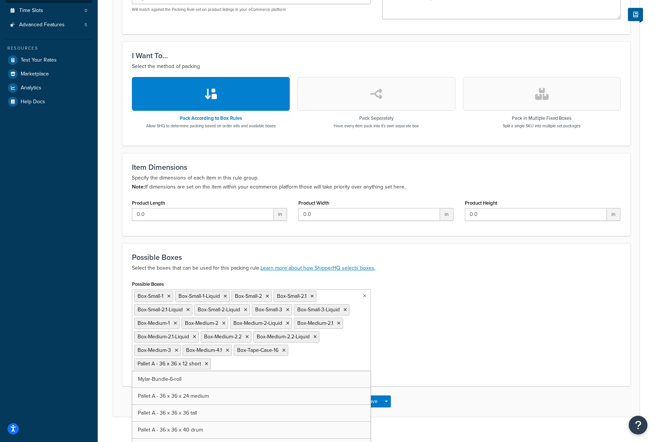
scroll to position [3380, 0]
click at [375, 414] on button "Save" at bounding box center [372, 415] width 20 height 12
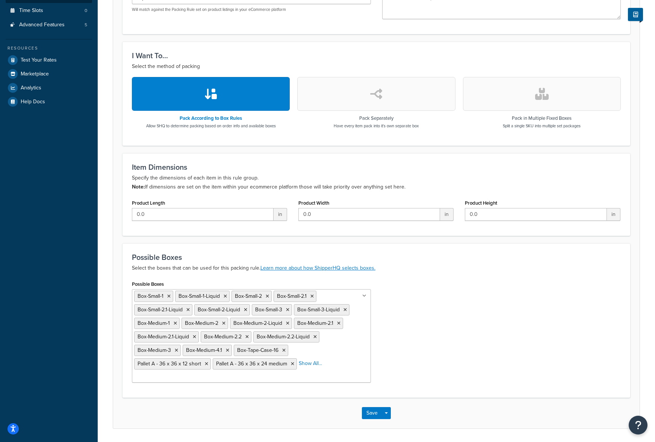
scroll to position [0, 0]
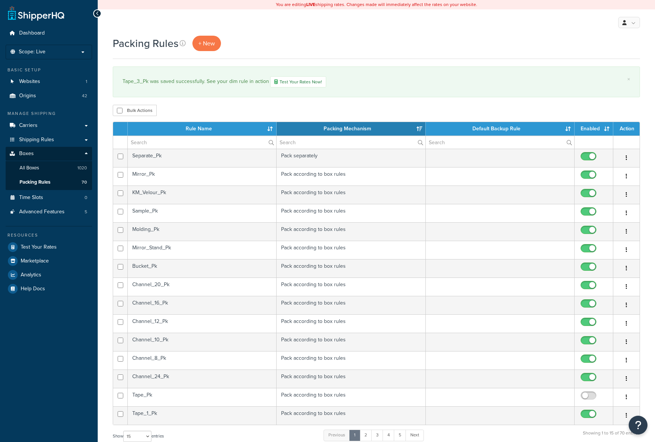
select select "15"
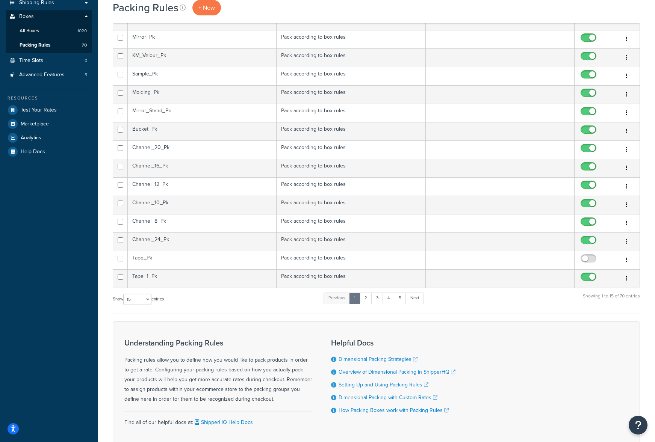
scroll to position [150, 0]
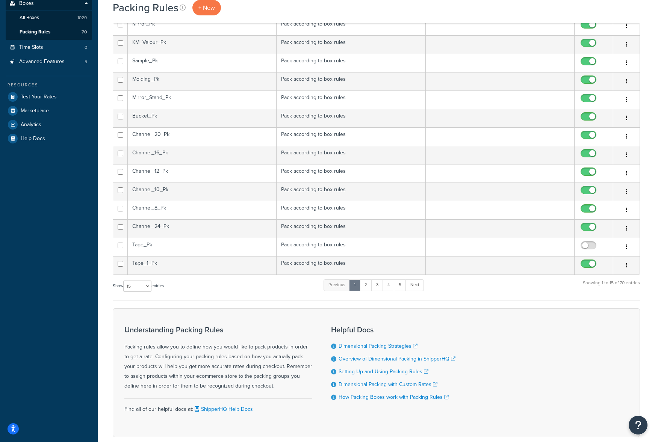
click at [166, 266] on td "Tape_1_Pk" at bounding box center [202, 265] width 149 height 18
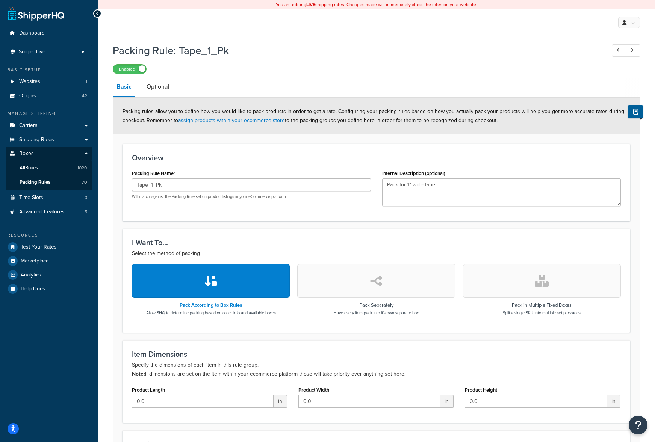
scroll to position [211, 0]
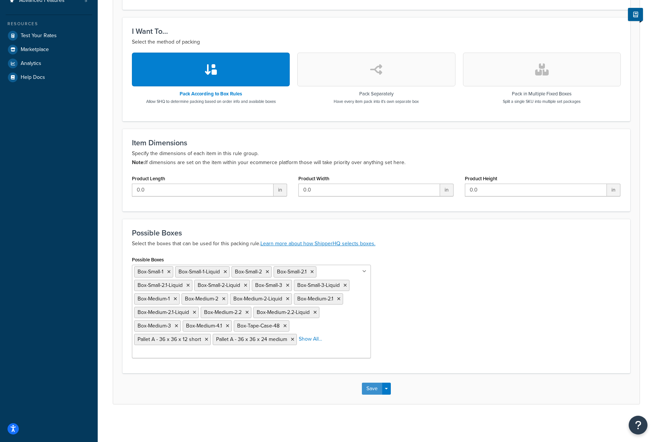
click at [373, 389] on button "Save" at bounding box center [372, 389] width 20 height 12
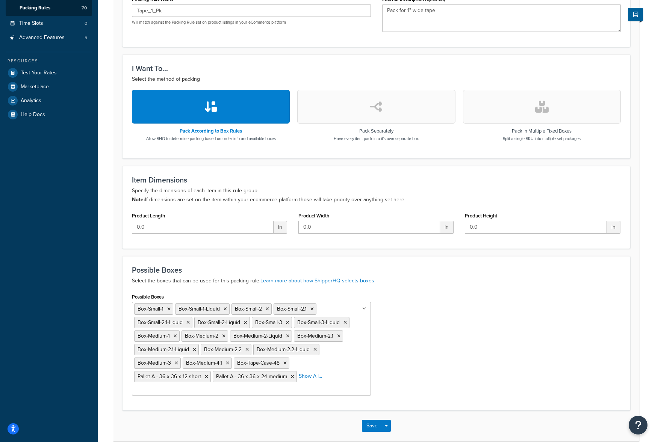
scroll to position [0, 0]
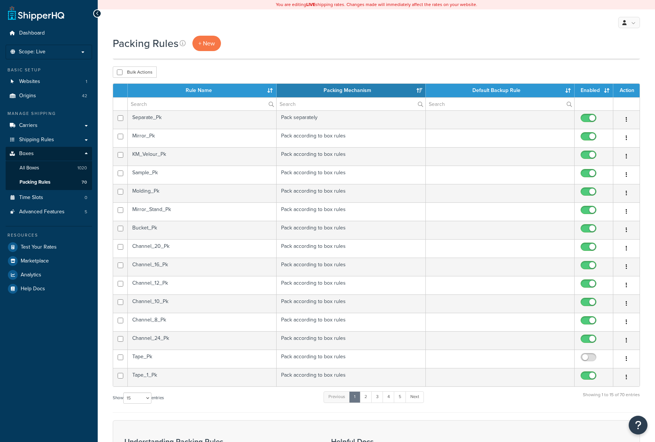
select select "15"
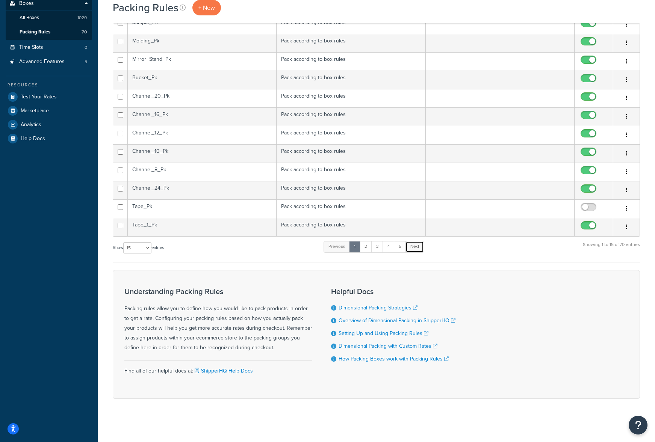
click at [421, 247] on link "Next" at bounding box center [414, 246] width 18 height 11
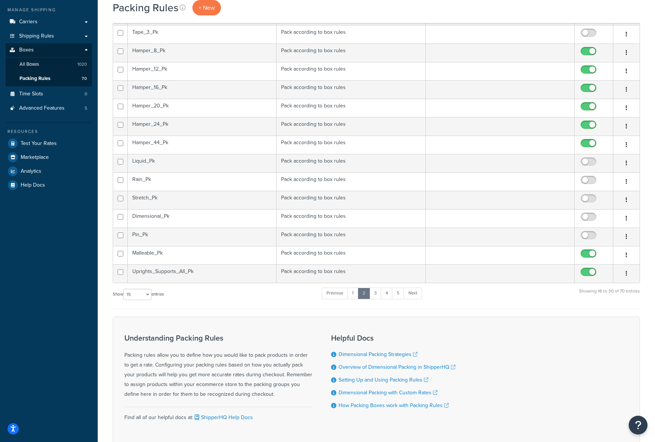
scroll to position [38, 0]
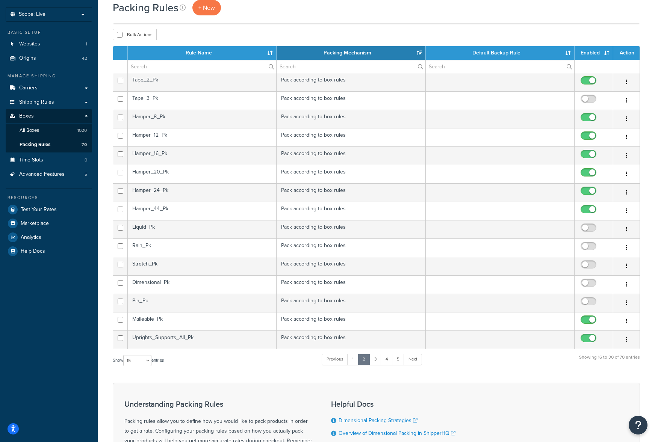
click at [585, 103] on input "checkbox" at bounding box center [589, 100] width 21 height 9
checkbox input "true"
click at [352, 358] on link "1" at bounding box center [352, 359] width 11 height 11
click at [234, 321] on td "Tape_Pk" at bounding box center [202, 321] width 149 height 18
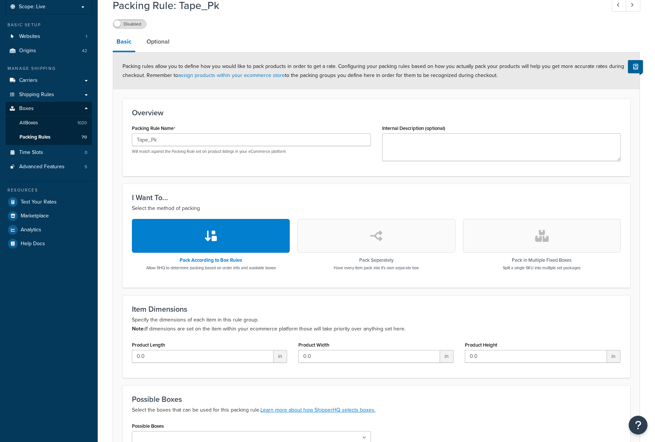
scroll to position [131, 0]
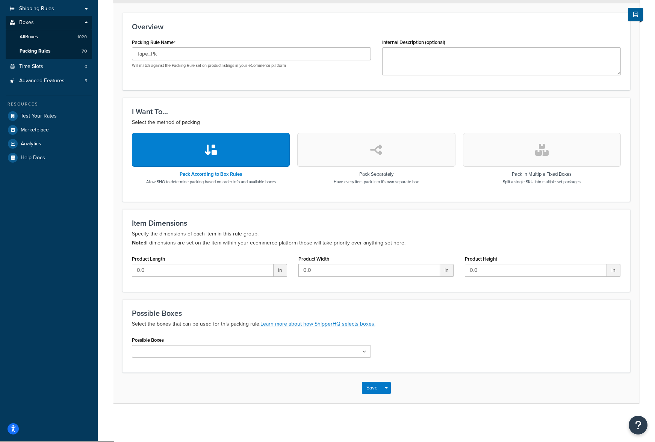
click at [177, 353] on input "Possible Boxes" at bounding box center [167, 352] width 66 height 8
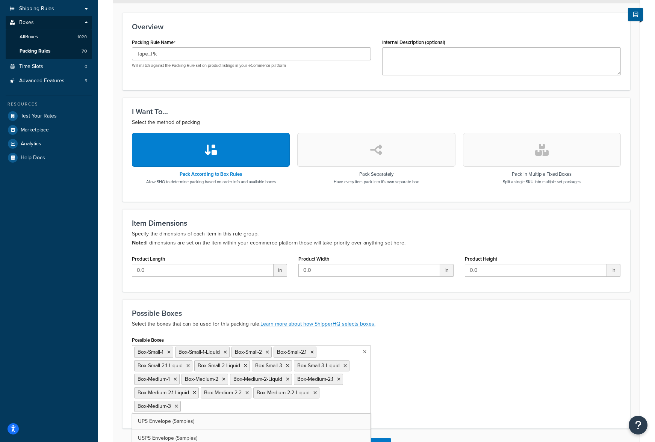
scroll to position [38, 0]
click at [405, 395] on div "Possible Boxes Box-Small-1 Box-Small-1-Liquid Box-Small-2 Box-Small-2.1 Box-Sma…" at bounding box center [376, 377] width 500 height 84
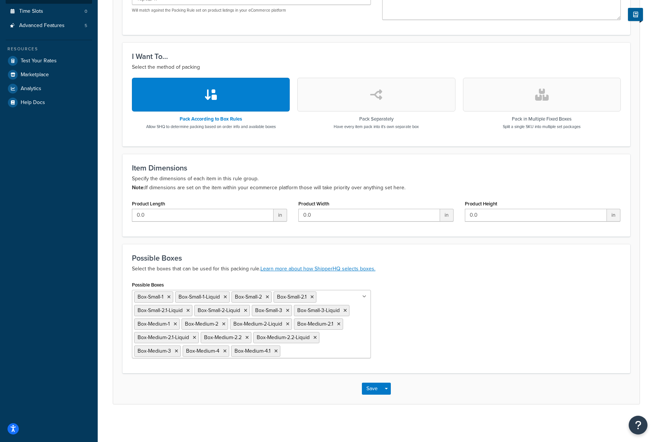
scroll to position [187, 0]
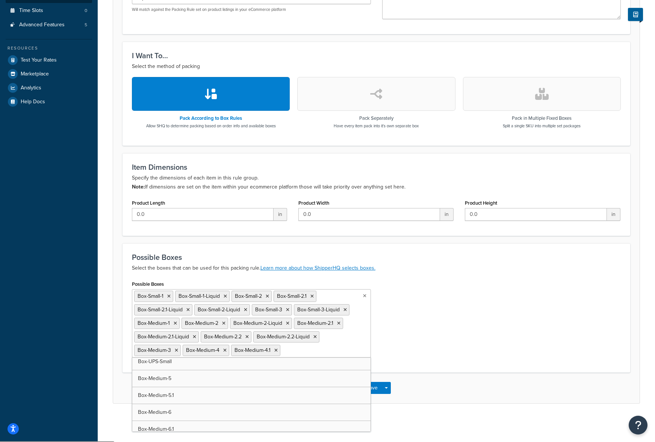
click at [321, 353] on input "Possible Boxes" at bounding box center [315, 350] width 66 height 8
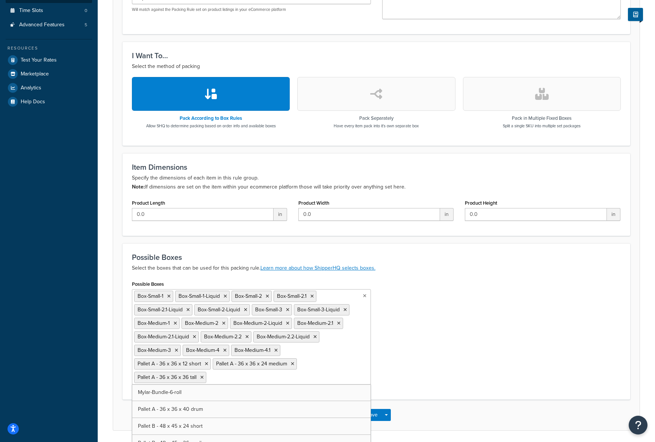
click at [421, 370] on div "Possible Boxes Box-Small-1 Box-Small-1-Liquid Box-Small-2 Box-Small-2.1 Box-Sma…" at bounding box center [376, 335] width 500 height 112
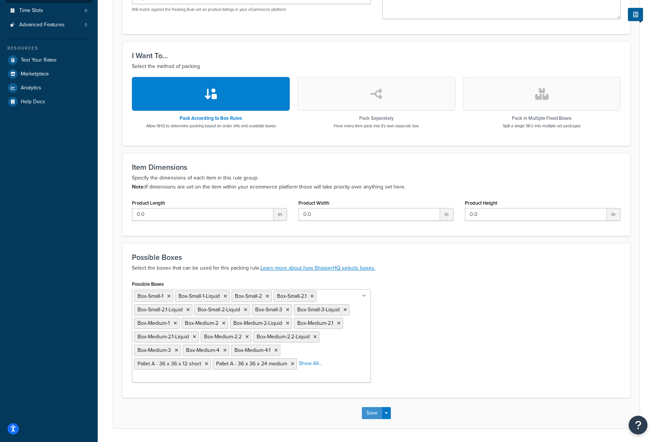
click at [373, 409] on button "Save" at bounding box center [372, 413] width 20 height 12
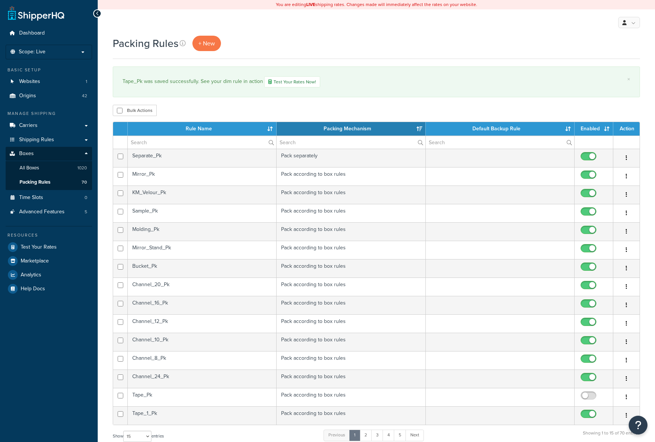
select select "15"
click at [583, 397] on input "checkbox" at bounding box center [589, 397] width 21 height 9
checkbox input "true"
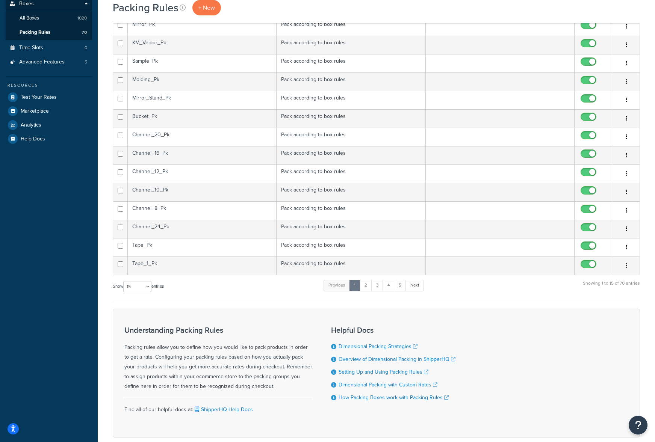
scroll to position [191, 0]
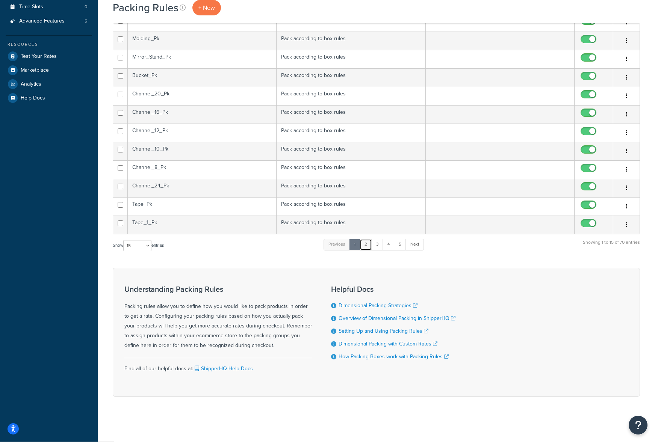
click at [366, 245] on link "2" at bounding box center [365, 244] width 12 height 11
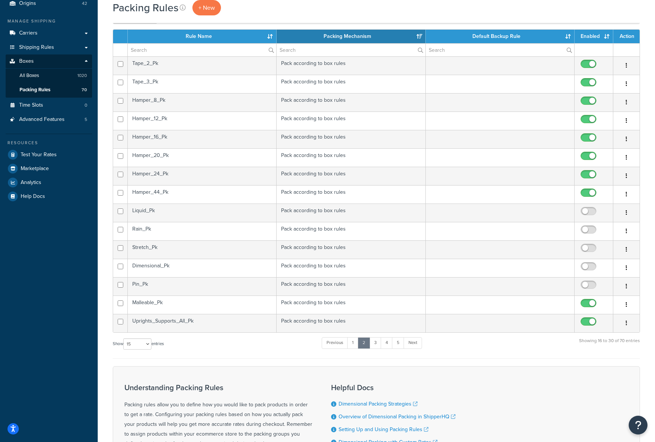
scroll to position [78, 0]
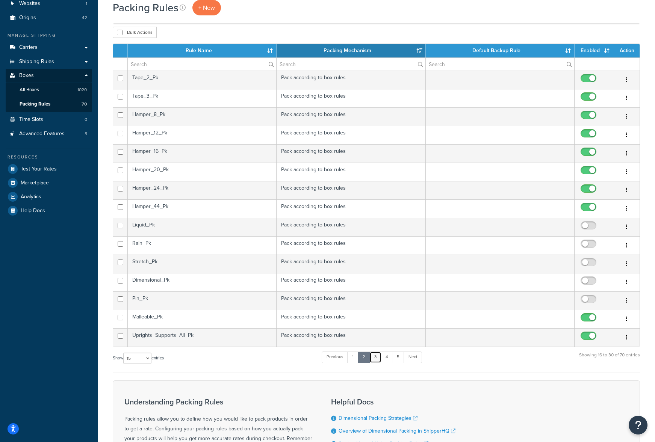
click at [376, 357] on link "3" at bounding box center [375, 357] width 12 height 11
click at [387, 357] on link "4" at bounding box center [386, 357] width 12 height 11
click at [397, 358] on link "5" at bounding box center [397, 357] width 12 height 11
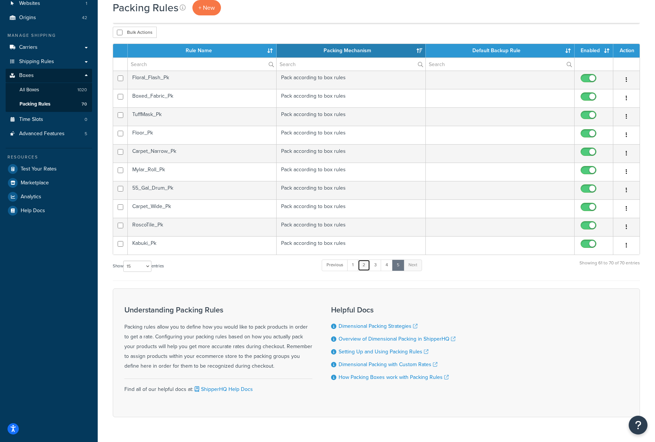
click at [366, 268] on link "2" at bounding box center [364, 265] width 12 height 11
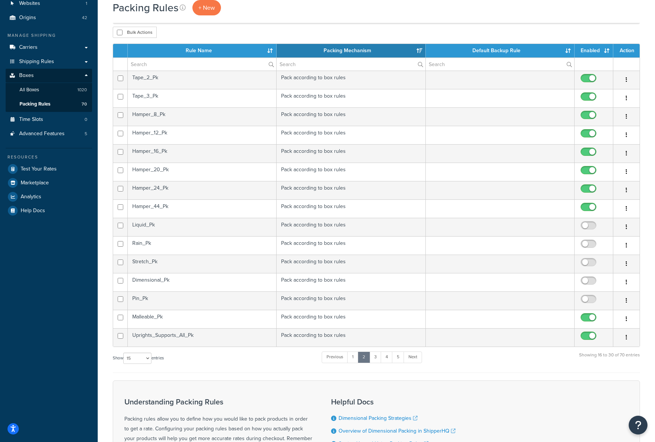
click at [177, 222] on td "Liquid_Pk" at bounding box center [202, 227] width 149 height 18
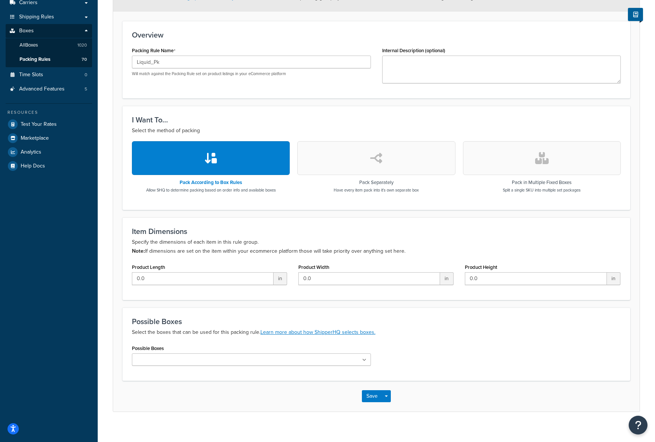
scroll to position [131, 0]
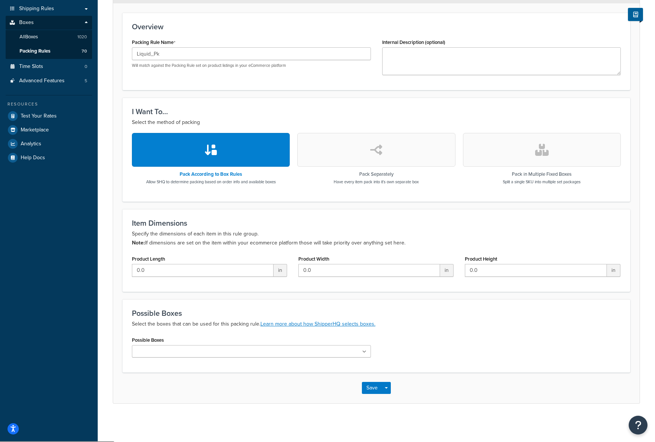
click at [320, 356] on ul at bounding box center [251, 351] width 239 height 12
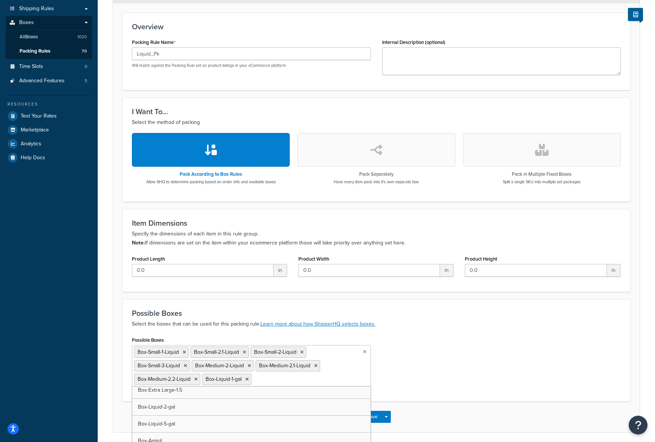
scroll to position [714, 0]
click at [417, 365] on div "Possible Boxes Box-Small-1-Liquid Box-Small-2.1-Liquid Box-Small-2-Liquid Box-S…" at bounding box center [376, 369] width 500 height 69
click at [312, 385] on ul "Box-Small-1-Liquid Box-Small-2.1-Liquid Box-Small-2-Liquid Box-Small-3-Liquid B…" at bounding box center [251, 371] width 239 height 53
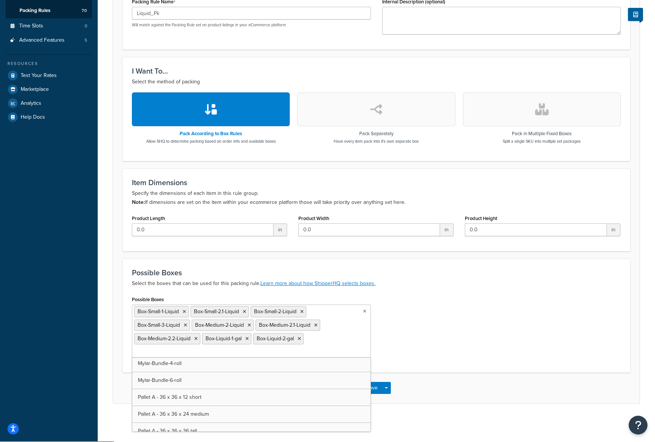
scroll to position [3530, 0]
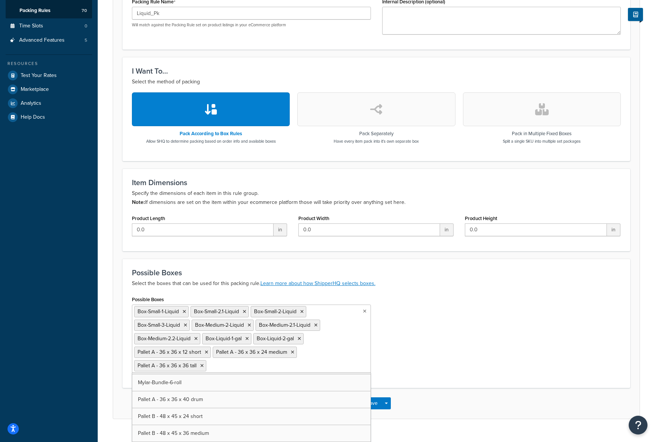
click at [456, 364] on div "Possible Boxes Box-Small-1-Liquid Box-Small-2.1-Liquid Box-Small-2-Liquid Box-S…" at bounding box center [376, 336] width 500 height 84
click at [372, 404] on button "Save" at bounding box center [372, 403] width 20 height 12
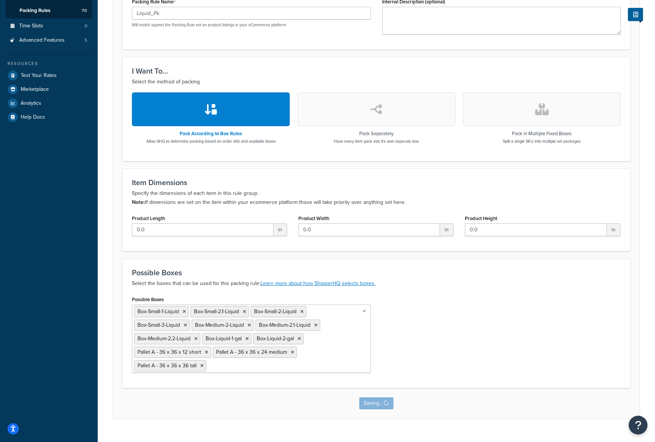
scroll to position [0, 0]
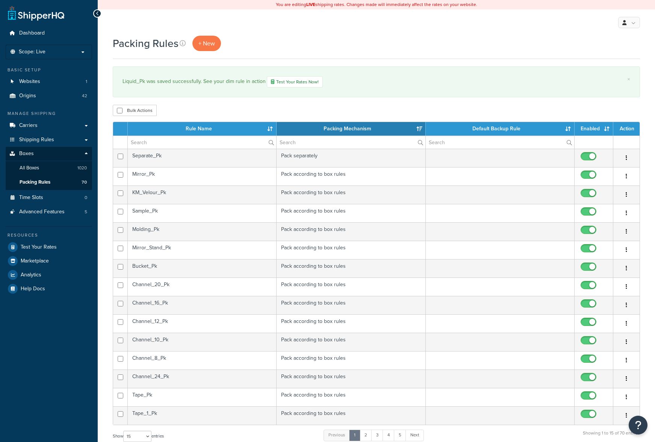
select select "15"
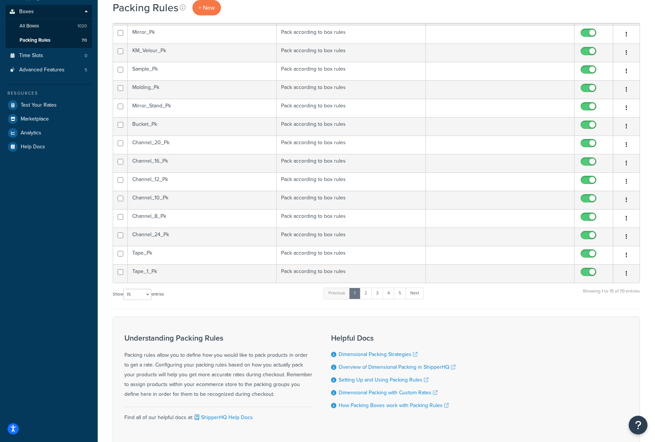
scroll to position [150, 0]
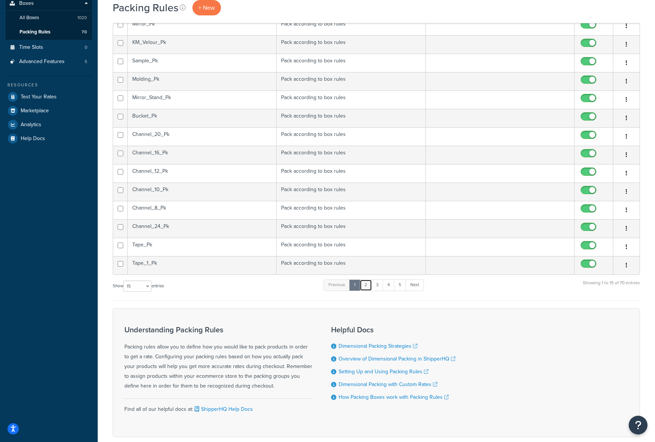
click at [368, 284] on link "2" at bounding box center [365, 284] width 12 height 11
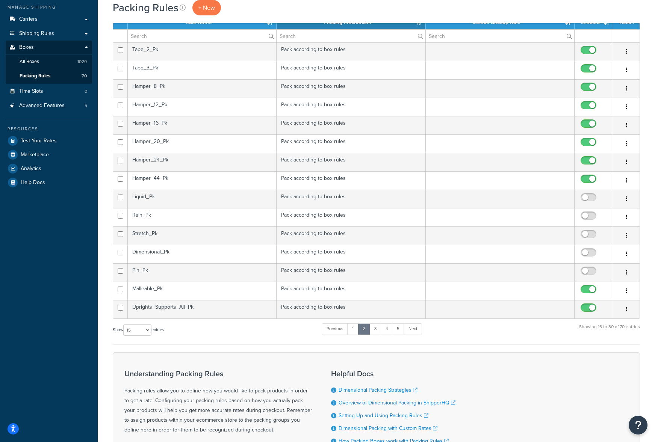
scroll to position [38, 0]
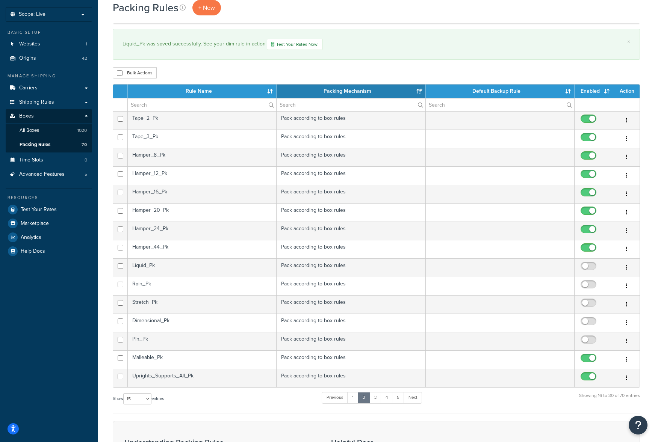
click at [588, 269] on input "checkbox" at bounding box center [589, 267] width 21 height 9
checkbox input "true"
click at [220, 106] on input "text" at bounding box center [202, 104] width 148 height 13
click at [253, 89] on th "Rule Name" at bounding box center [202, 91] width 149 height 14
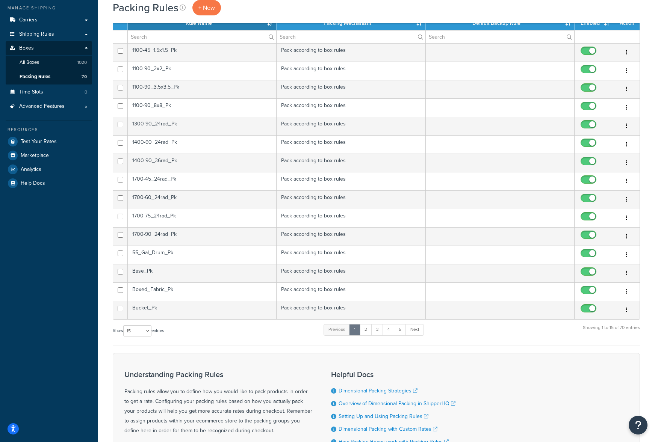
scroll to position [113, 0]
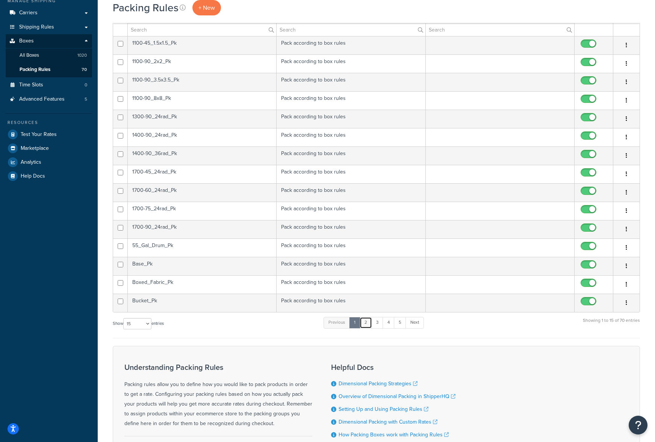
click at [365, 322] on link "2" at bounding box center [365, 322] width 12 height 11
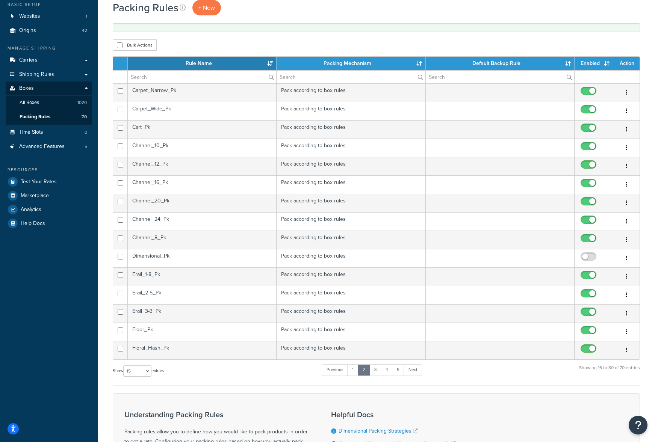
scroll to position [0, 0]
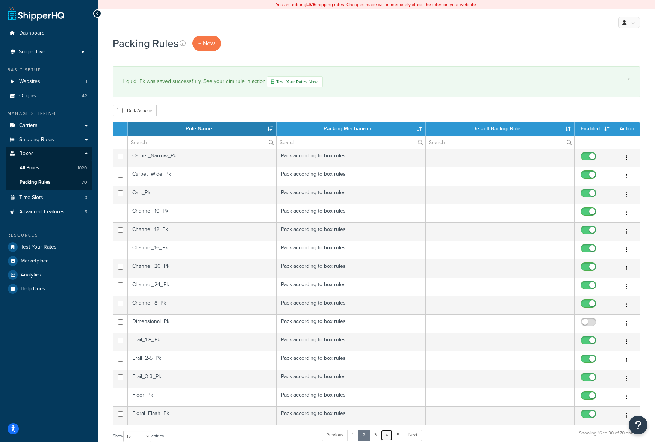
click at [392, 434] on link "4" at bounding box center [386, 435] width 12 height 11
click at [183, 155] on td "Rain_Pk" at bounding box center [202, 158] width 149 height 18
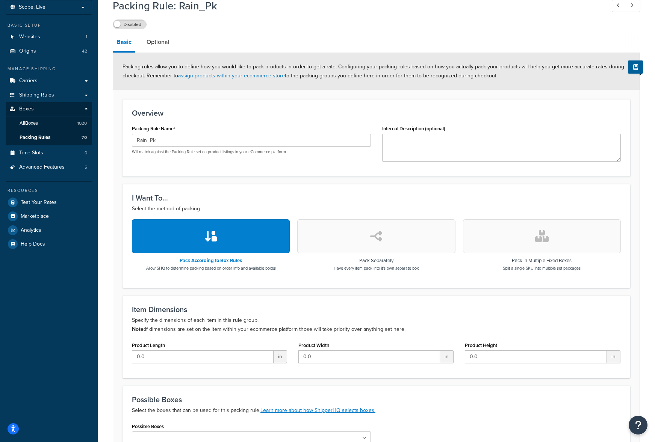
scroll to position [131, 0]
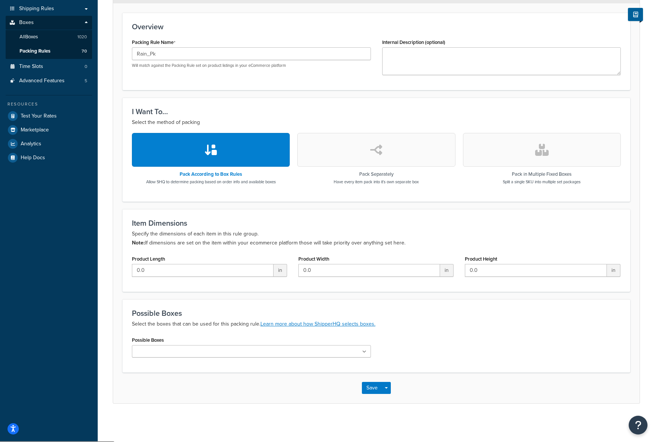
click at [365, 354] on icon at bounding box center [364, 352] width 4 height 5
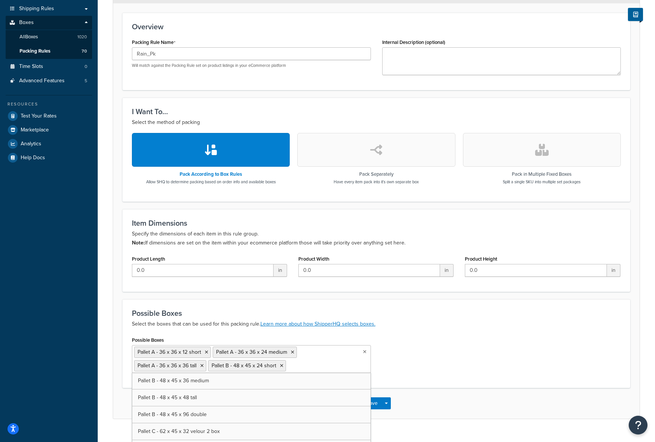
scroll to position [3701, 0]
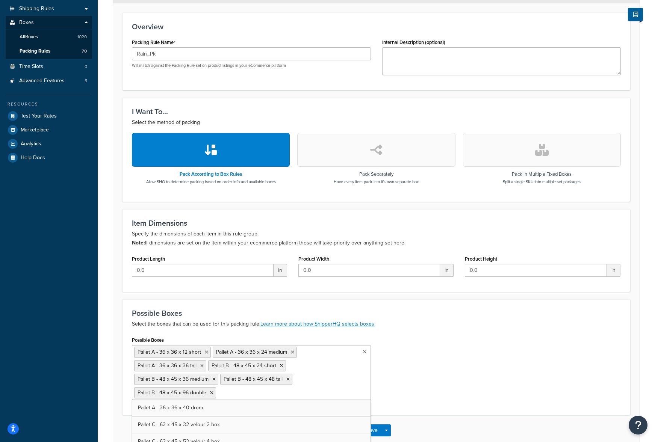
click at [440, 376] on div "Possible Boxes Pallet A - 36 x 36 x 12 short Pallet A - 36 x 36 x 24 medium Pal…" at bounding box center [376, 370] width 500 height 71
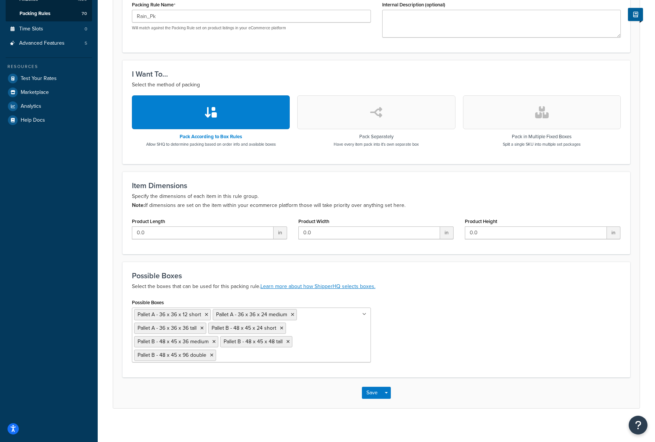
scroll to position [174, 0]
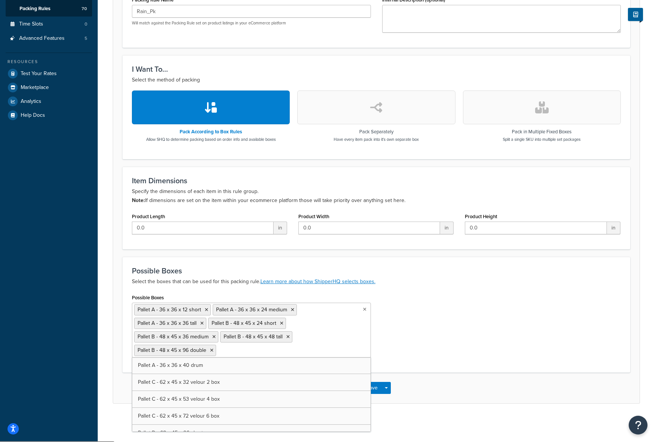
click at [238, 353] on input "Possible Boxes" at bounding box center [251, 350] width 66 height 8
click at [262, 350] on input "Possible Boxes" at bounding box center [251, 350] width 66 height 8
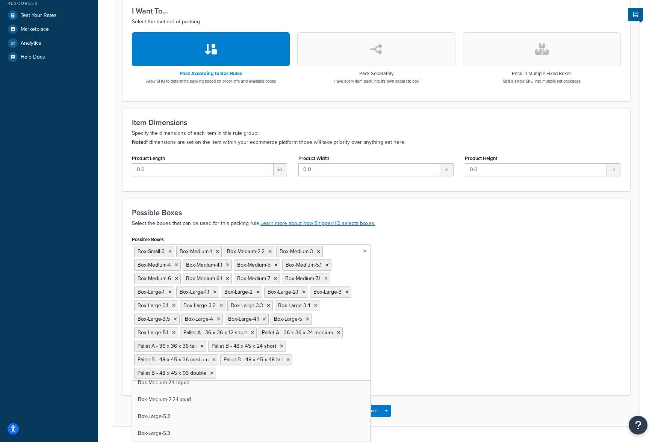
scroll to position [255, 0]
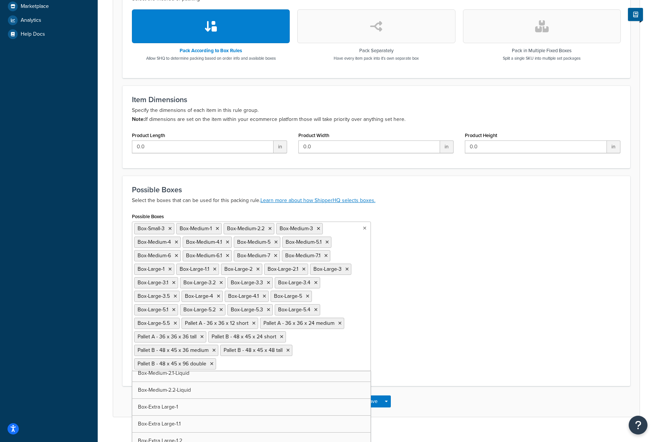
click at [420, 317] on div "Possible Boxes Box-Small-3 Box-Medium-1 Box-Medium-2.2 Box-Medium-3 Box-Medium-…" at bounding box center [376, 294] width 500 height 166
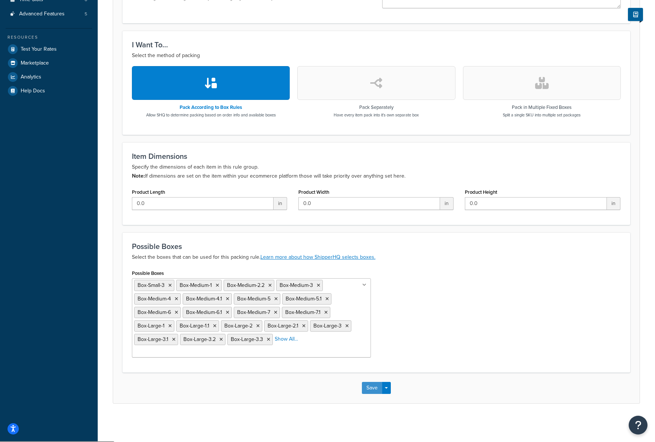
click at [370, 387] on button "Save" at bounding box center [372, 388] width 20 height 12
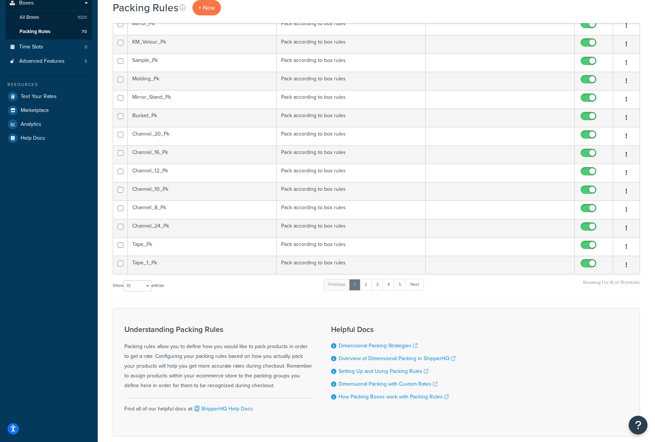
scroll to position [191, 0]
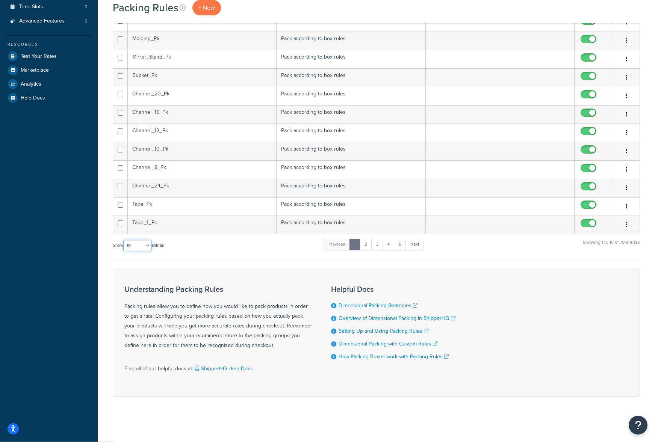
click at [149, 244] on select "10 15 25 50 100" at bounding box center [137, 245] width 28 height 11
select select "50"
click at [124, 251] on select "10 15 25 50 100" at bounding box center [137, 245] width 28 height 11
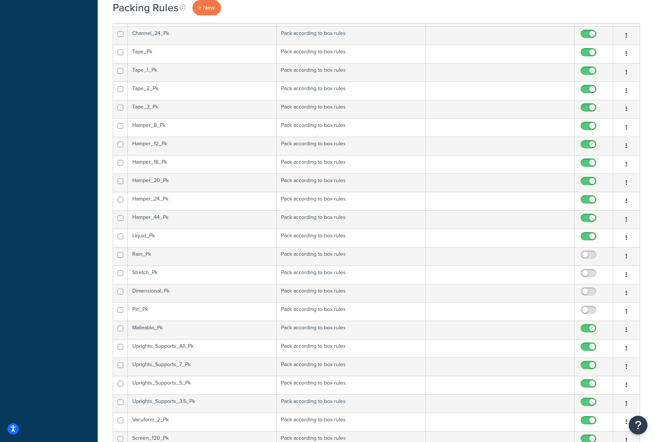
scroll to position [379, 0]
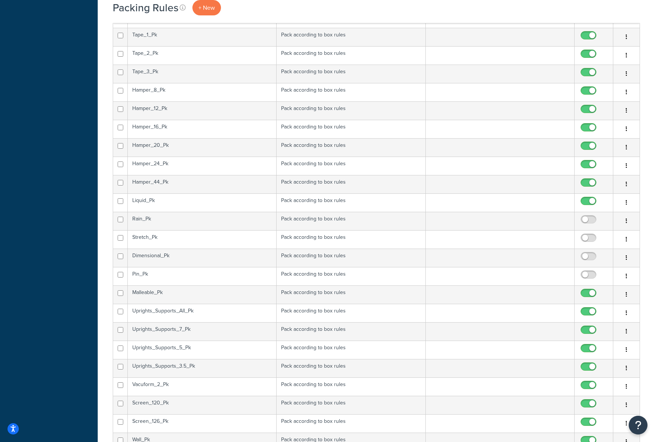
click at [585, 220] on input "checkbox" at bounding box center [589, 221] width 21 height 9
checkbox input "true"
click at [175, 240] on td "Stretch_Pk" at bounding box center [202, 239] width 149 height 18
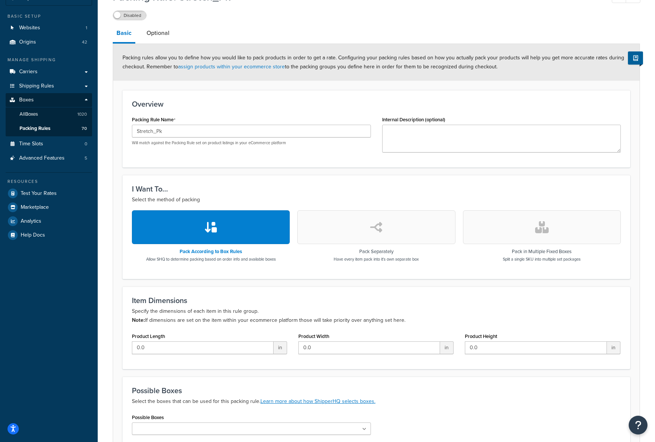
scroll to position [131, 0]
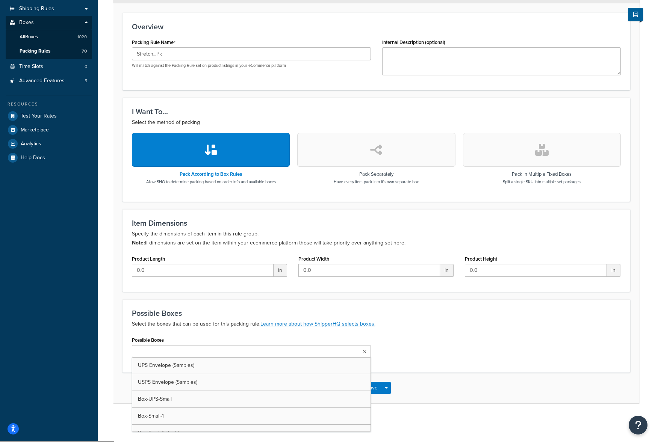
click at [154, 356] on input "Possible Boxes" at bounding box center [167, 352] width 66 height 8
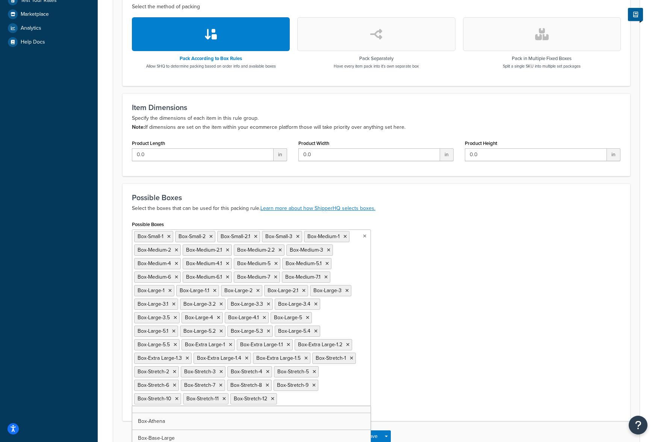
scroll to position [192, 0]
click at [450, 326] on div "Possible Boxes Box-Small-1 Box-Small-2 Box-Small-2.1 Box-Small-3 Box-Medium-1 B…" at bounding box center [376, 315] width 500 height 193
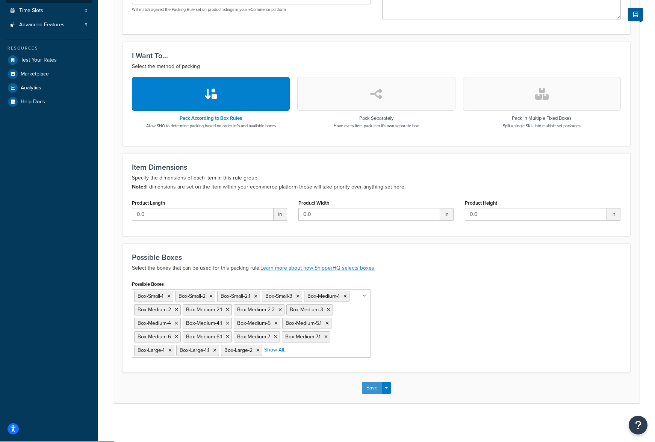
click at [366, 386] on button "Save" at bounding box center [372, 388] width 20 height 12
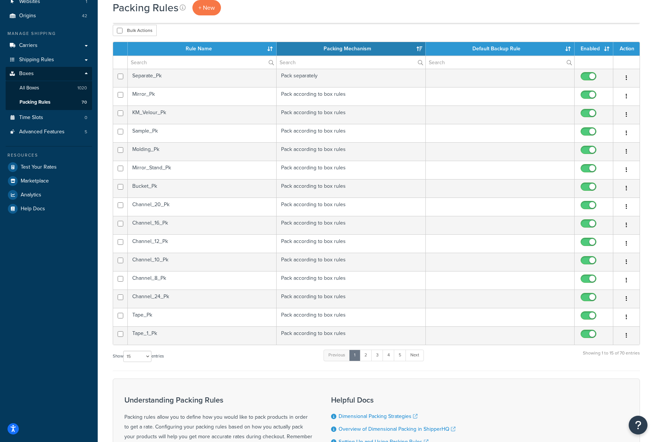
scroll to position [41, 0]
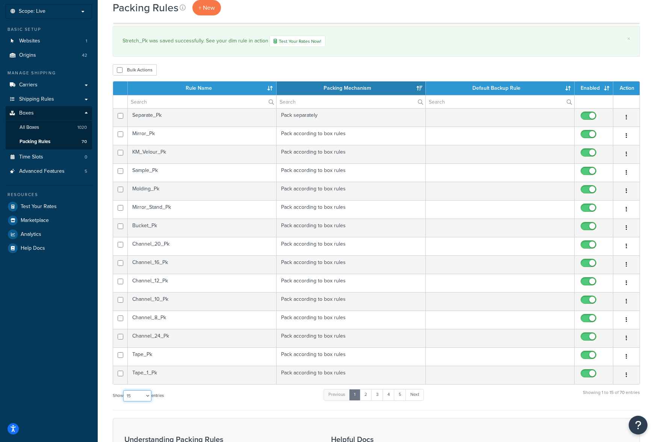
click at [149, 394] on select "10 15 25 50 100" at bounding box center [137, 395] width 28 height 11
click at [124, 401] on select "10 15 25 50 100" at bounding box center [137, 395] width 28 height 11
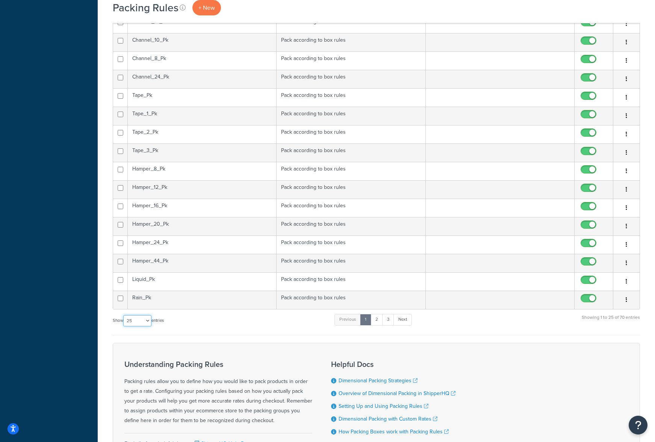
scroll to position [375, 0]
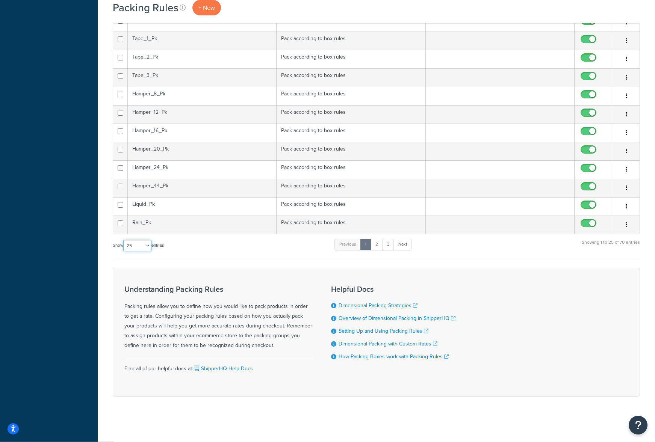
click at [148, 246] on select "10 15 25 50 100" at bounding box center [137, 245] width 28 height 11
select select "100"
click at [124, 251] on select "10 15 25 50 100" at bounding box center [137, 245] width 28 height 11
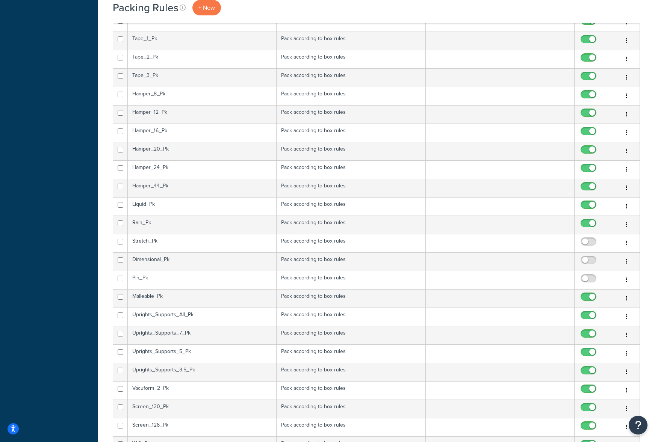
click at [169, 243] on td "Stretch_Pk" at bounding box center [202, 243] width 149 height 18
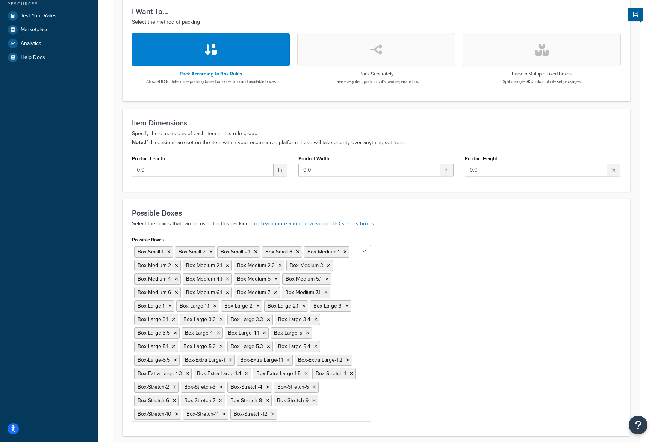
scroll to position [295, 0]
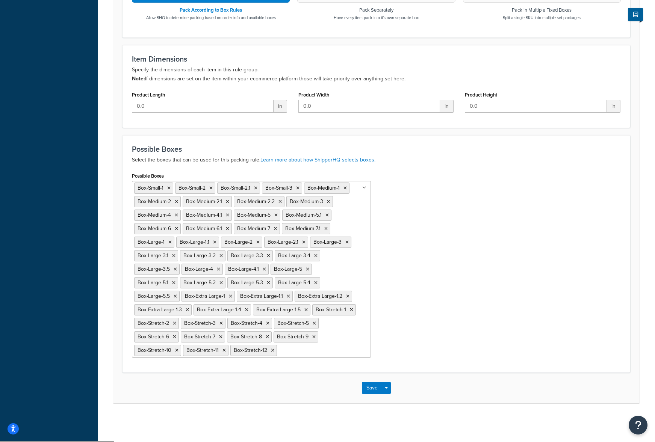
click at [300, 352] on input "Possible Boxes" at bounding box center [312, 350] width 66 height 8
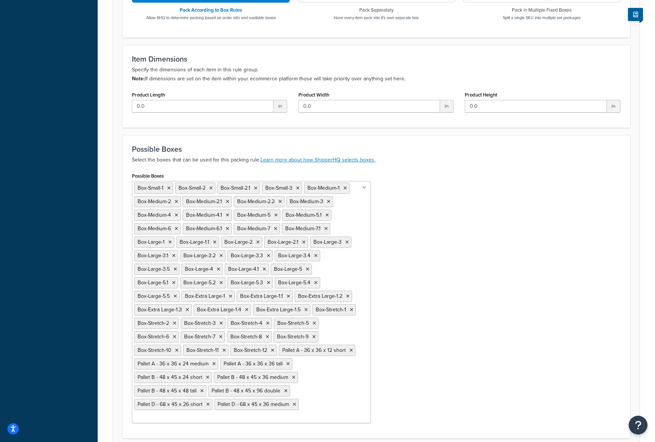
scroll to position [310, 0]
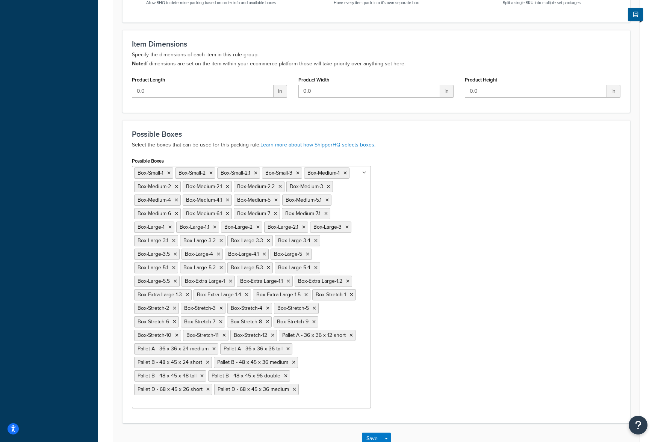
click at [304, 403] on ul "Box-Small-1 Box-Small-2 Box-Small-2.1 Box-Small-3 Box-Medium-1 Box-Medium-2 Box…" at bounding box center [251, 287] width 239 height 242
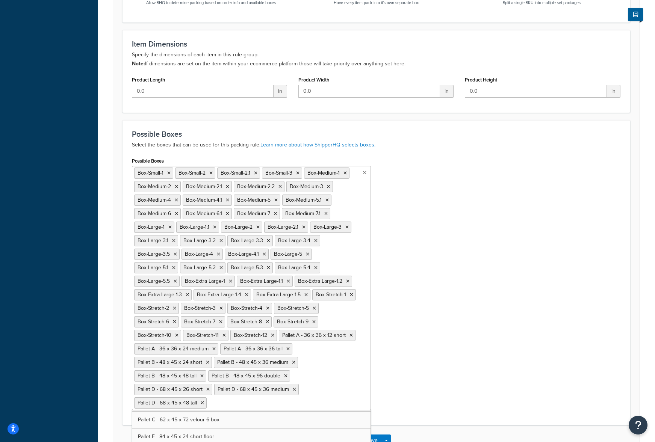
click at [439, 361] on div "Possible Boxes Box-Small-1 Box-Small-2 Box-Small-2.1 Box-Small-3 Box-Medium-1 B…" at bounding box center [376, 285] width 500 height 260
click at [376, 438] on button "Save" at bounding box center [372, 441] width 20 height 12
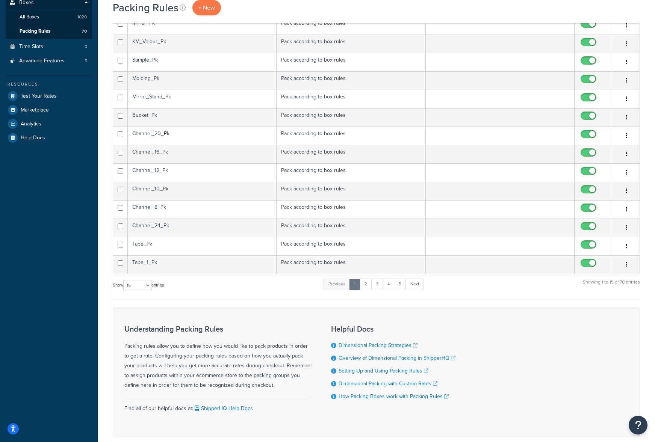
scroll to position [188, 0]
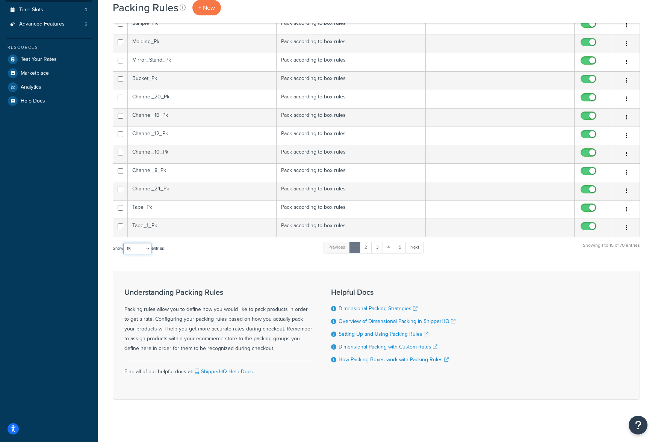
click at [148, 247] on select "10 15 25 50 100" at bounding box center [137, 248] width 28 height 11
select select "100"
click at [124, 254] on select "10 15 25 50 100" at bounding box center [137, 248] width 28 height 11
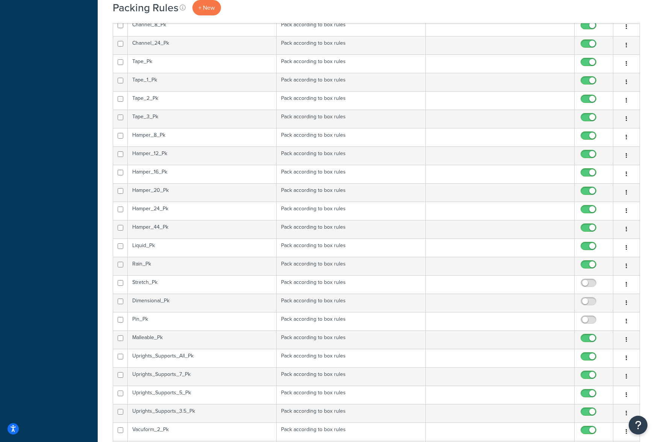
scroll to position [338, 0]
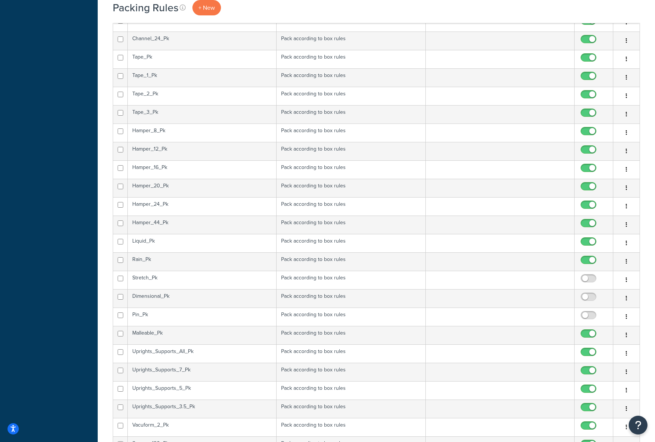
click at [187, 279] on td "Stretch_Pk" at bounding box center [202, 280] width 149 height 18
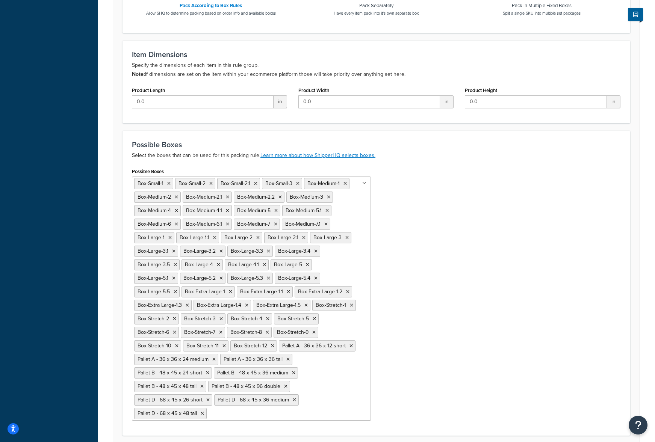
scroll to position [363, 0]
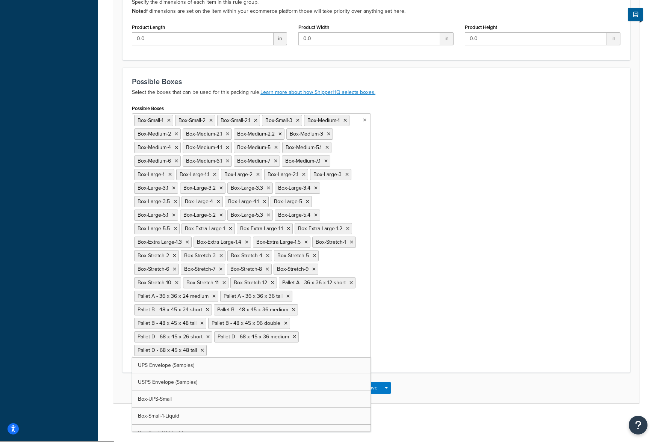
click at [229, 352] on input "Possible Boxes" at bounding box center [241, 350] width 66 height 8
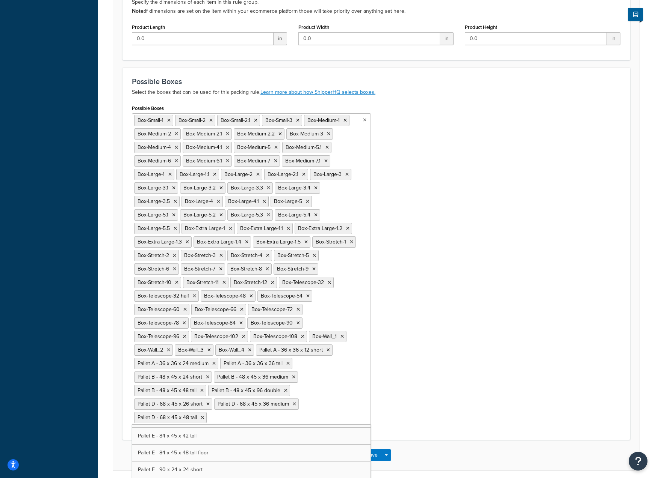
scroll to position [2629, 0]
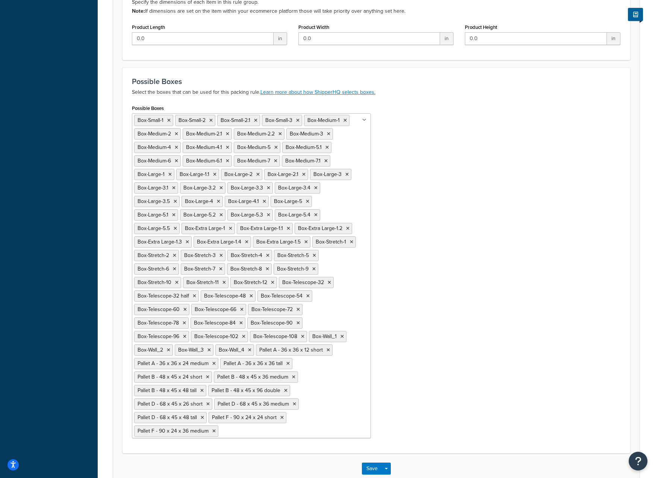
click at [427, 286] on div "Possible Boxes Box-Small-1 Box-Small-2 Box-Small-2.1 Box-Small-3 Box-Medium-1 B…" at bounding box center [376, 273] width 500 height 341
click at [371, 442] on button "Save" at bounding box center [372, 469] width 20 height 12
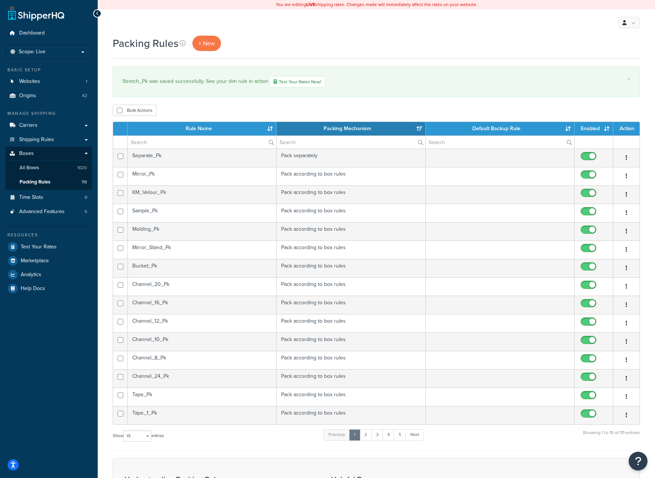
scroll to position [113, 0]
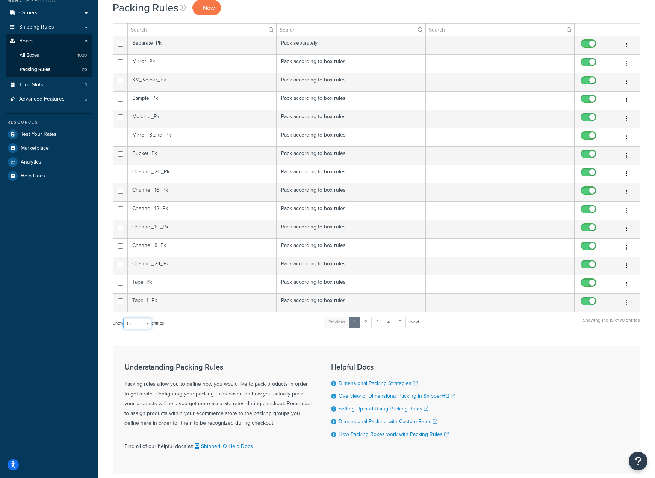
click at [148, 324] on select "10 15 25 50 100" at bounding box center [137, 323] width 28 height 11
select select "100"
click at [124, 329] on select "10 15 25 50 100" at bounding box center [137, 323] width 28 height 11
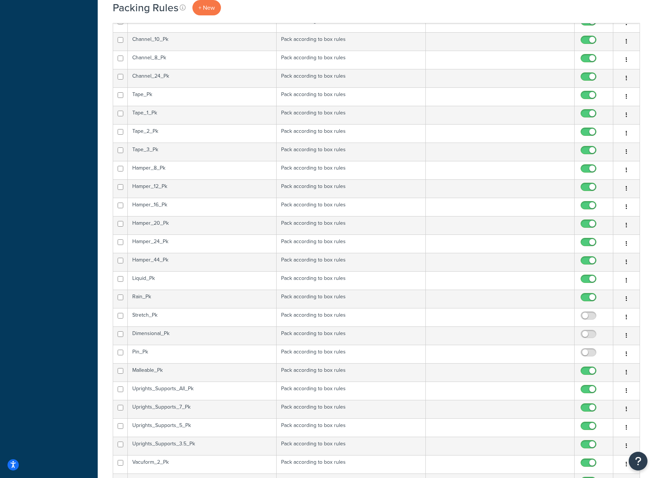
scroll to position [413, 0]
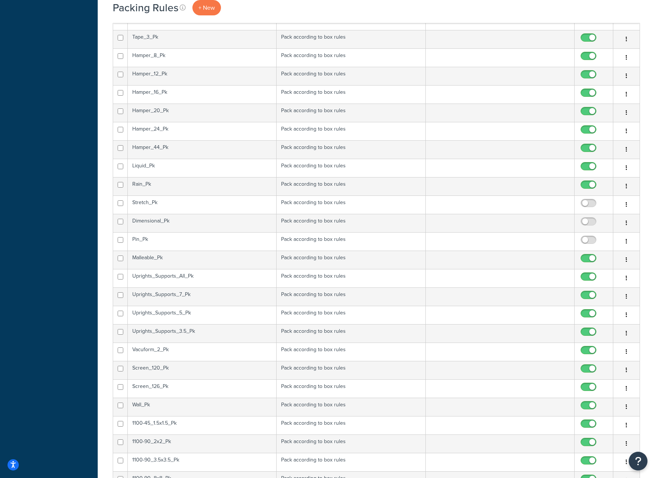
click at [173, 203] on td "Stretch_Pk" at bounding box center [202, 205] width 149 height 18
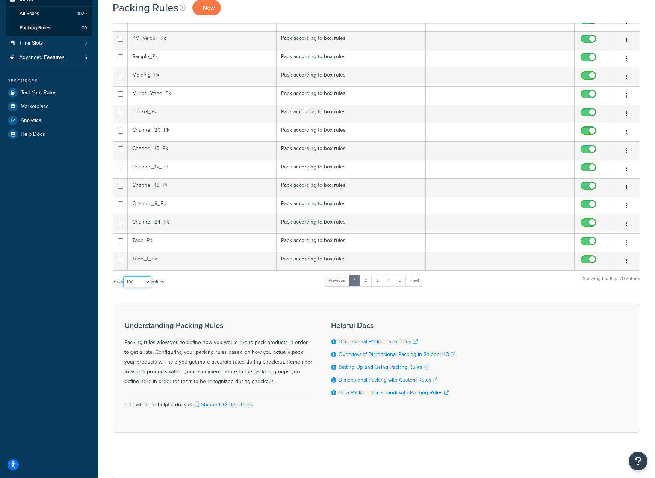
click at [149, 282] on select "10 15 25 50 100" at bounding box center [137, 281] width 28 height 11
select select "50"
click at [124, 288] on select "10 15 25 50 100" at bounding box center [137, 281] width 28 height 11
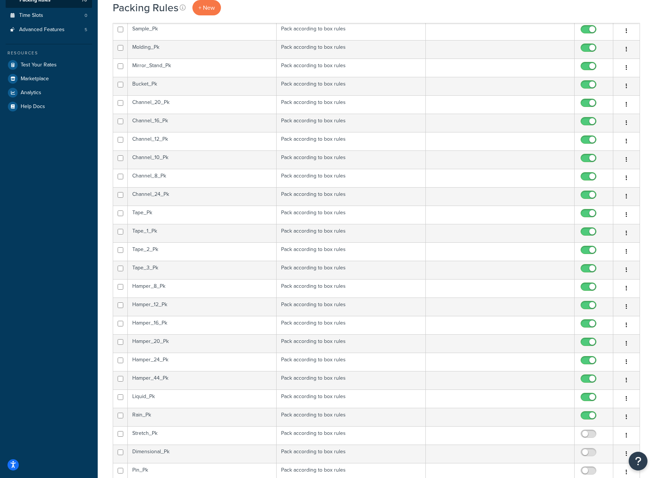
scroll to position [305, 0]
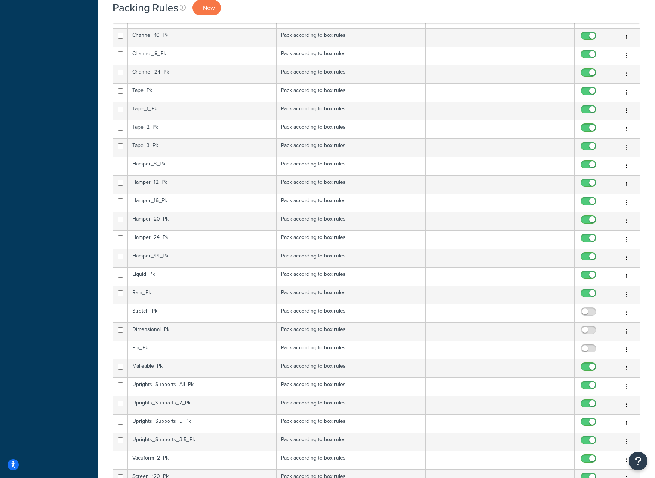
click at [583, 312] on input "checkbox" at bounding box center [589, 313] width 21 height 9
checkbox input "true"
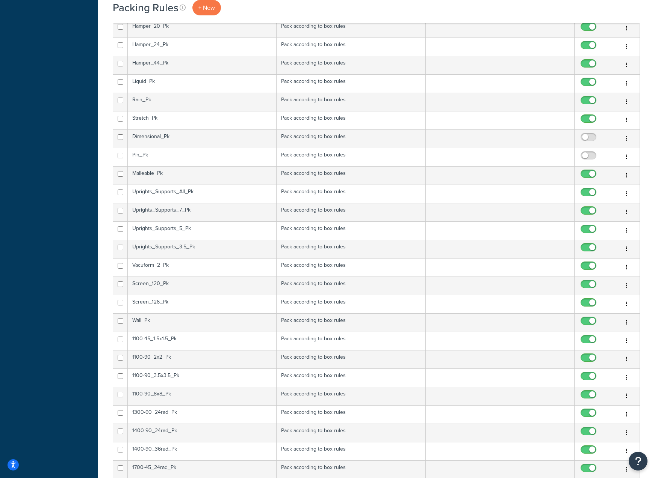
scroll to position [488, 0]
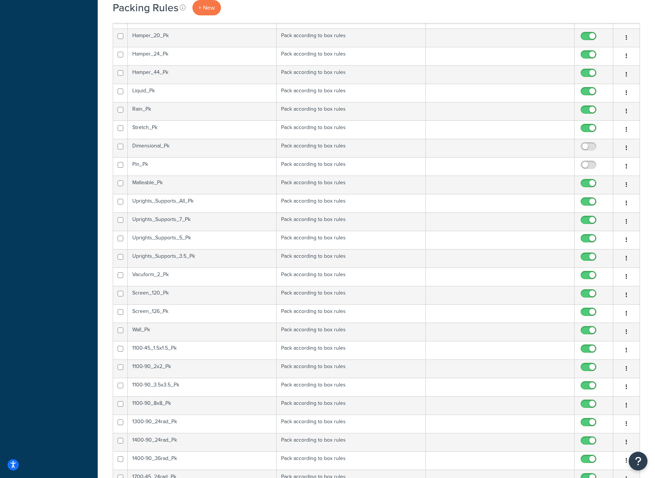
click at [183, 146] on td "Dimensional_Pk" at bounding box center [202, 148] width 149 height 18
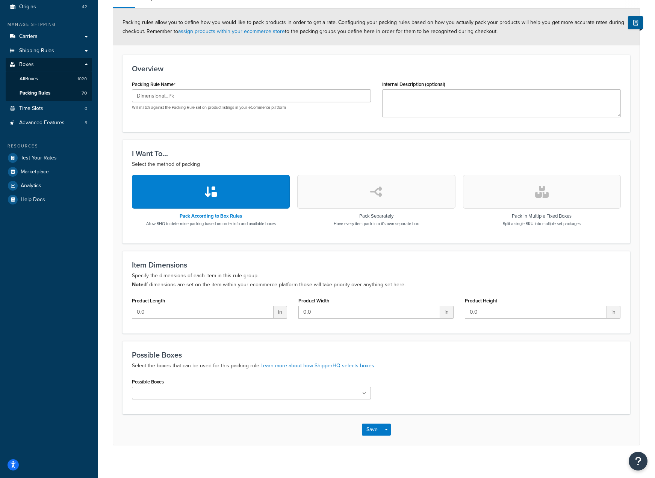
scroll to position [95, 0]
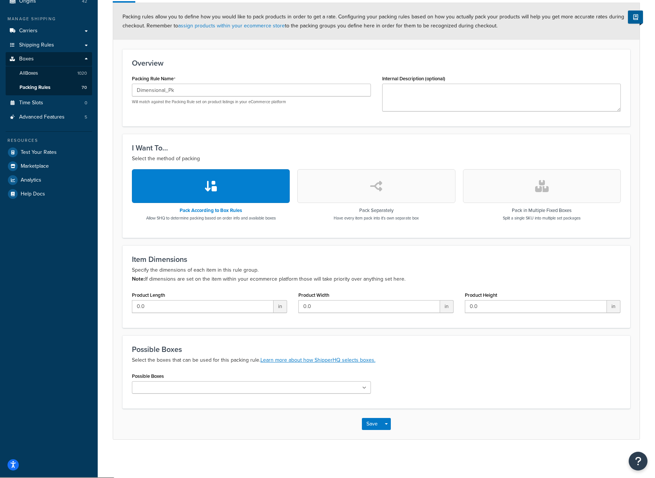
click at [148, 391] on input "Possible Boxes" at bounding box center [167, 388] width 66 height 8
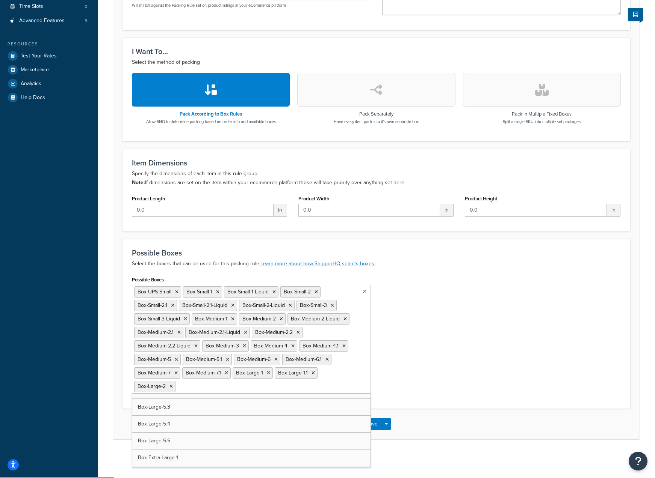
scroll to position [246, 0]
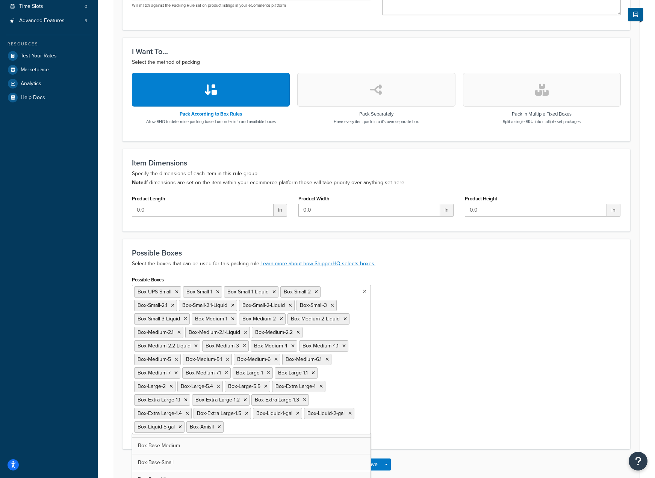
click at [219, 428] on icon at bounding box center [218, 427] width 3 height 5
click at [349, 413] on icon at bounding box center [349, 414] width 3 height 5
click at [296, 413] on icon at bounding box center [297, 414] width 3 height 5
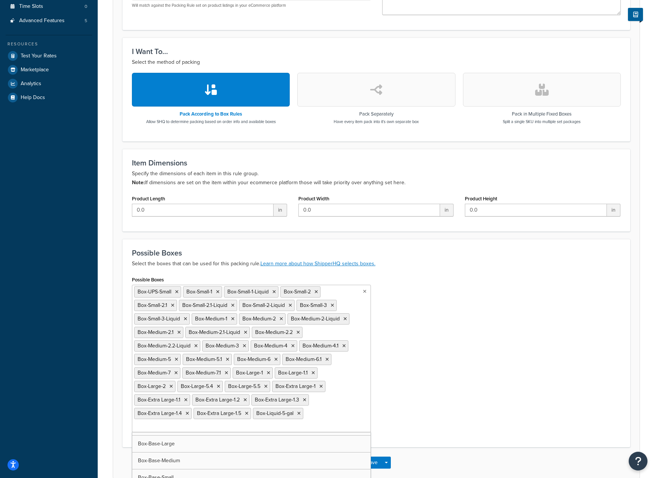
scroll to position [334, 0]
click at [297, 413] on icon at bounding box center [298, 414] width 3 height 5
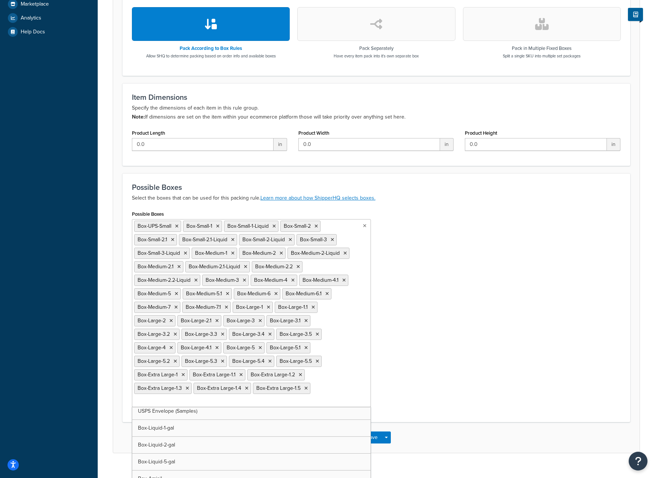
scroll to position [259, 0]
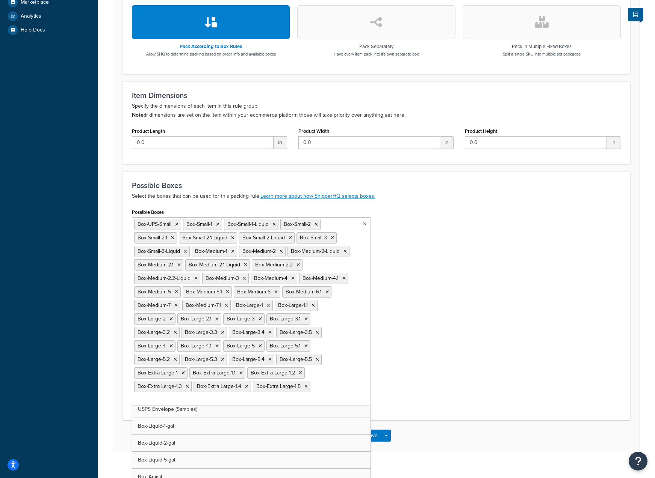
click at [341, 375] on ul "Box-UPS-Small Box-Small-1 Box-Small-1-Liquid Box-Small-2 Box-Small-2.1 Box-Smal…" at bounding box center [251, 311] width 239 height 188
click at [407, 366] on div "Possible Boxes Box-UPS-Small Box-Small-1 Box-Small-1-Liquid Box-Small-2 Box-Sma…" at bounding box center [376, 309] width 500 height 204
click at [201, 396] on input "Possible Boxes" at bounding box center [167, 400] width 66 height 8
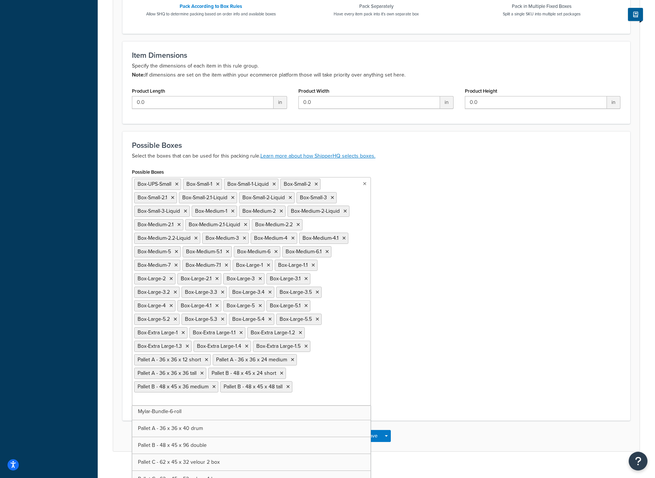
scroll to position [299, 0]
click at [226, 398] on icon at bounding box center [224, 400] width 3 height 5
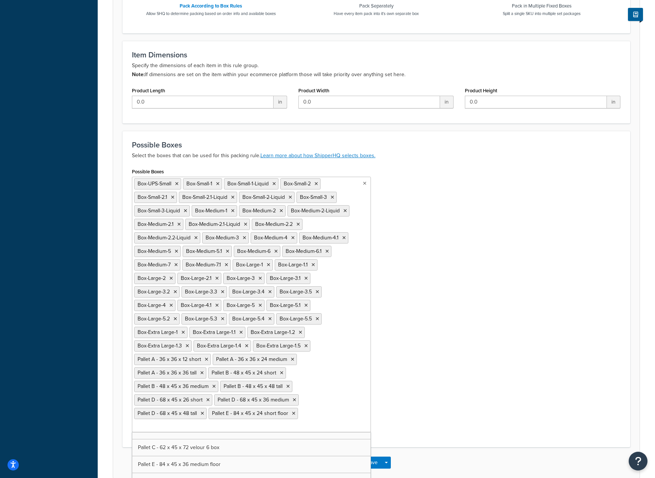
click at [292, 415] on icon at bounding box center [293, 414] width 3 height 5
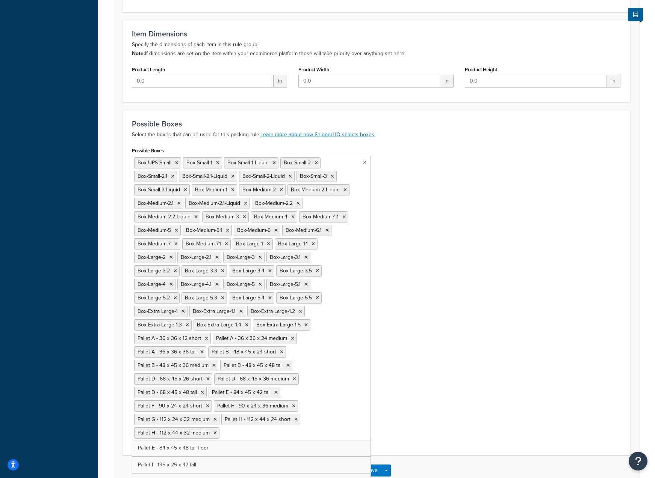
scroll to position [337, 0]
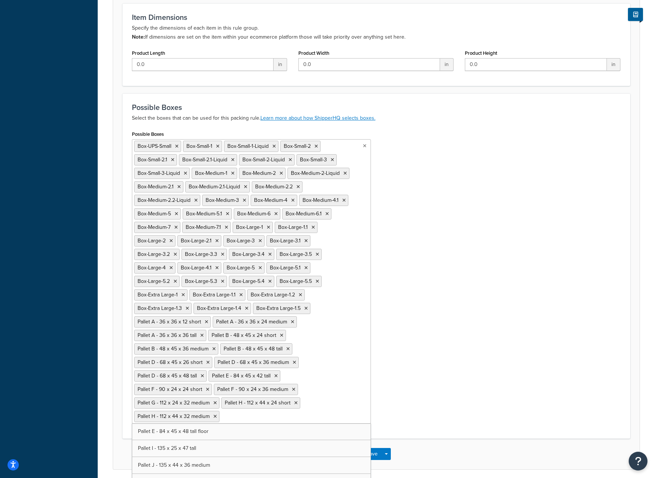
click at [453, 329] on div "Possible Boxes Box-UPS-Small Box-Small-1 Box-Small-1-Liquid Box-Small-2 Box-Sma…" at bounding box center [376, 279] width 500 height 301
click at [370, 456] on button "Save" at bounding box center [372, 454] width 20 height 12
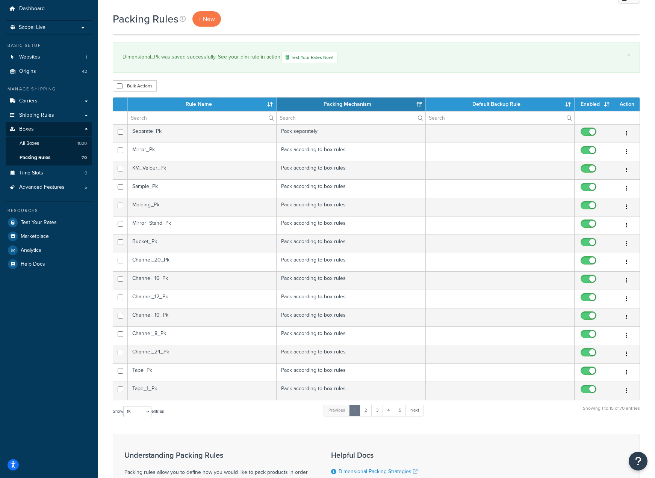
scroll to position [75, 0]
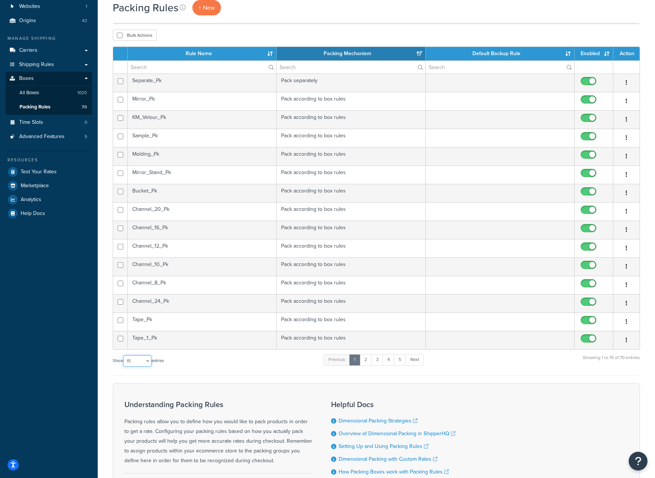
drag, startPoint x: 149, startPoint y: 362, endPoint x: 149, endPoint y: 368, distance: 6.0
click at [149, 362] on select "10 15 25 50 100" at bounding box center [137, 361] width 28 height 11
select select "100"
click at [124, 367] on select "10 15 25 50 100" at bounding box center [137, 361] width 28 height 11
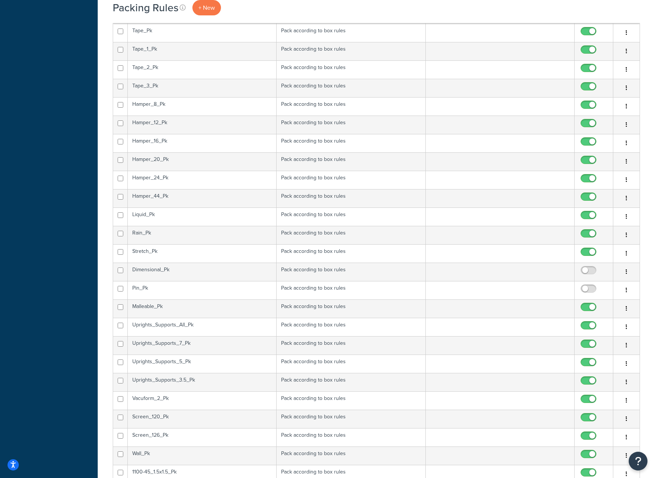
scroll to position [376, 0]
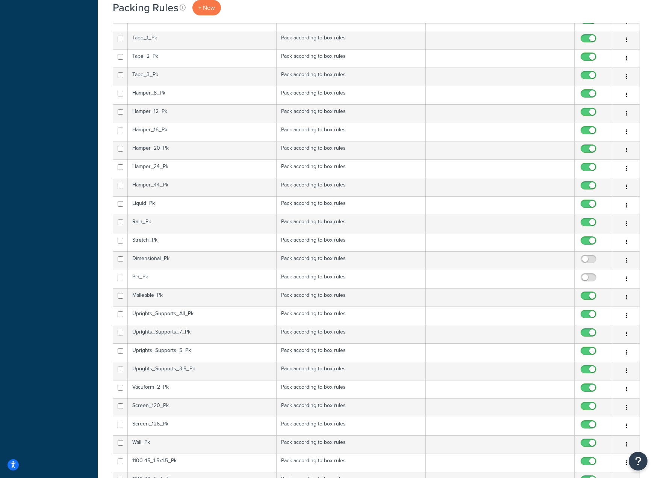
click at [584, 261] on input "checkbox" at bounding box center [589, 260] width 21 height 9
checkbox input "true"
click at [151, 277] on td "Pin_Pk" at bounding box center [202, 279] width 149 height 18
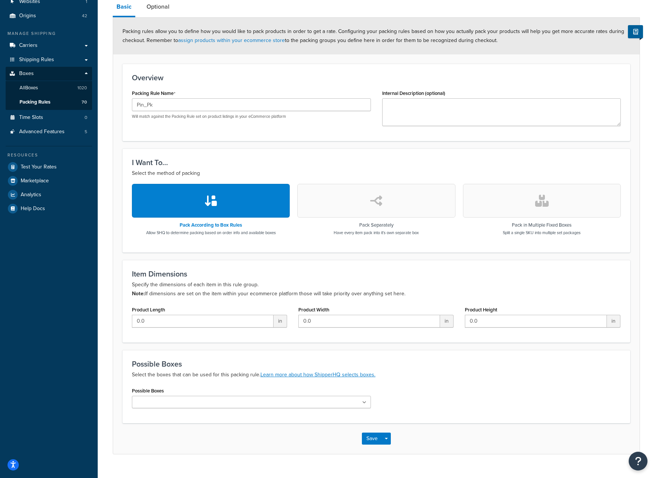
scroll to position [95, 0]
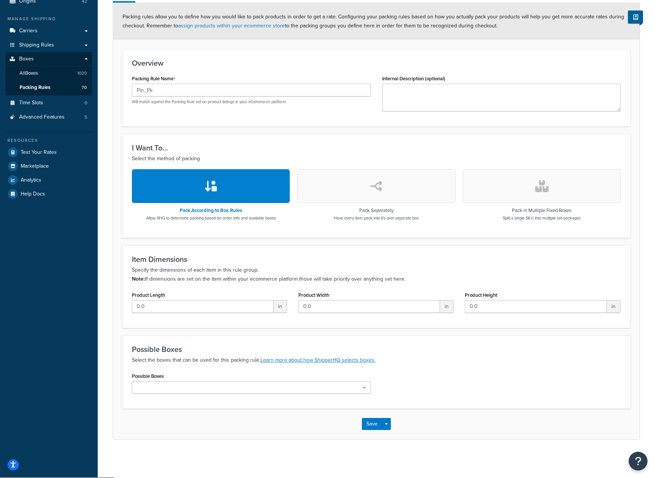
click at [194, 387] on ul at bounding box center [251, 388] width 239 height 12
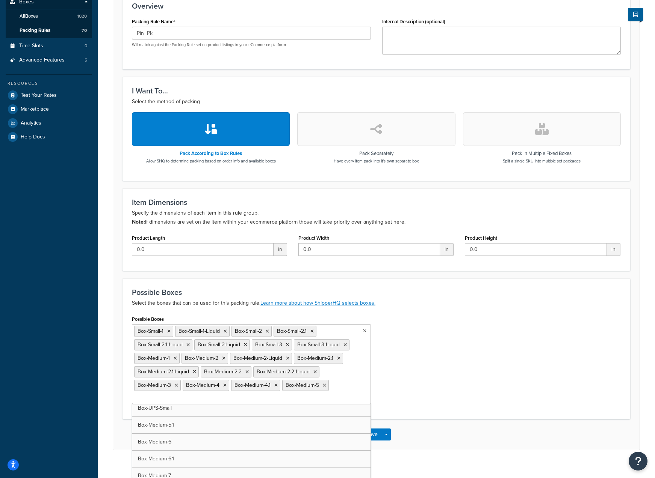
scroll to position [162, 0]
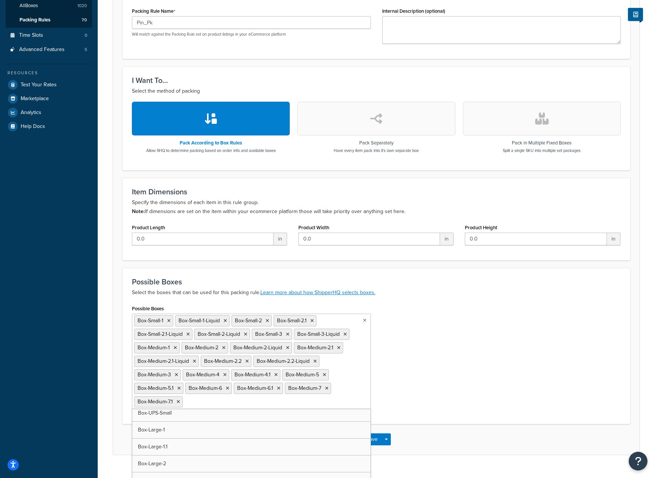
click at [217, 404] on input "Possible Boxes" at bounding box center [217, 402] width 66 height 8
click at [501, 346] on div "Possible Boxes Box-Small-1 Box-Small-1-Liquid Box-Small-2 Box-Small-2.1 Box-Sma…" at bounding box center [376, 359] width 500 height 112
click at [213, 402] on input "Possible Boxes" at bounding box center [217, 402] width 66 height 8
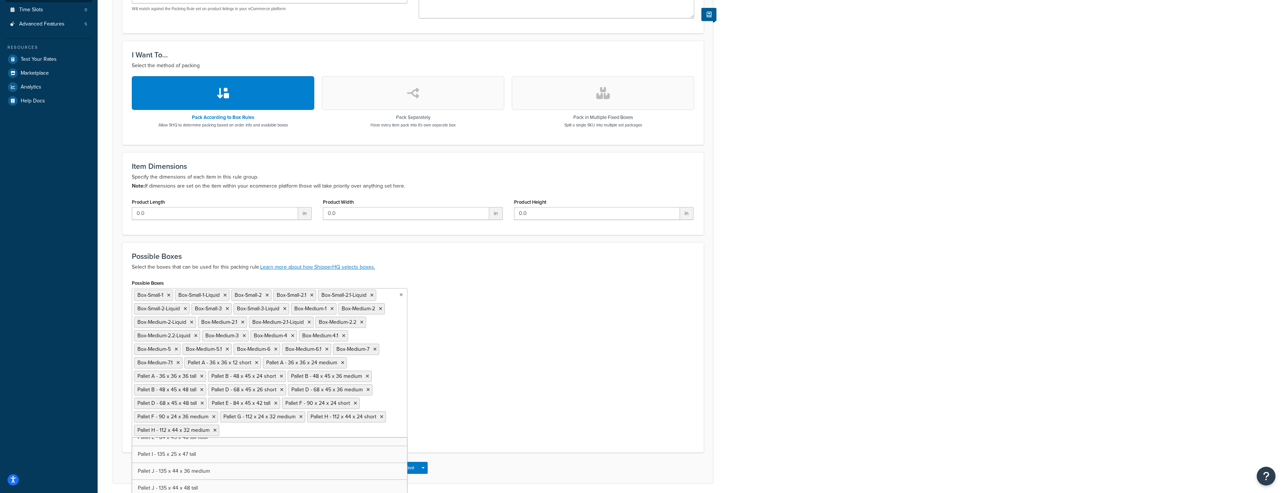
scroll to position [3363, 0]
click at [550, 353] on div "Possible Boxes Box-Small-1 Box-Small-1-Liquid Box-Small-2 Box-Small-2.1 Box-Sma…" at bounding box center [413, 361] width 574 height 166
click at [413, 469] on button "Save" at bounding box center [409, 468] width 20 height 12
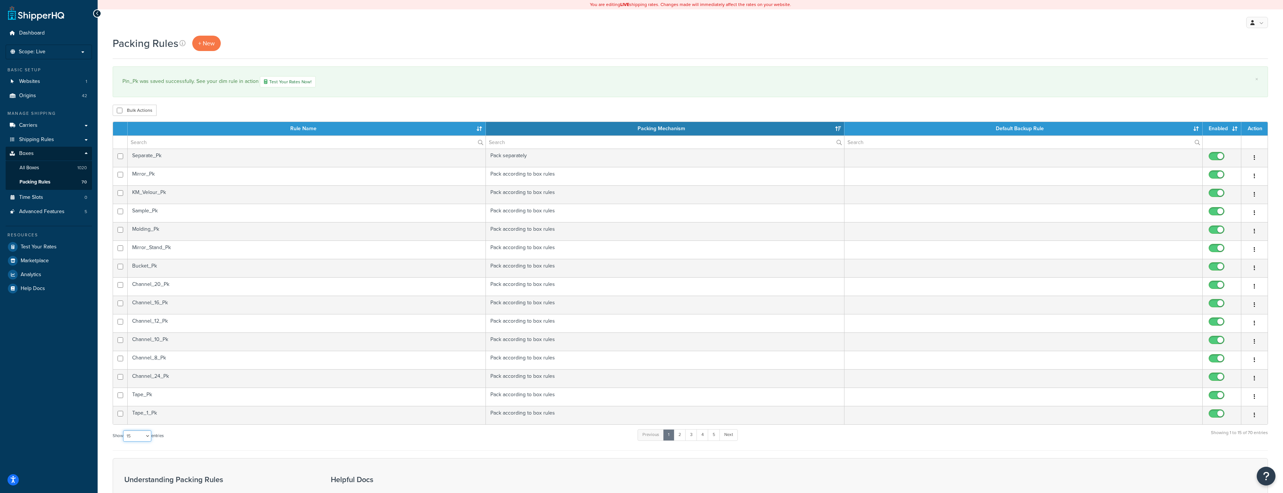
click at [147, 438] on select "10 15 25 50 100" at bounding box center [137, 436] width 28 height 11
select select "100"
click at [124, 442] on select "10 15 25 50 100" at bounding box center [137, 436] width 28 height 11
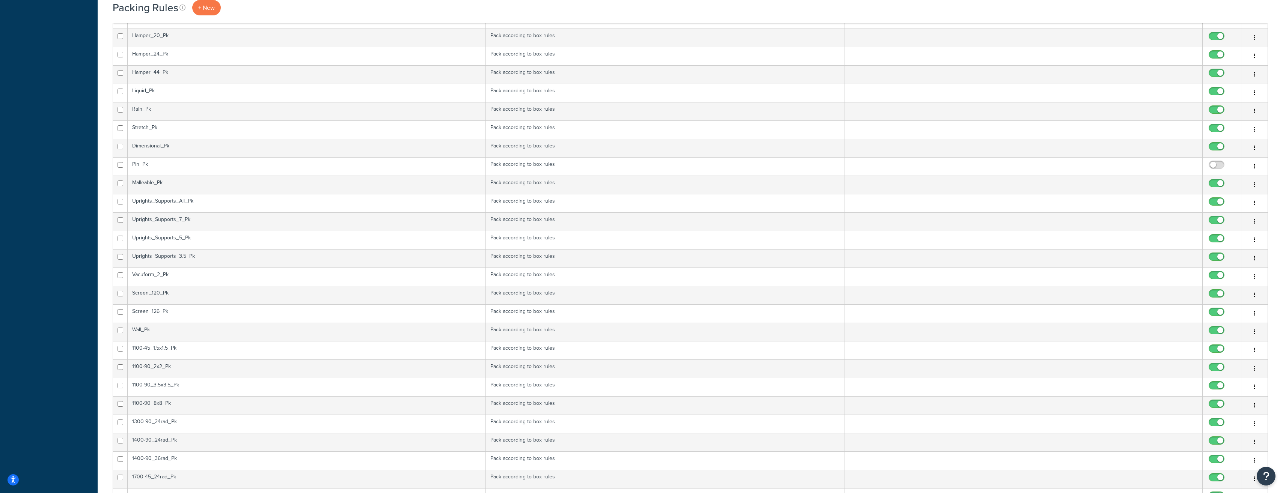
scroll to position [451, 0]
click at [1221, 206] on input "checkbox" at bounding box center [1217, 204] width 21 height 9
checkbox input "true"
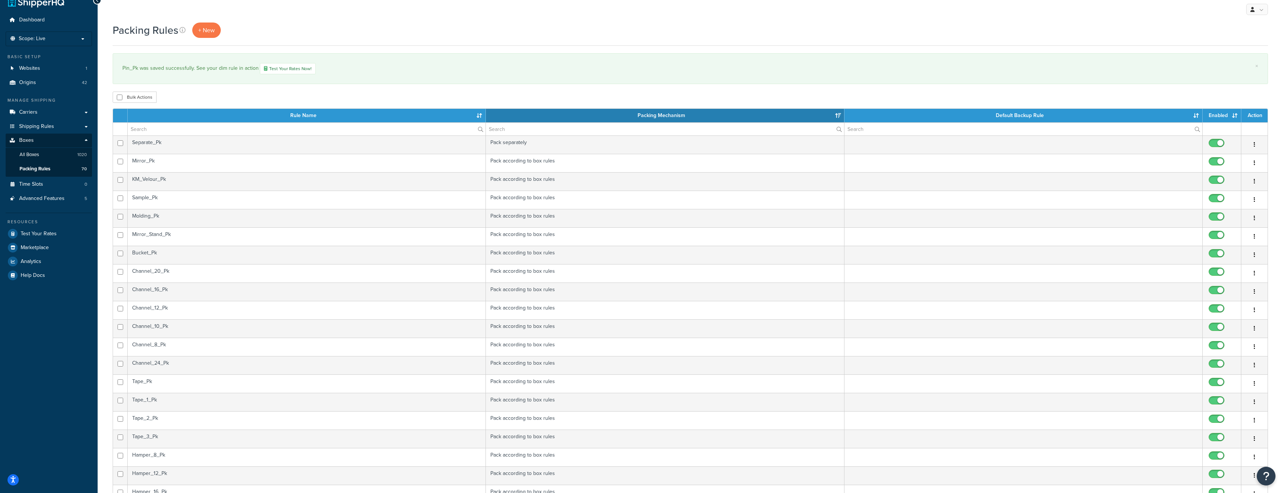
scroll to position [0, 0]
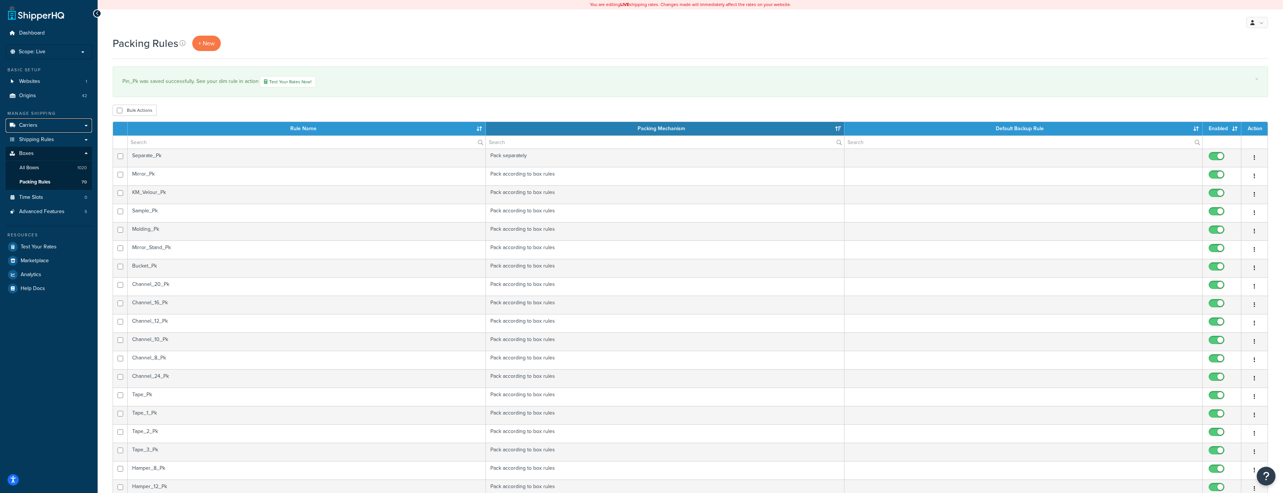
click at [43, 123] on link "Carriers" at bounding box center [49, 126] width 86 height 14
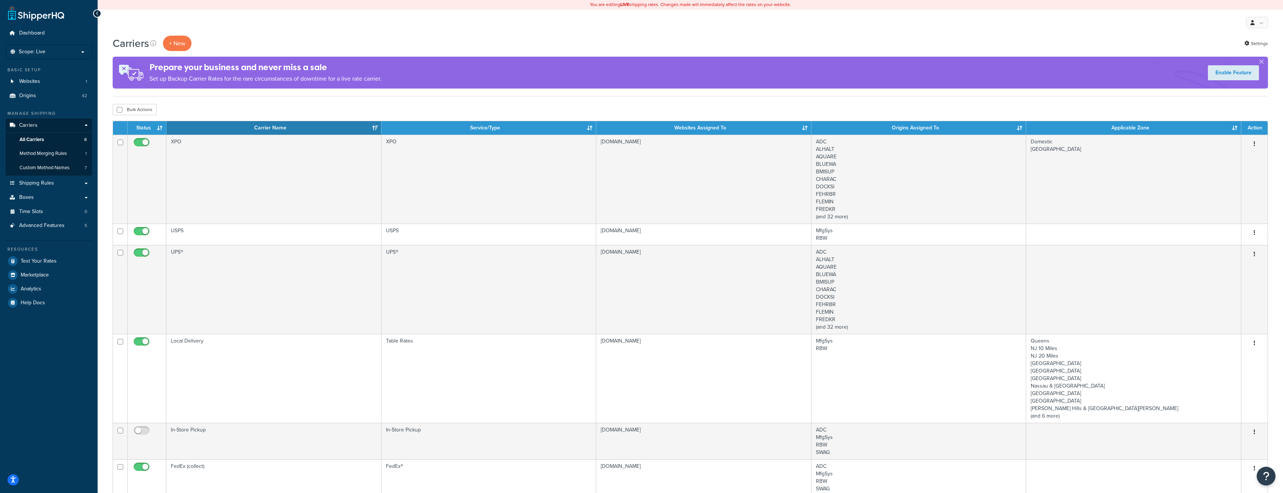
click at [238, 260] on td "UPS®" at bounding box center [273, 289] width 215 height 89
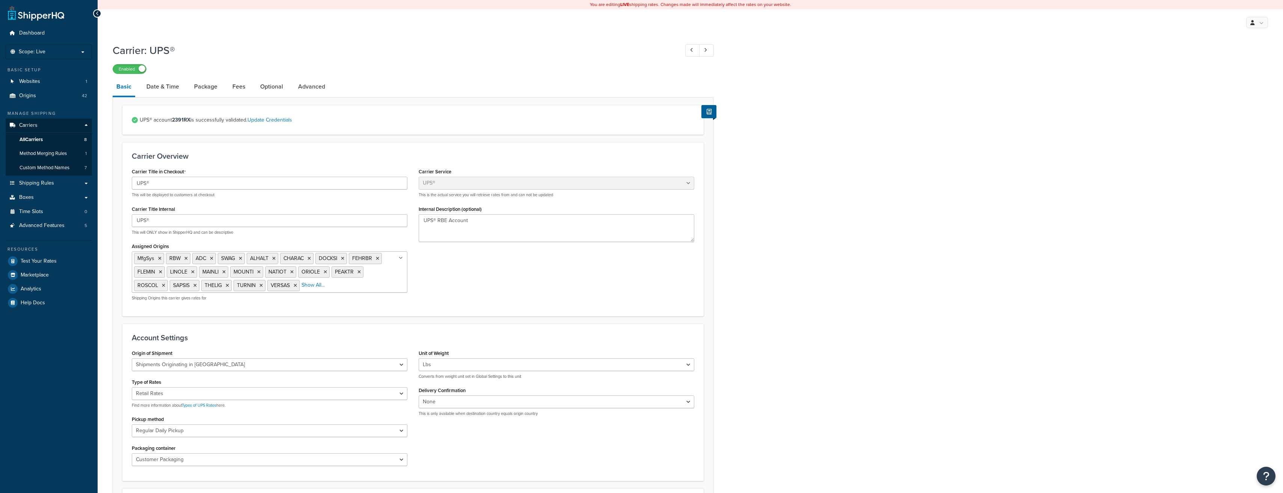
select select "ups"
select select "us"
select select "04"
click at [209, 86] on link "Package" at bounding box center [205, 87] width 31 height 18
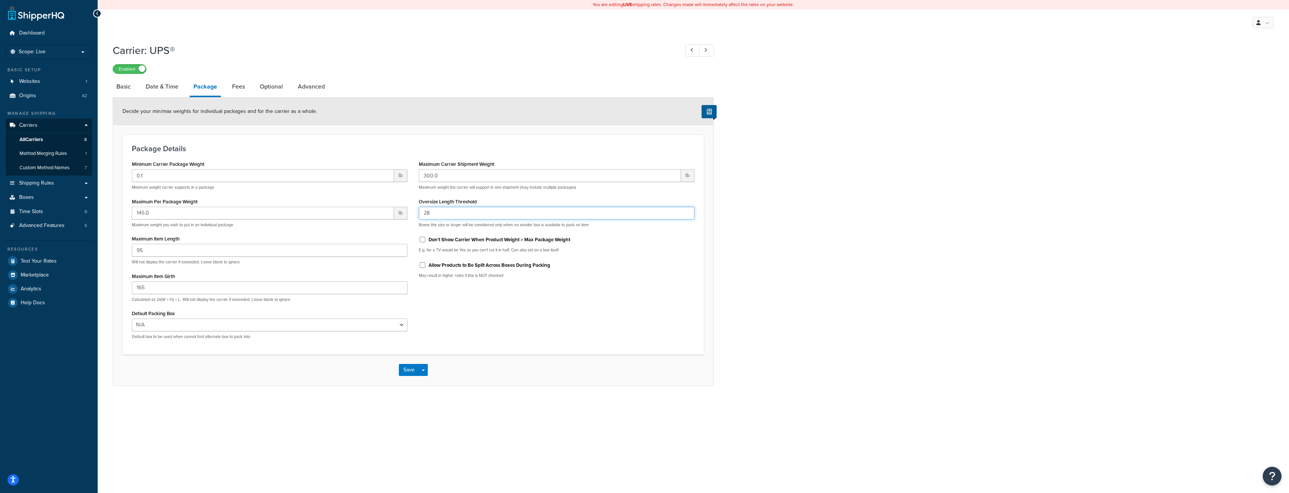
click at [428, 214] on input "28" at bounding box center [557, 213] width 276 height 13
type input "22"
click at [413, 370] on button "Save" at bounding box center [409, 370] width 20 height 12
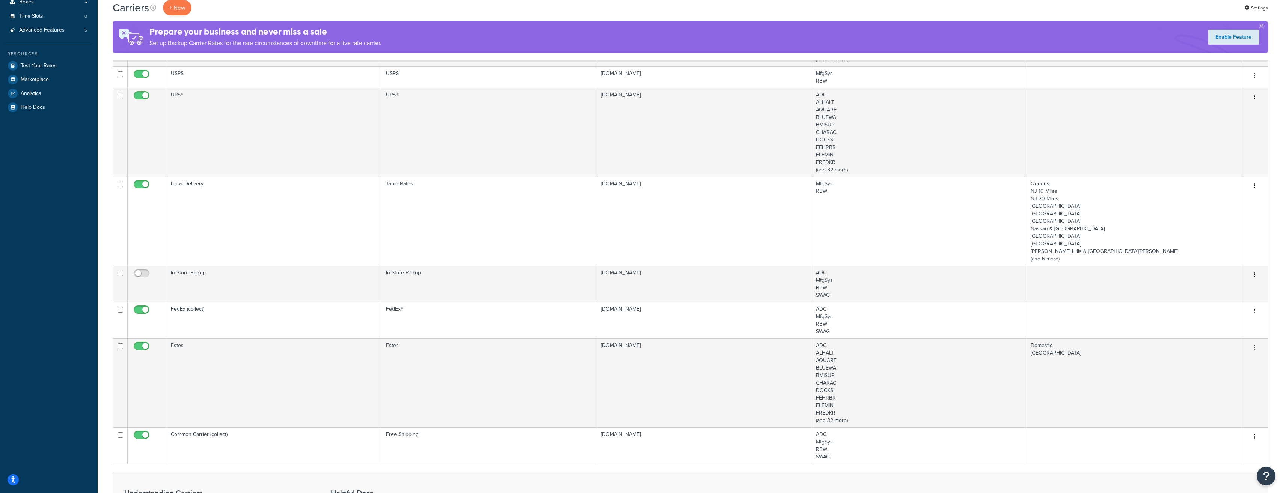
scroll to position [225, 0]
